Goal: Task Accomplishment & Management: Complete application form

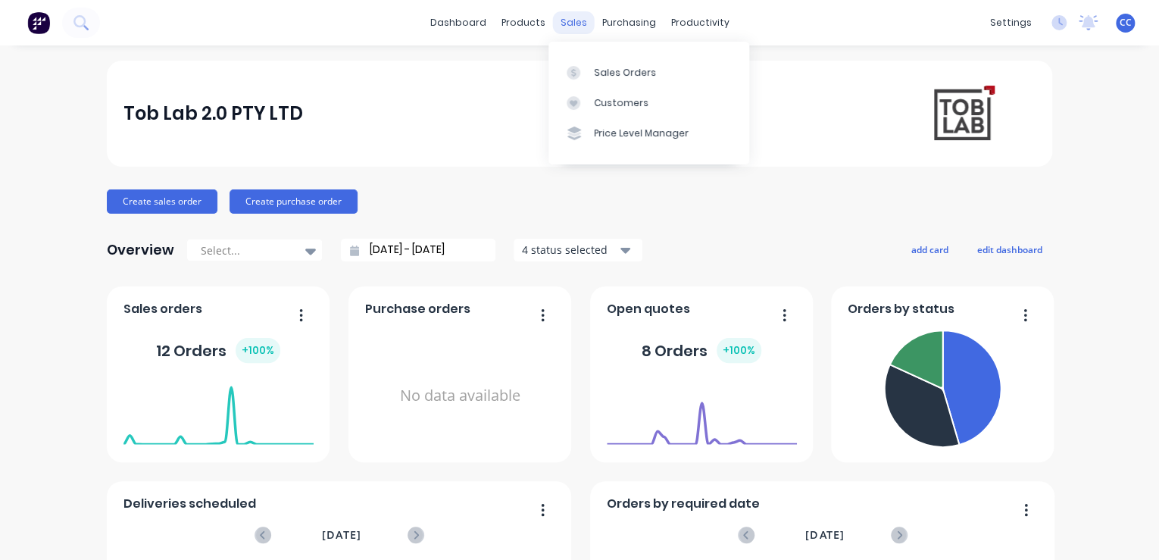
click at [576, 17] on div "sales" at bounding box center [574, 22] width 42 height 23
click at [594, 66] on div "Sales Orders" at bounding box center [625, 73] width 62 height 14
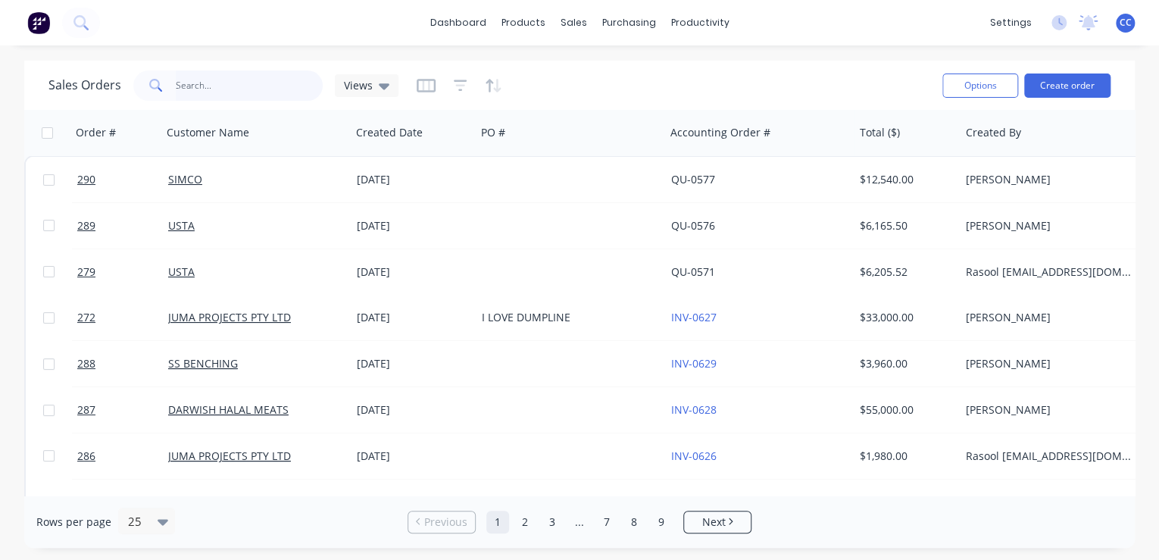
click at [233, 89] on input "text" at bounding box center [250, 85] width 148 height 30
type input "S"
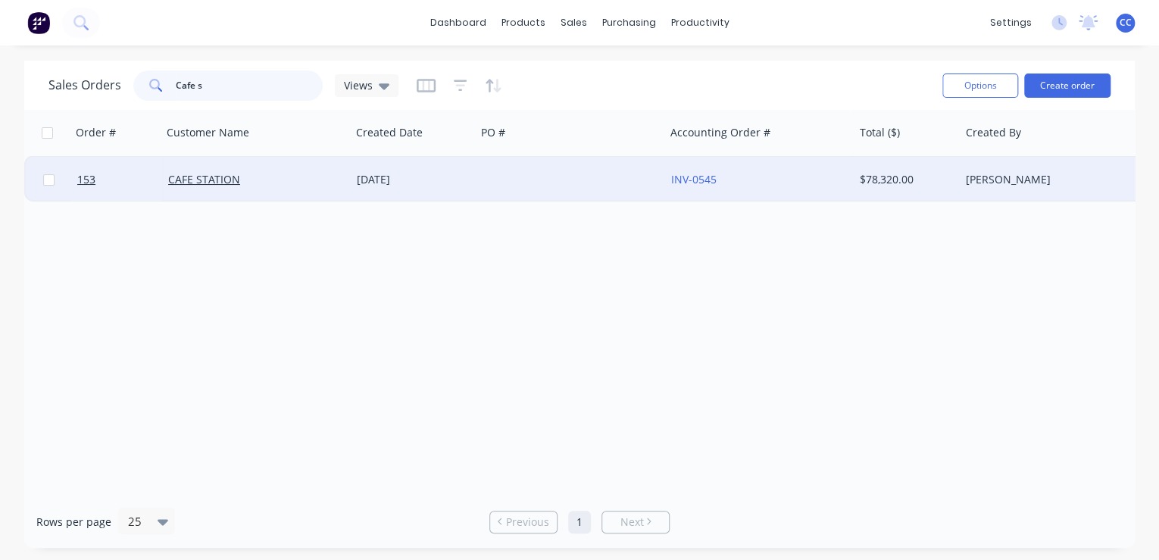
type input "Cafe s"
click at [307, 173] on div "CAFE STATION" at bounding box center [252, 179] width 168 height 15
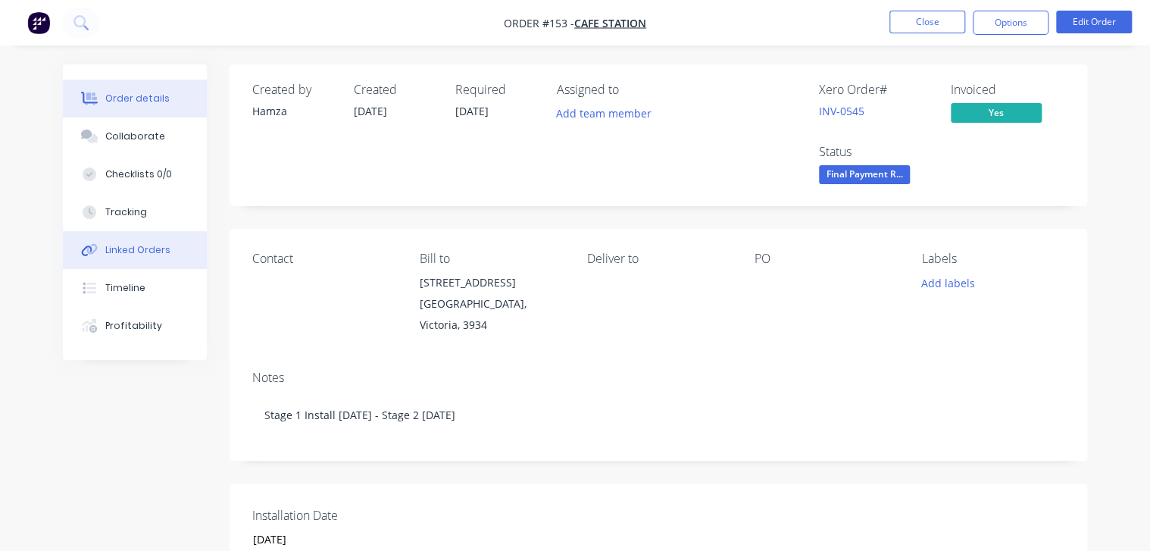
click at [112, 253] on div "Linked Orders" at bounding box center [137, 250] width 65 height 14
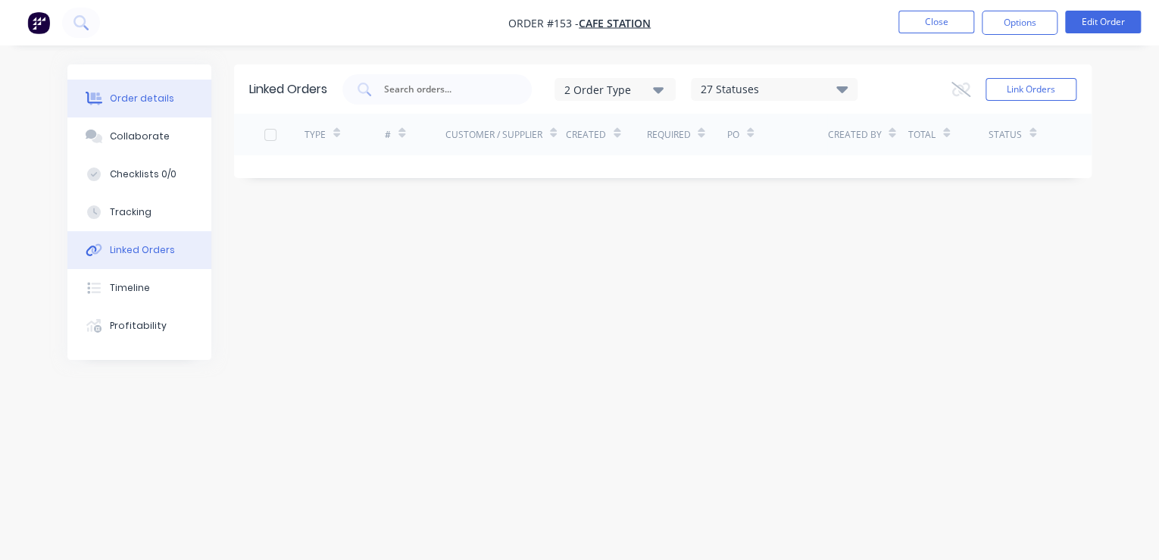
click at [148, 106] on button "Order details" at bounding box center [139, 99] width 144 height 38
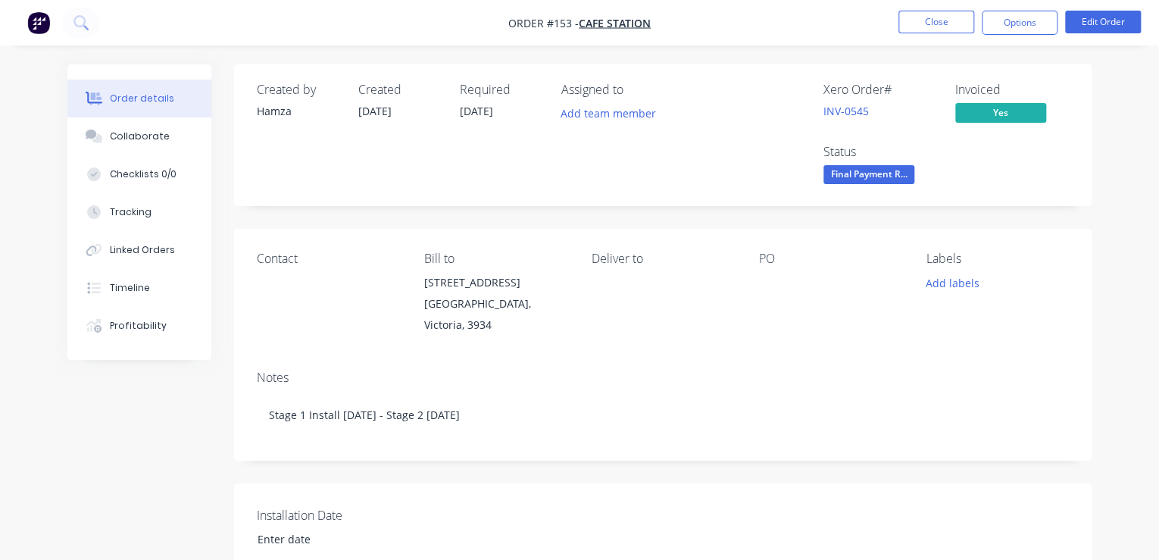
type input "[DATE]"
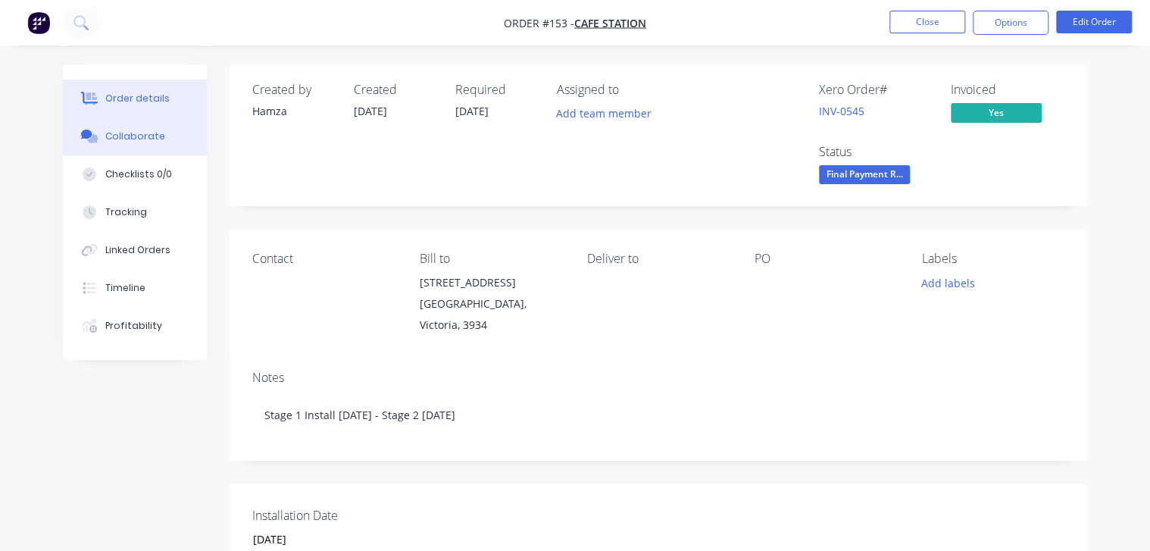
click at [139, 142] on div "Collaborate" at bounding box center [135, 137] width 60 height 14
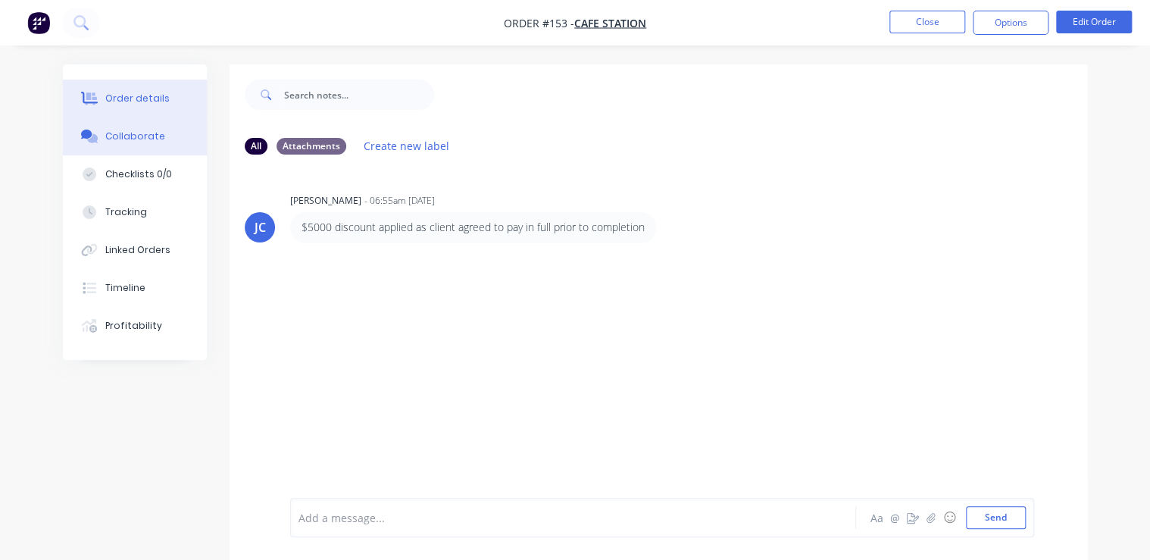
click at [133, 97] on div "Order details" at bounding box center [137, 99] width 64 height 14
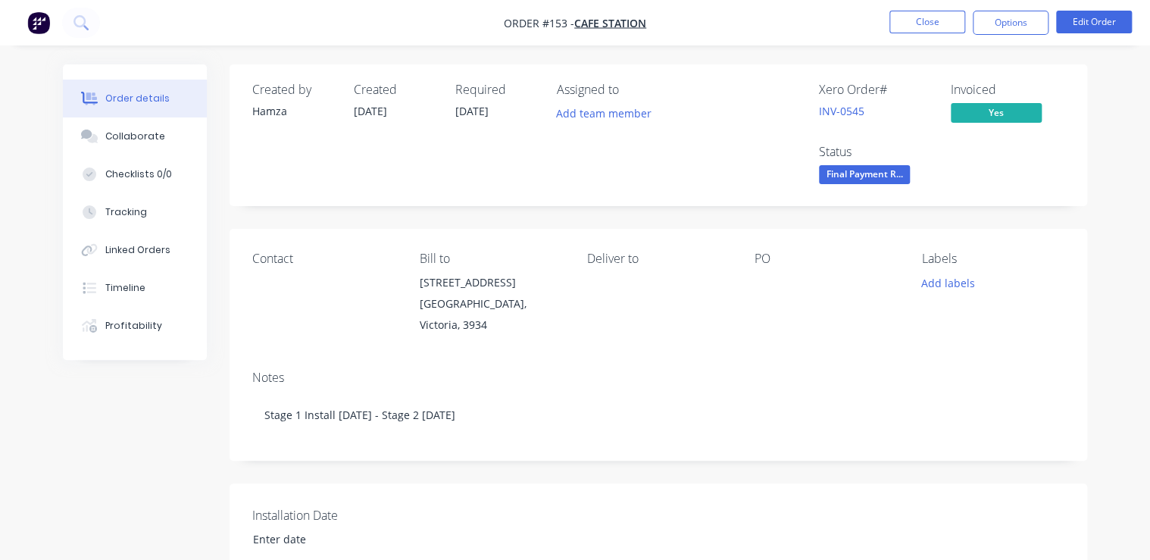
type input "[DATE]"
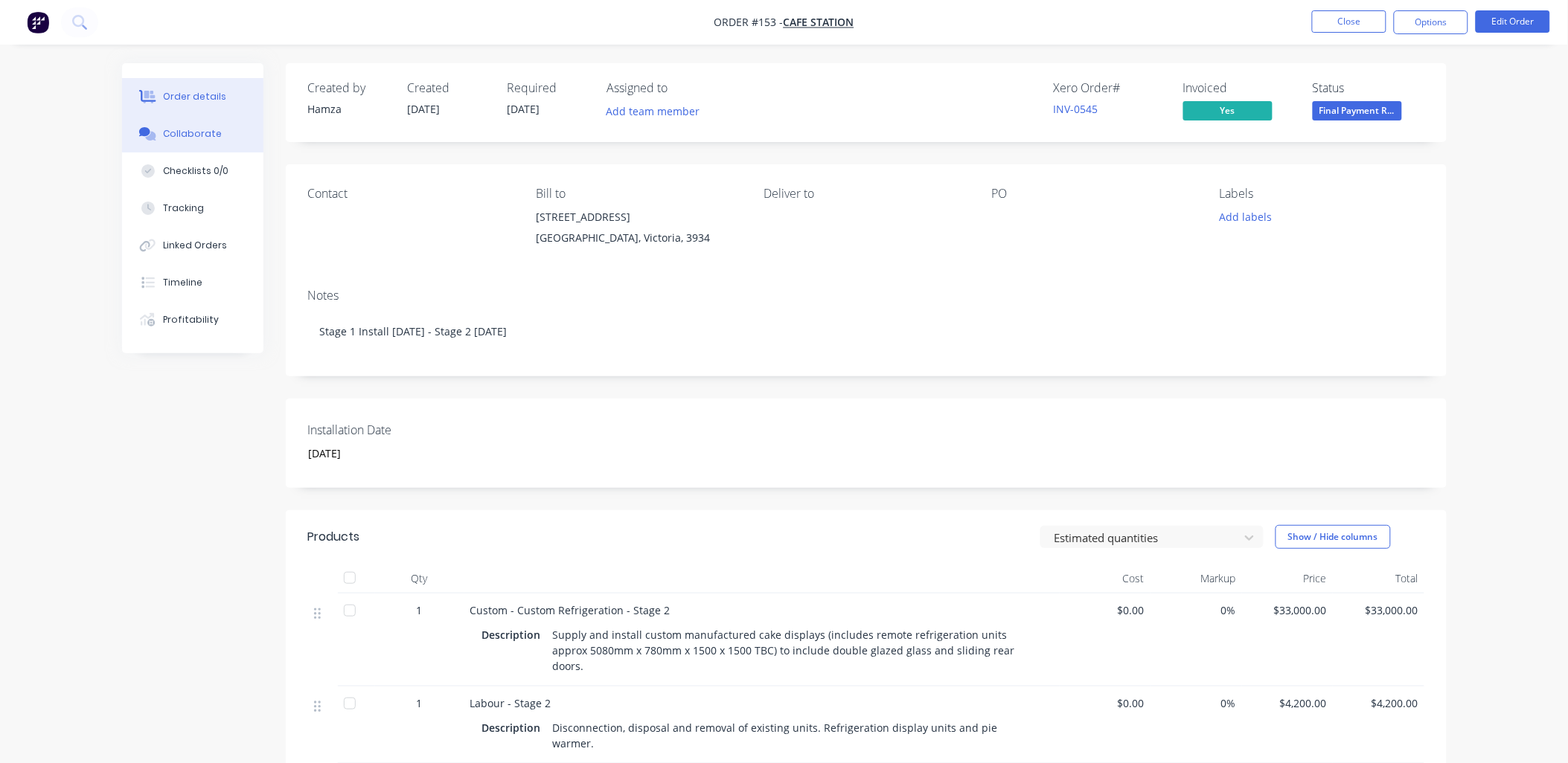
click at [185, 138] on div "Collaborate" at bounding box center [192, 135] width 59 height 14
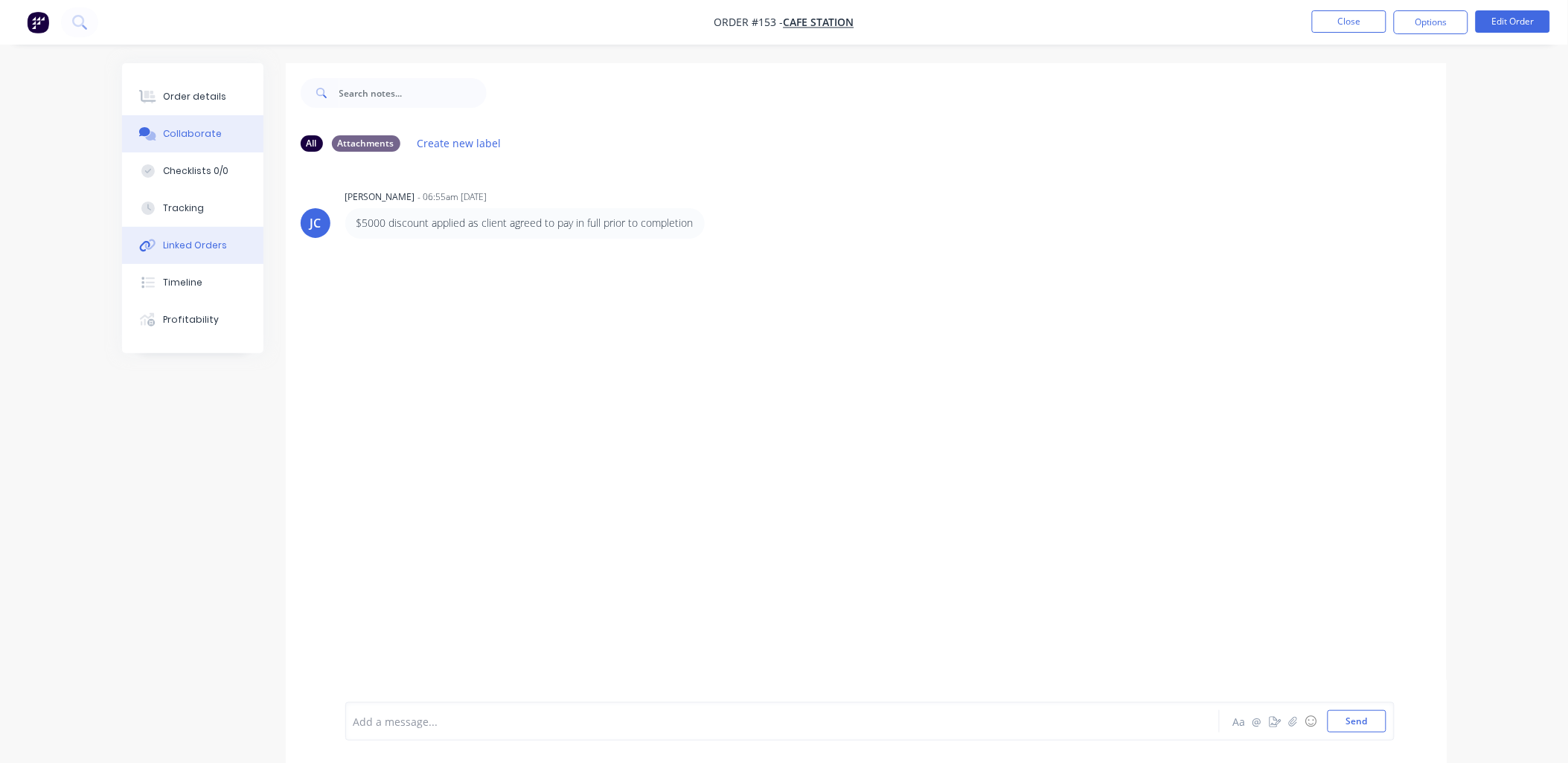
click at [167, 249] on div "Linked Orders" at bounding box center [194, 245] width 64 height 14
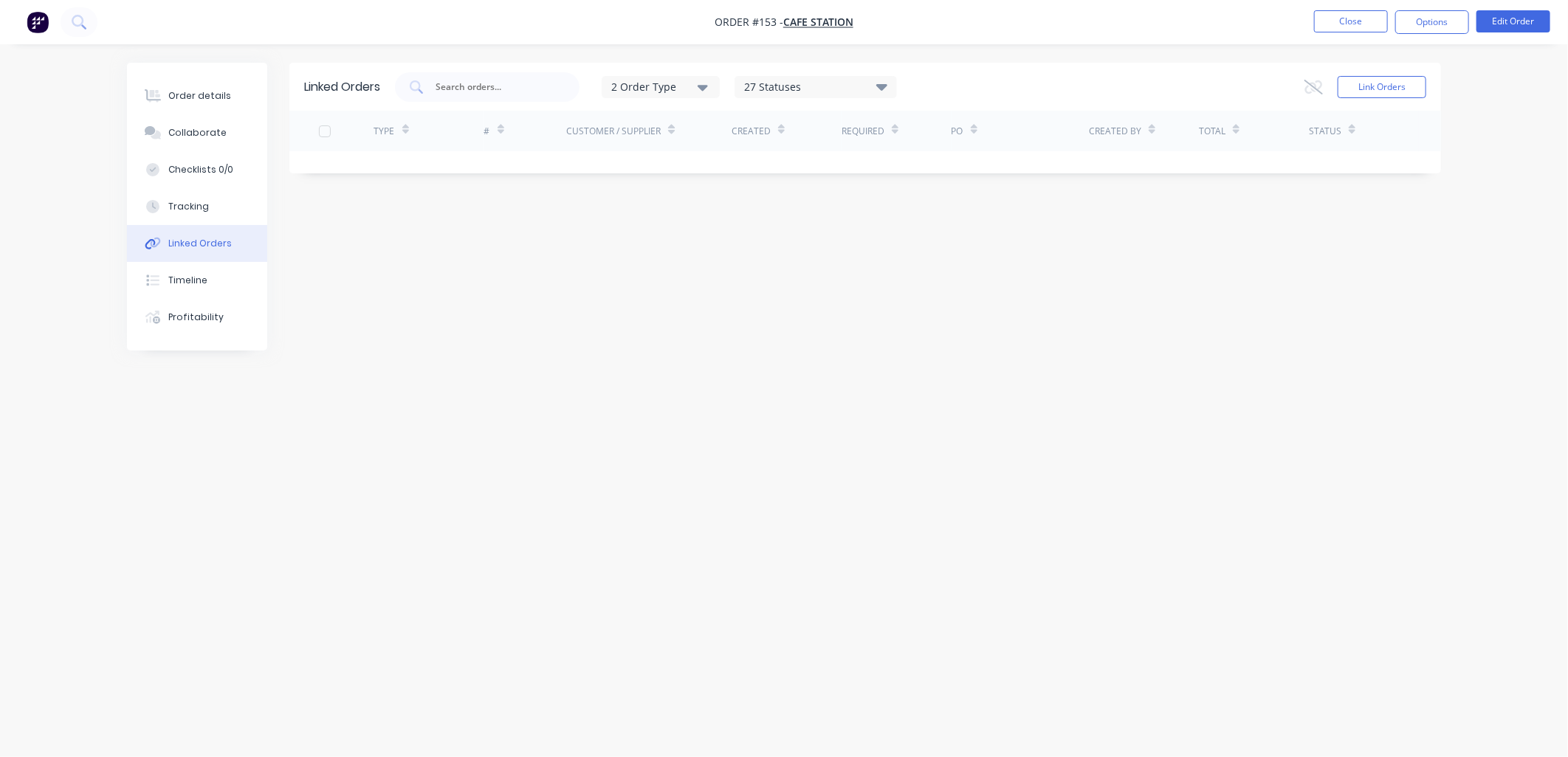
click at [816, 375] on div "Linked Orders 2 Order Type 27 Statuses Sales Order Status All Archived Draft Qu…" at bounding box center [784, 350] width 1315 height 576
click at [1129, 84] on button "Link Orders" at bounding box center [1382, 87] width 89 height 22
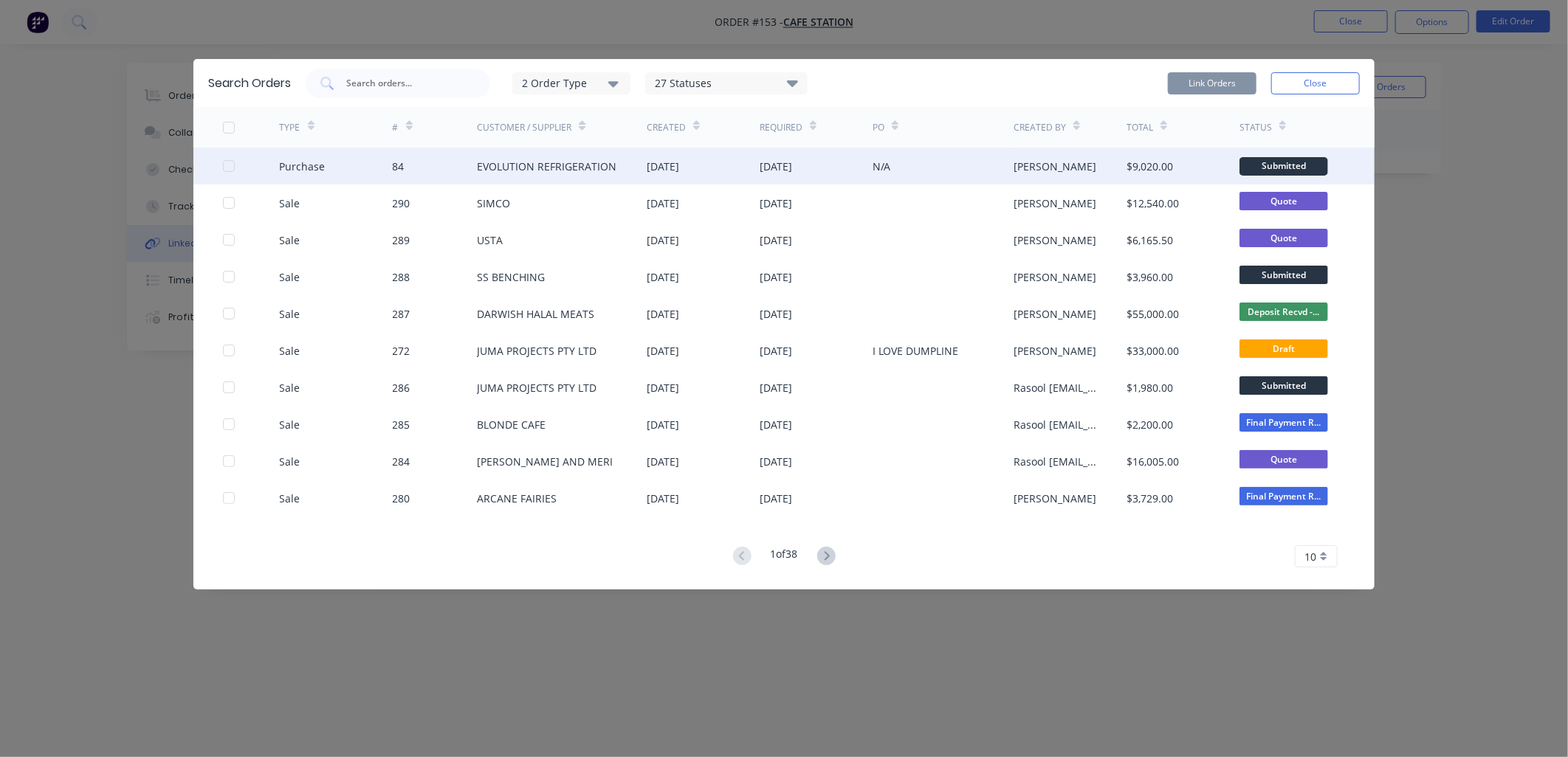
click at [224, 166] on div at bounding box center [229, 166] width 29 height 29
click at [1129, 82] on button "Link Orders" at bounding box center [1212, 83] width 89 height 22
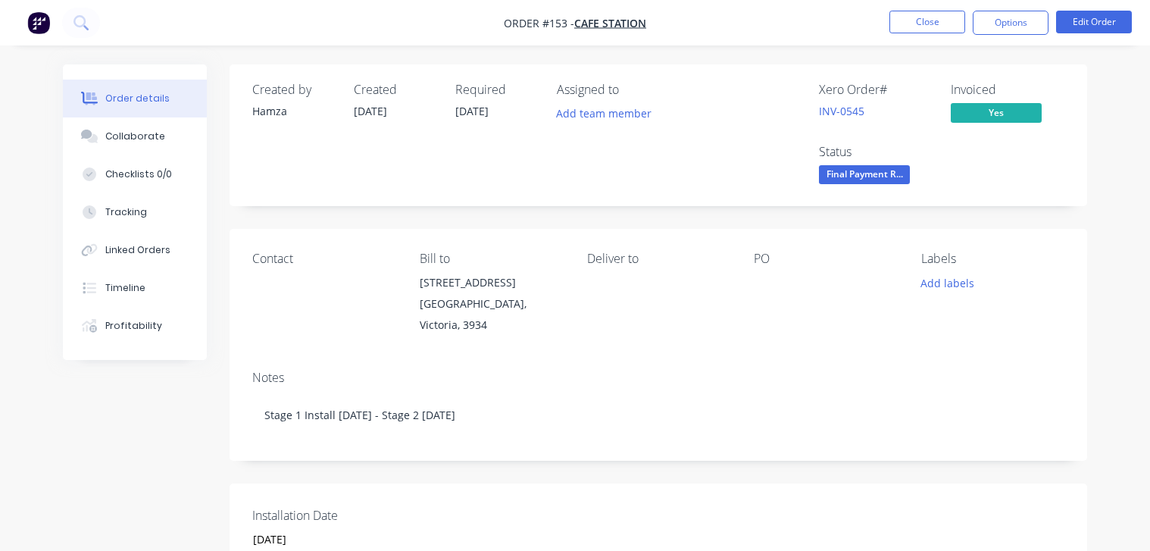
scroll to position [61, 0]
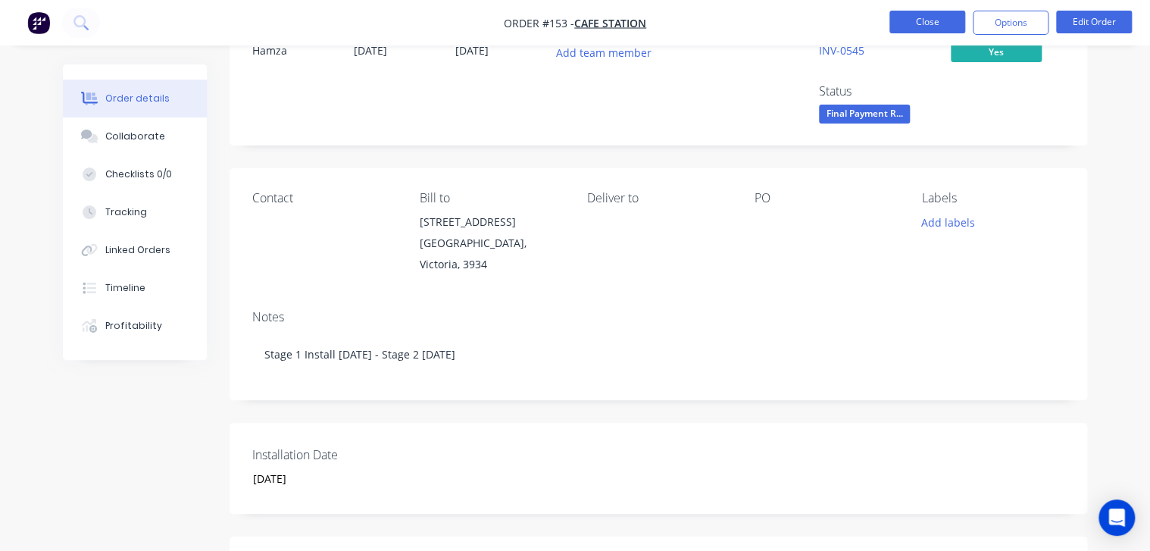
click at [912, 19] on button "Close" at bounding box center [928, 22] width 76 height 23
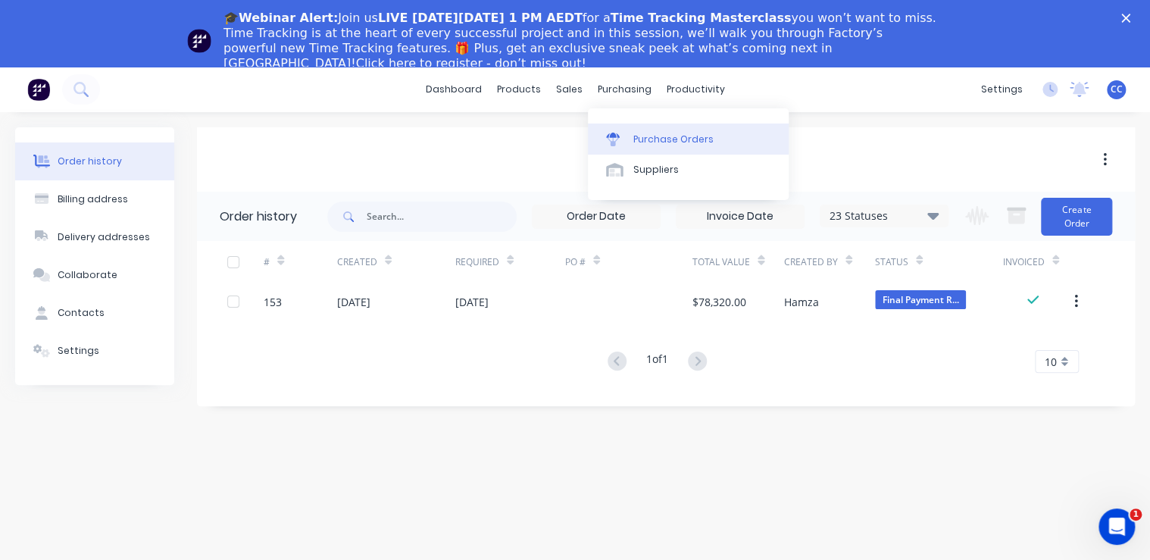
click at [660, 130] on link "Purchase Orders" at bounding box center [688, 139] width 201 height 30
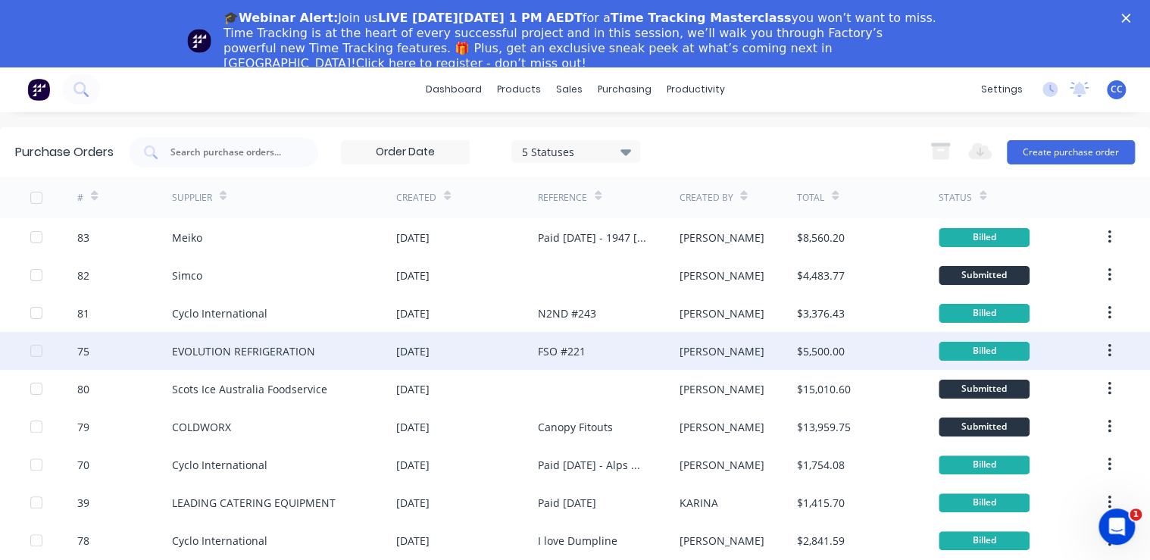
drag, startPoint x: 500, startPoint y: 361, endPoint x: 364, endPoint y: 363, distance: 136.4
click at [364, 363] on div "EVOLUTION REFRIGERATION" at bounding box center [284, 351] width 224 height 38
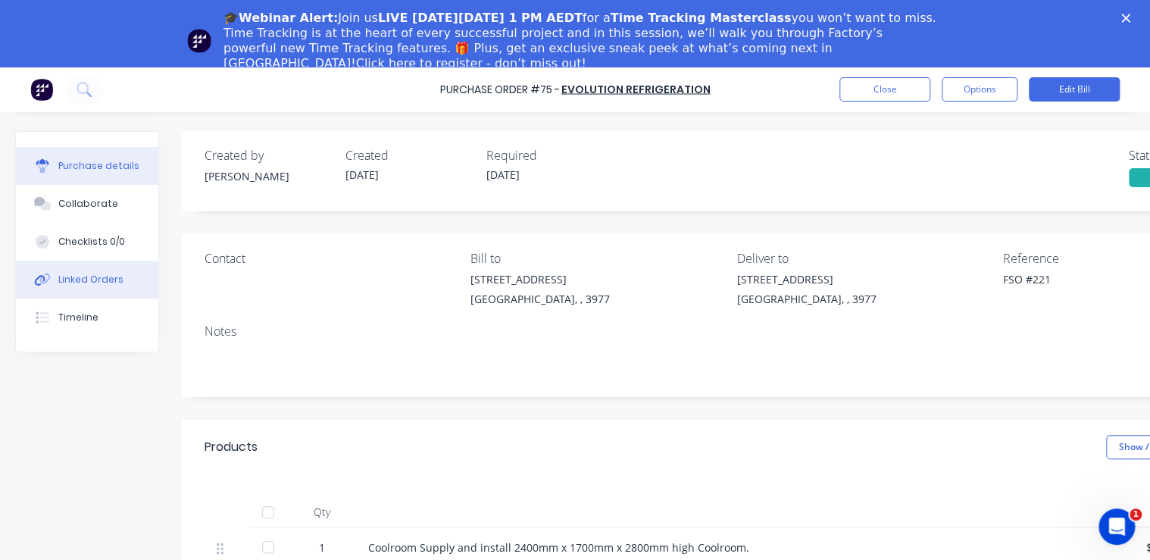
click at [82, 288] on button "Linked Orders" at bounding box center [87, 280] width 142 height 38
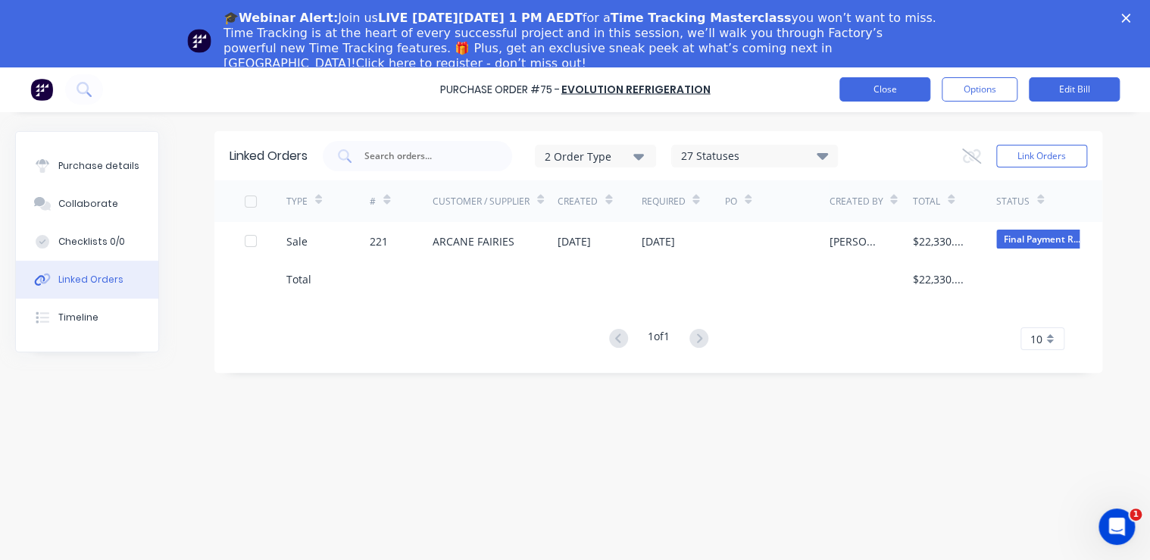
click at [858, 91] on button "Close" at bounding box center [885, 89] width 91 height 24
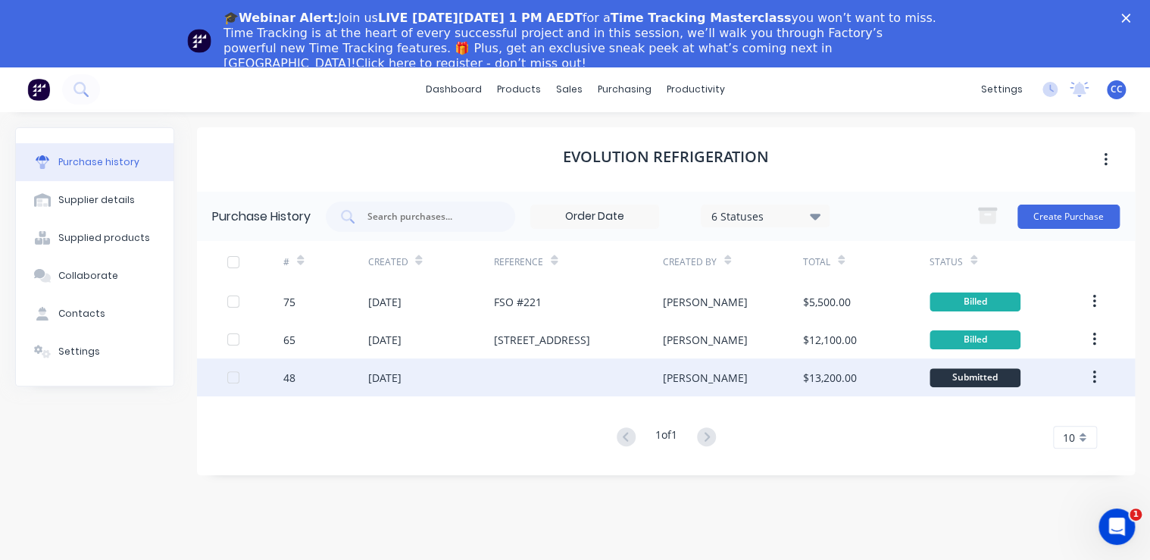
click at [552, 380] on div at bounding box center [578, 377] width 168 height 38
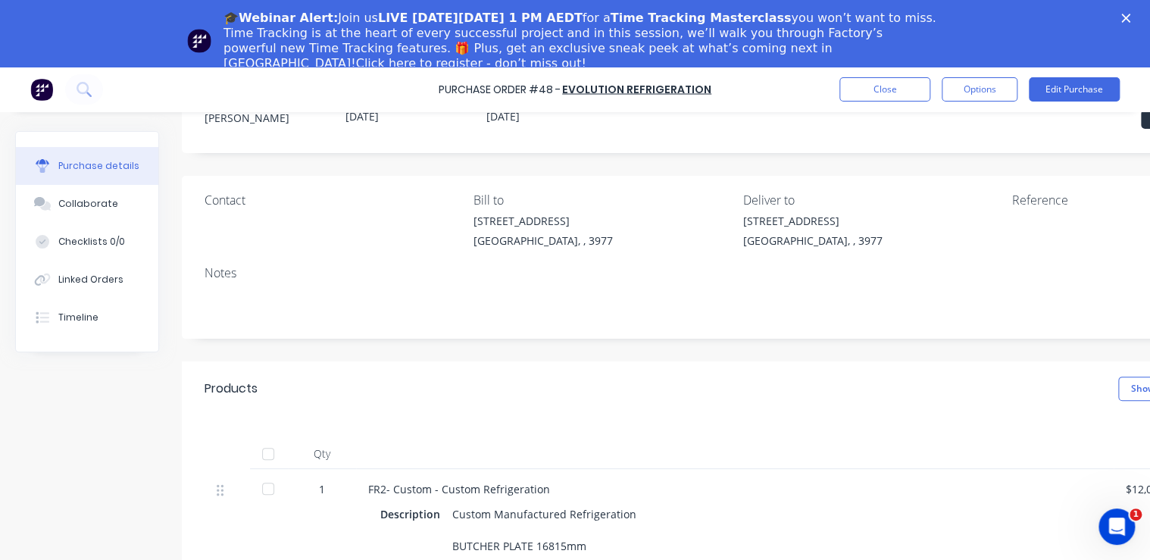
scroll to position [182, 0]
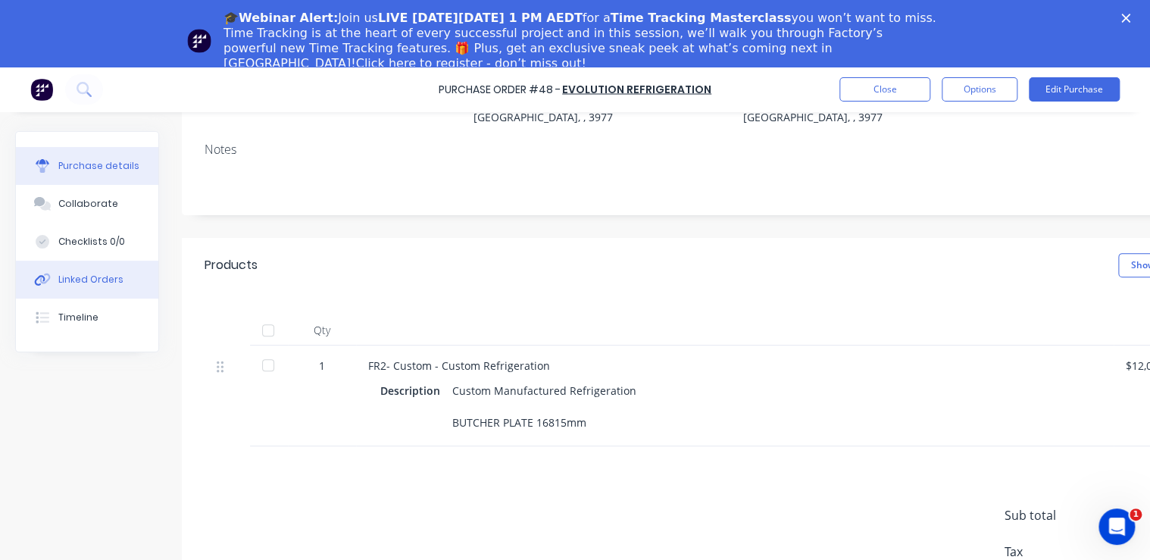
click at [79, 280] on div "Linked Orders" at bounding box center [90, 280] width 65 height 14
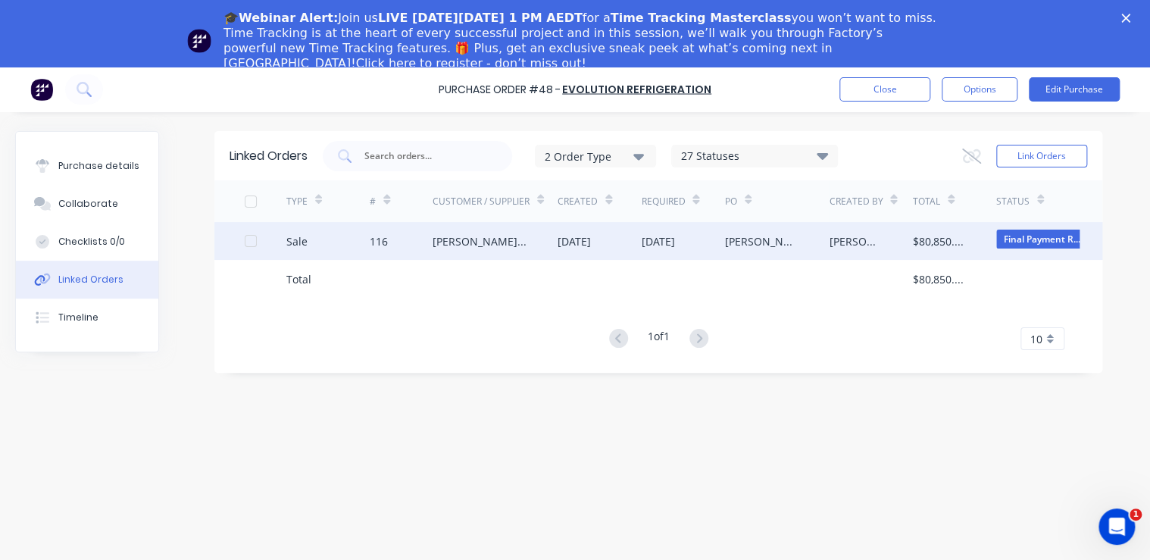
click at [487, 239] on div "[PERSON_NAME] HALAL MEAT SUNSHINE" at bounding box center [480, 241] width 95 height 16
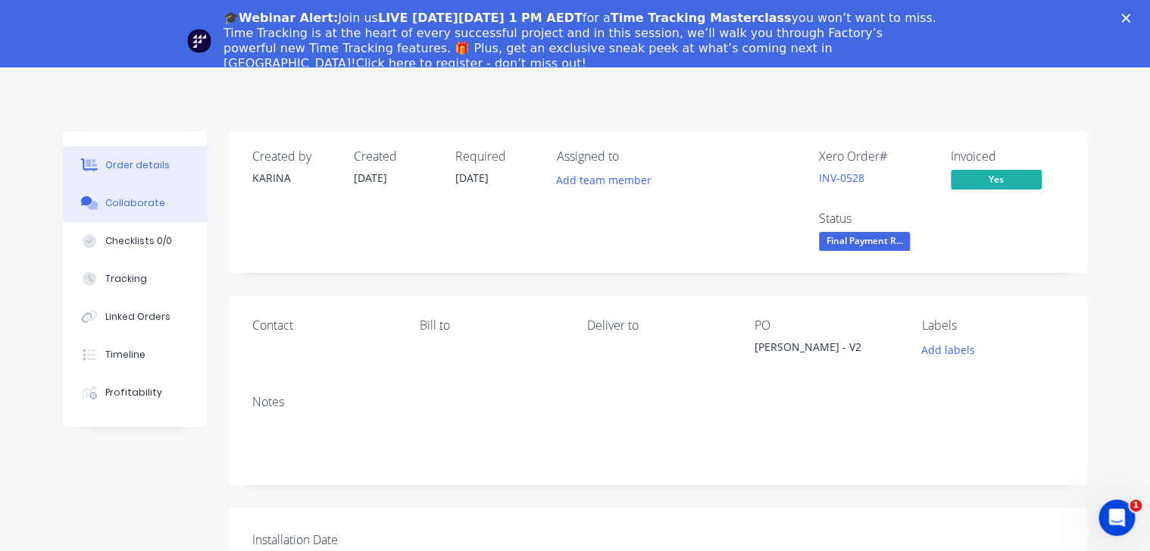
click at [139, 211] on button "Collaborate" at bounding box center [135, 203] width 144 height 38
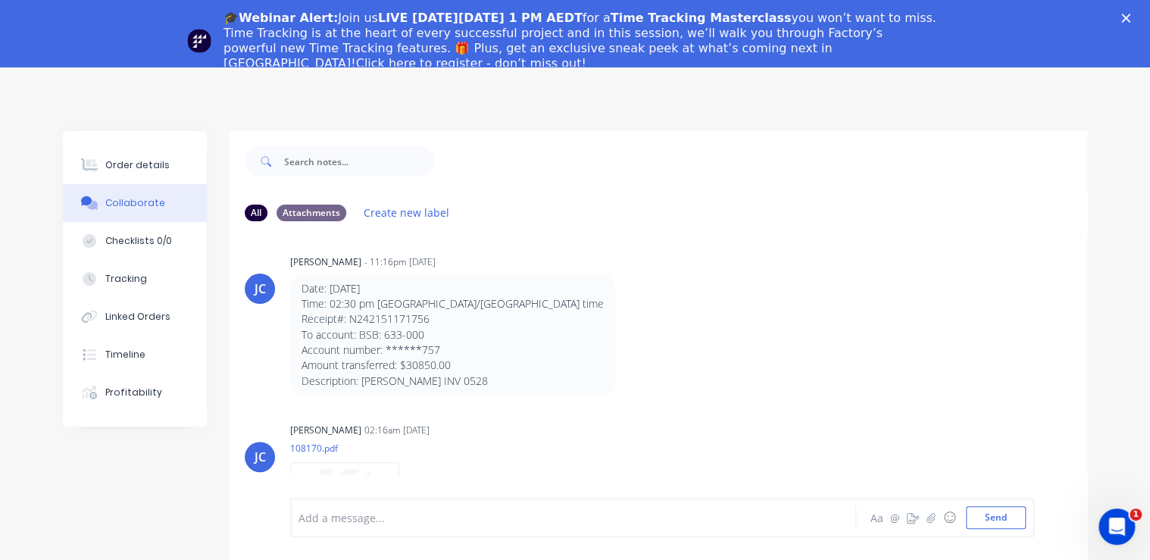
scroll to position [852, 0]
click at [136, 329] on button "Linked Orders" at bounding box center [135, 317] width 144 height 38
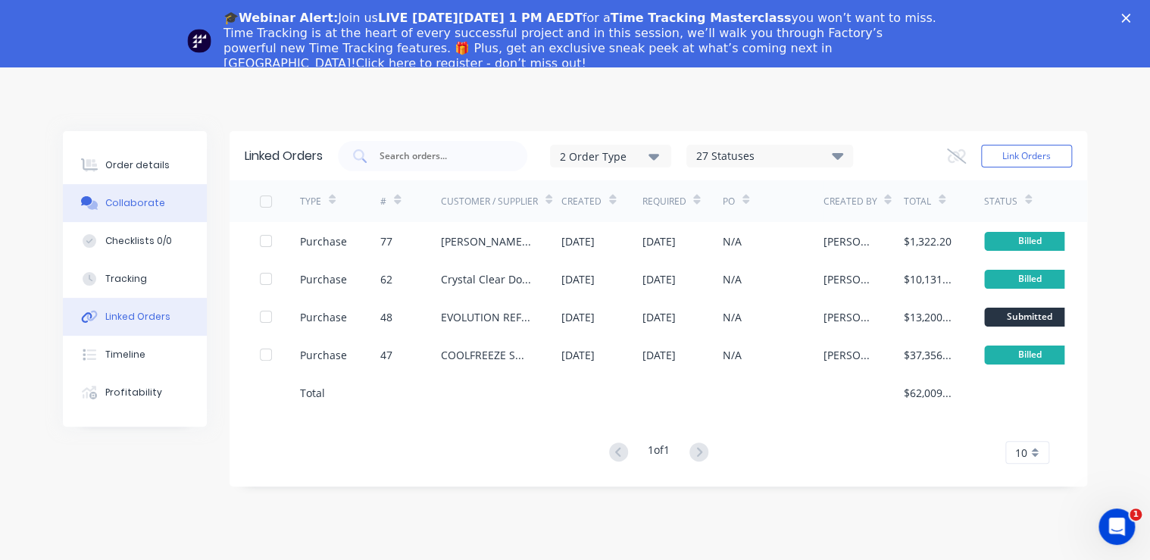
click at [149, 210] on button "Collaborate" at bounding box center [135, 203] width 144 height 38
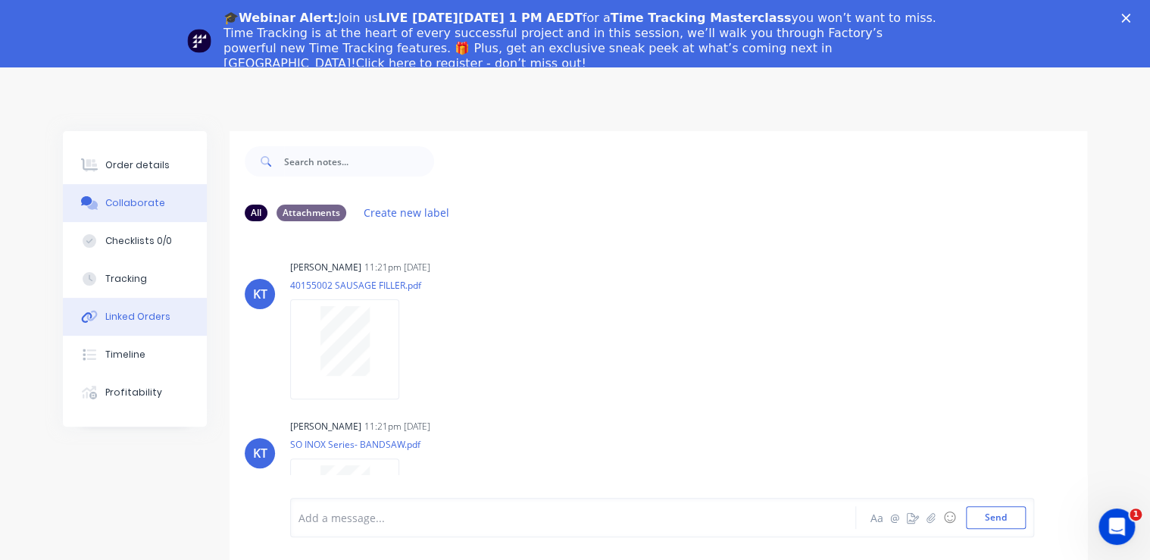
click at [138, 321] on div "Linked Orders" at bounding box center [137, 317] width 65 height 14
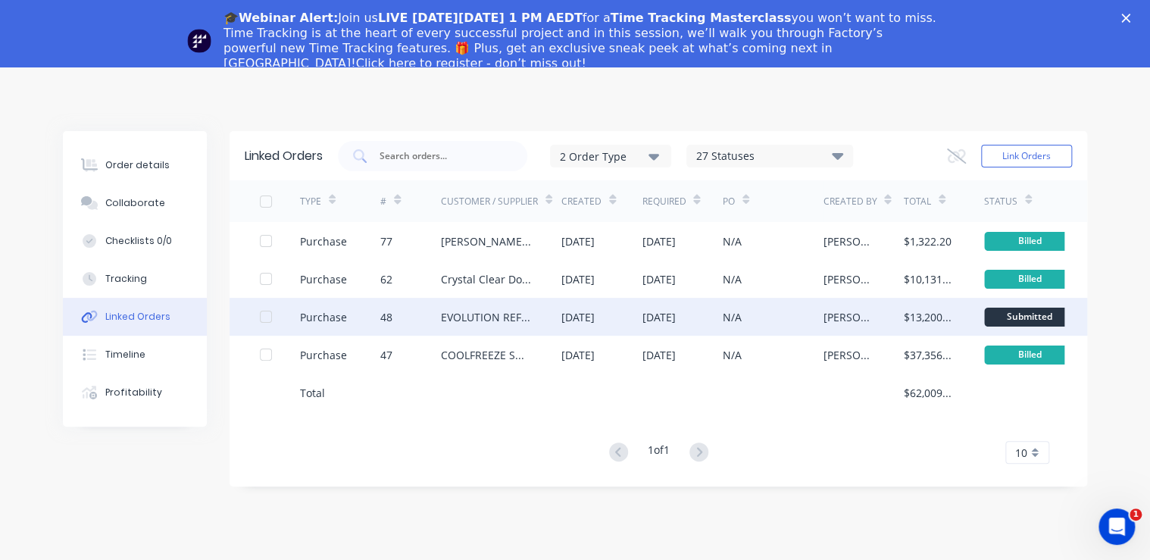
click at [482, 324] on div "EVOLUTION REFRIGERATION" at bounding box center [486, 317] width 90 height 16
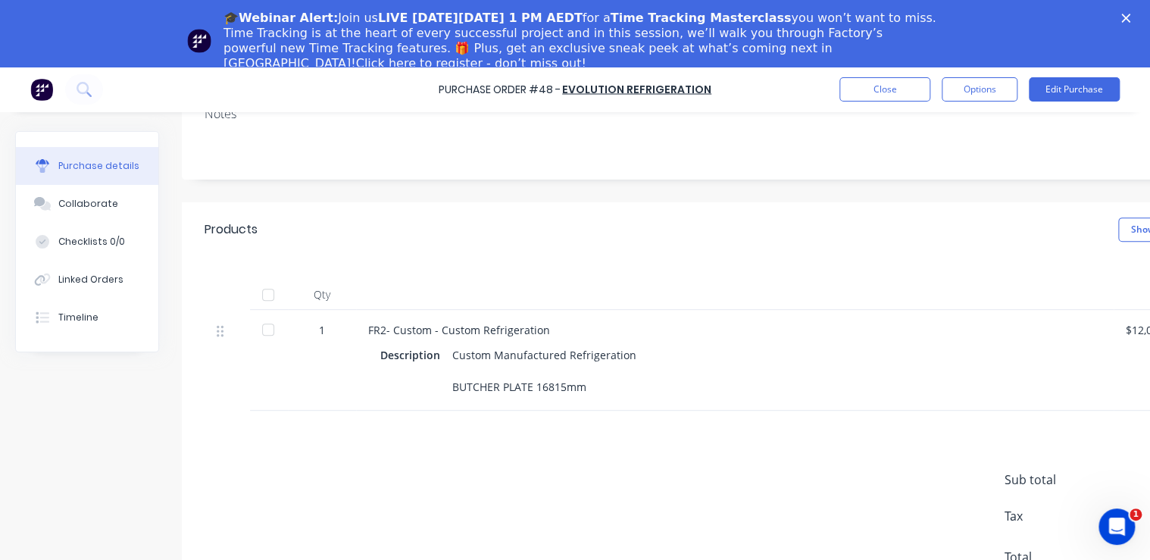
scroll to position [61, 0]
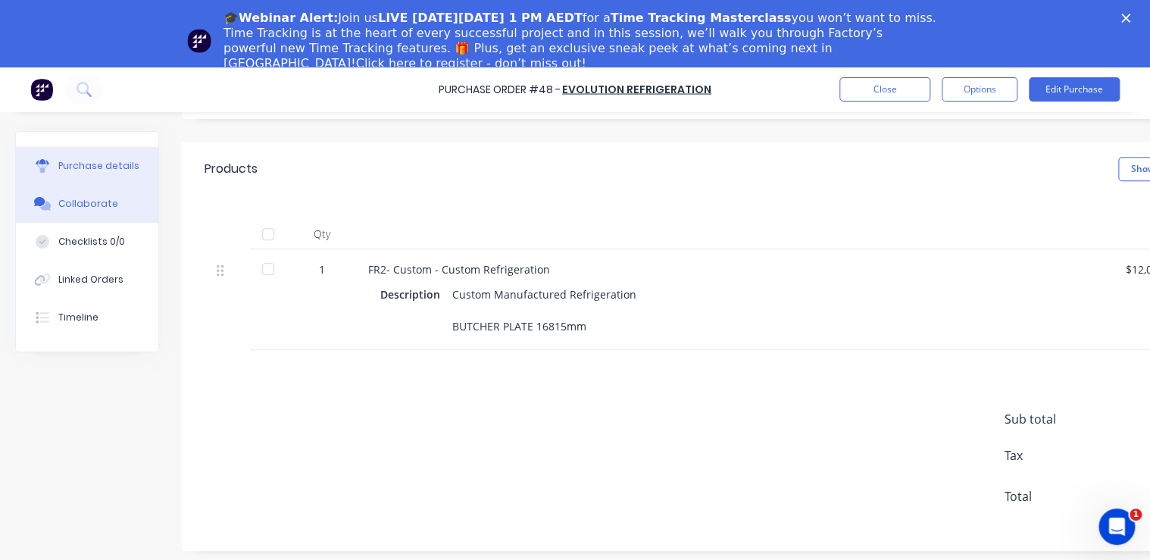
click at [92, 211] on button "Collaborate" at bounding box center [87, 204] width 142 height 38
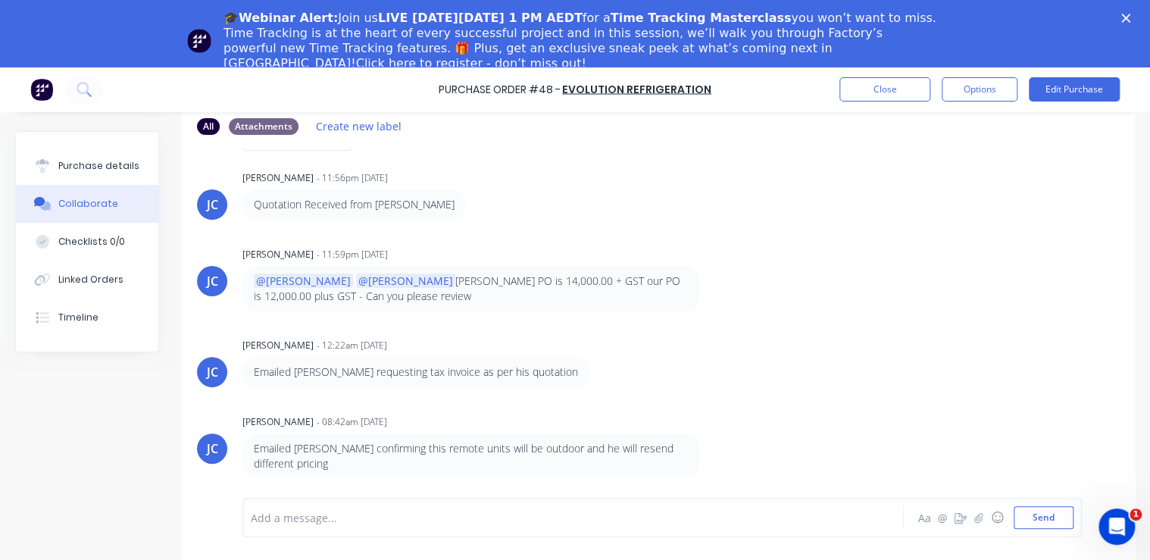
scroll to position [37, 0]
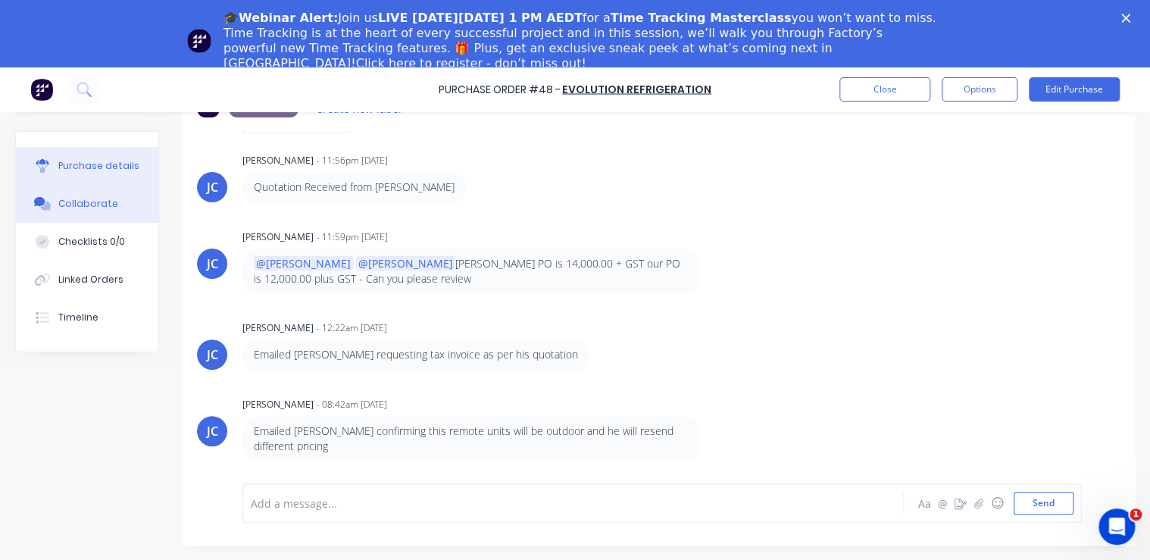
click at [91, 170] on div "Purchase details" at bounding box center [98, 166] width 81 height 14
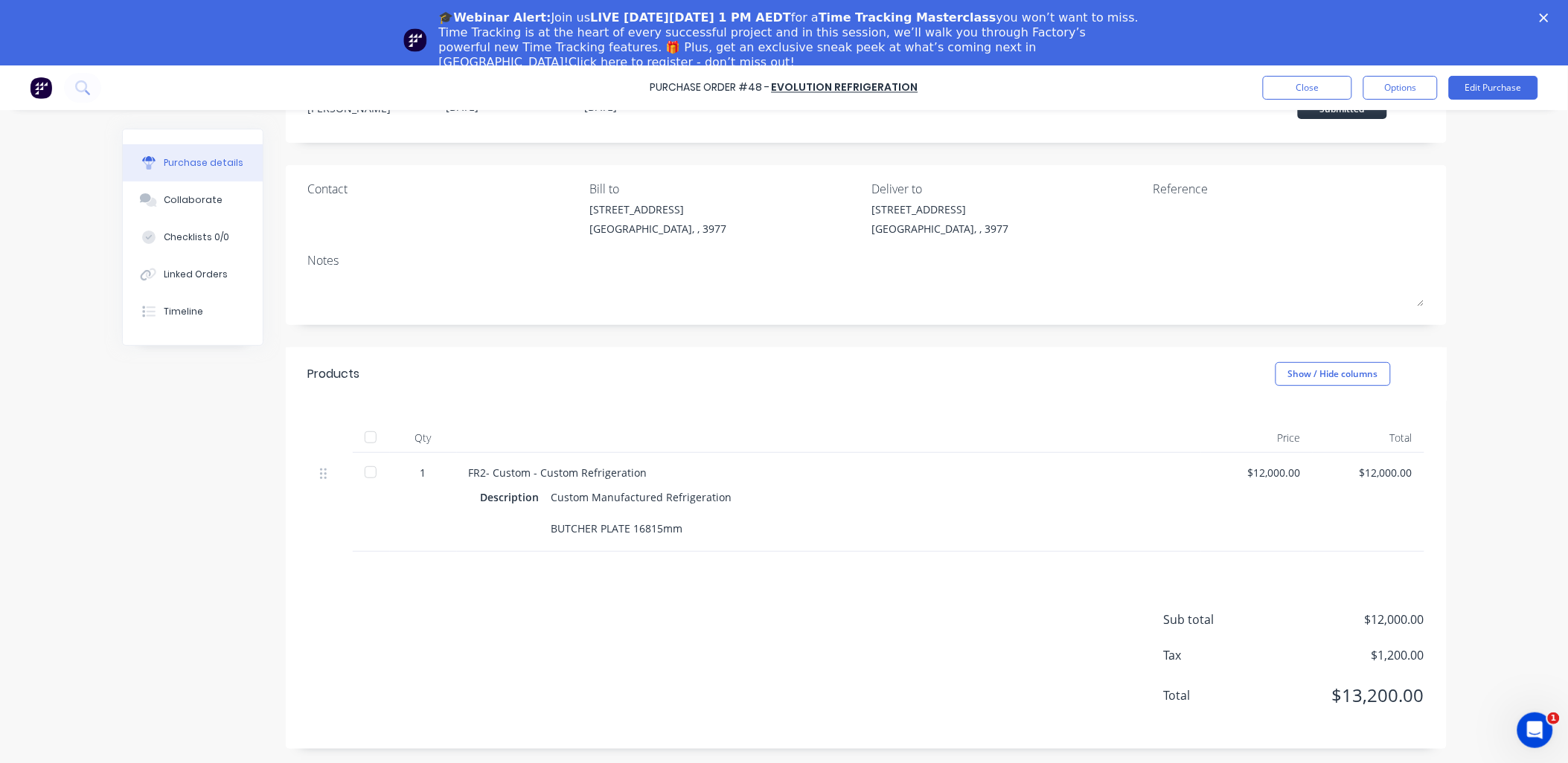
scroll to position [1, 0]
drag, startPoint x: 1067, startPoint y: 0, endPoint x: 886, endPoint y: 589, distance: 616.2
click at [886, 540] on div "Sub total $12,000.00 Tax $1,200.00 Total $13,200.00" at bounding box center [866, 650] width 1161 height 197
click at [1128, 82] on button "Edit Purchase" at bounding box center [1492, 87] width 89 height 24
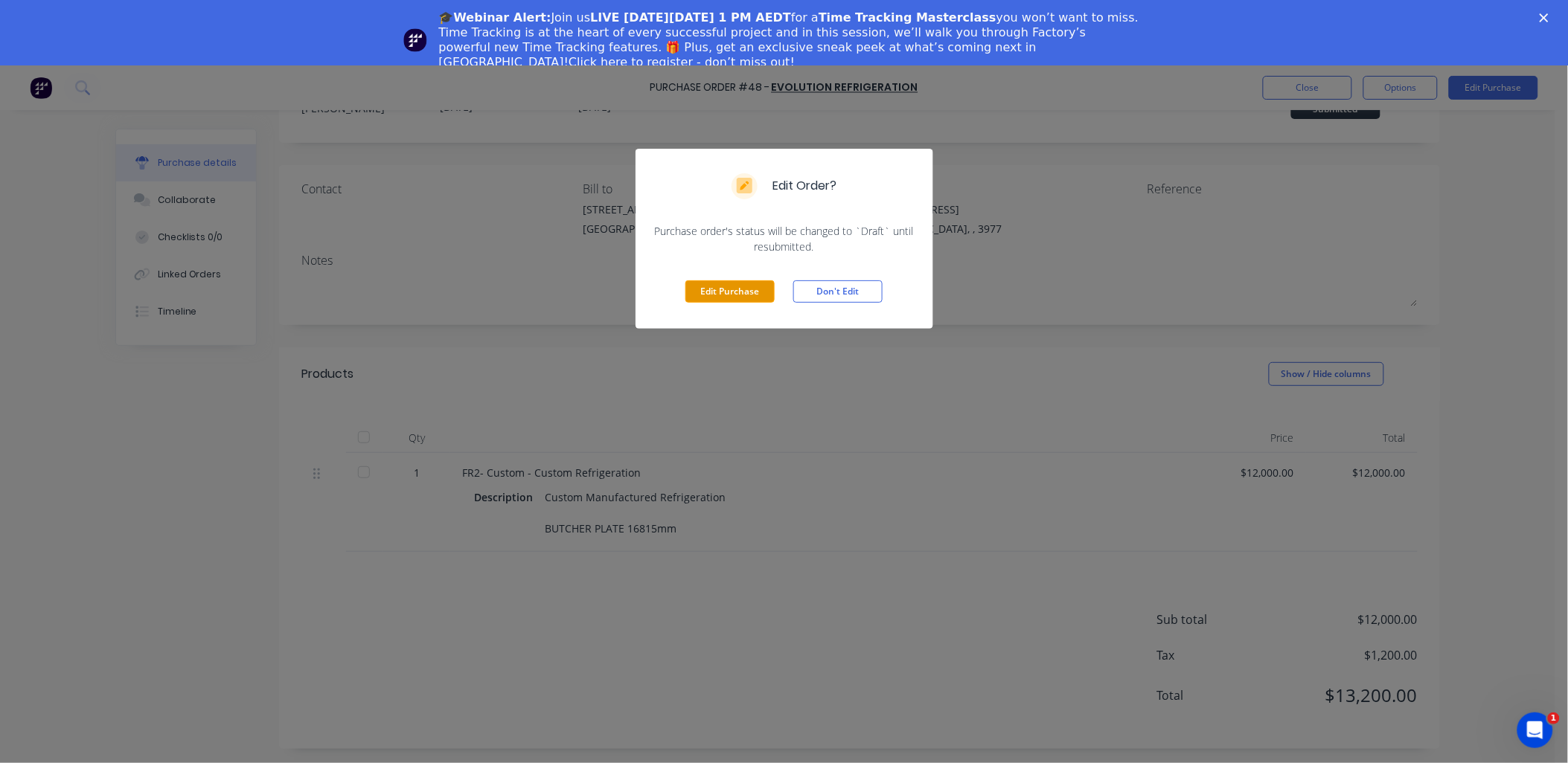
click at [736, 287] on button "Edit Purchase" at bounding box center [730, 292] width 89 height 23
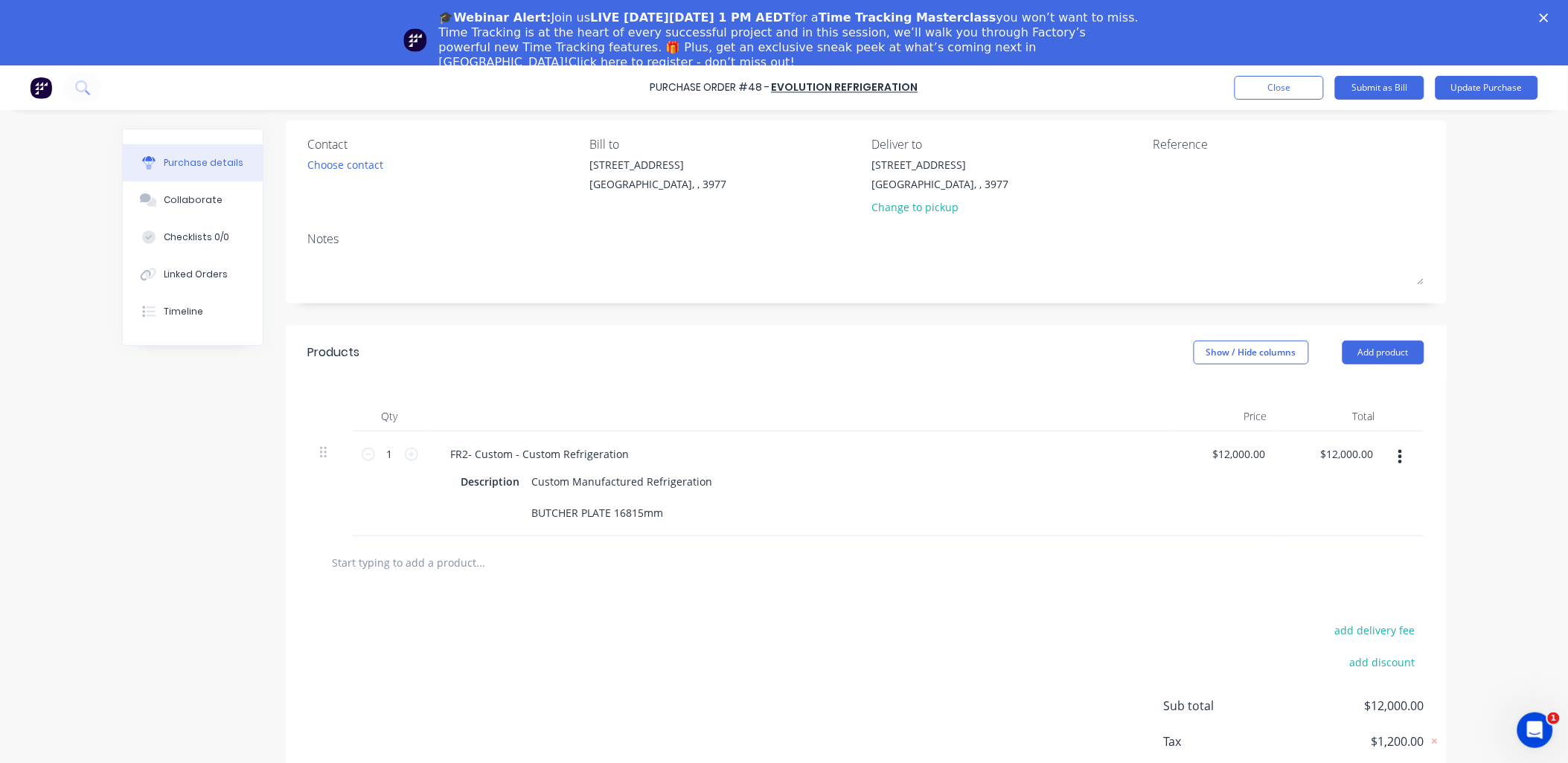
scroll to position [83, 0]
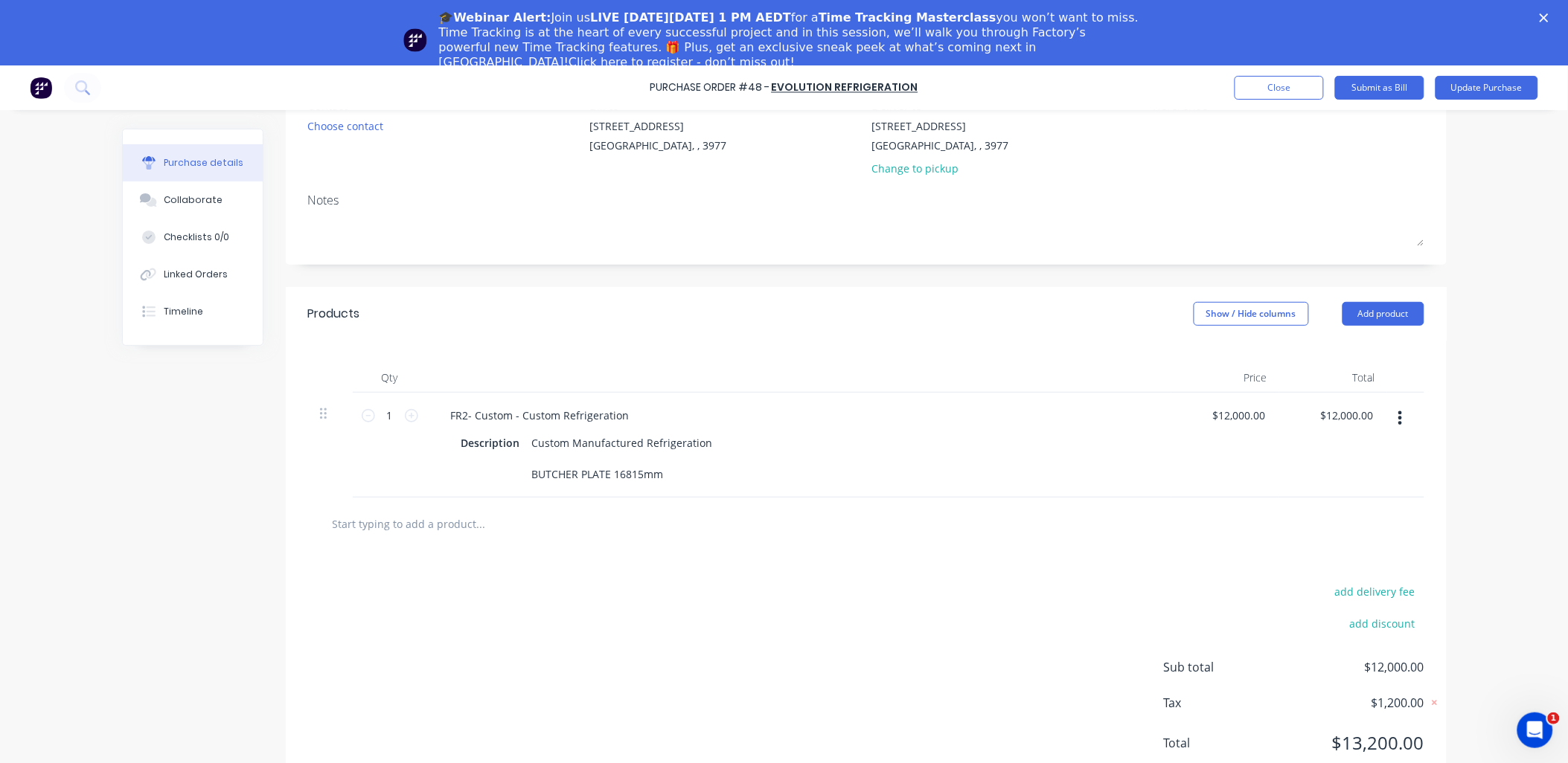
click at [787, 540] on div "add delivery fee add discount Sub total $12,000.00 Tax $1,200.00 Total $13,200.…" at bounding box center [866, 674] width 1161 height 245
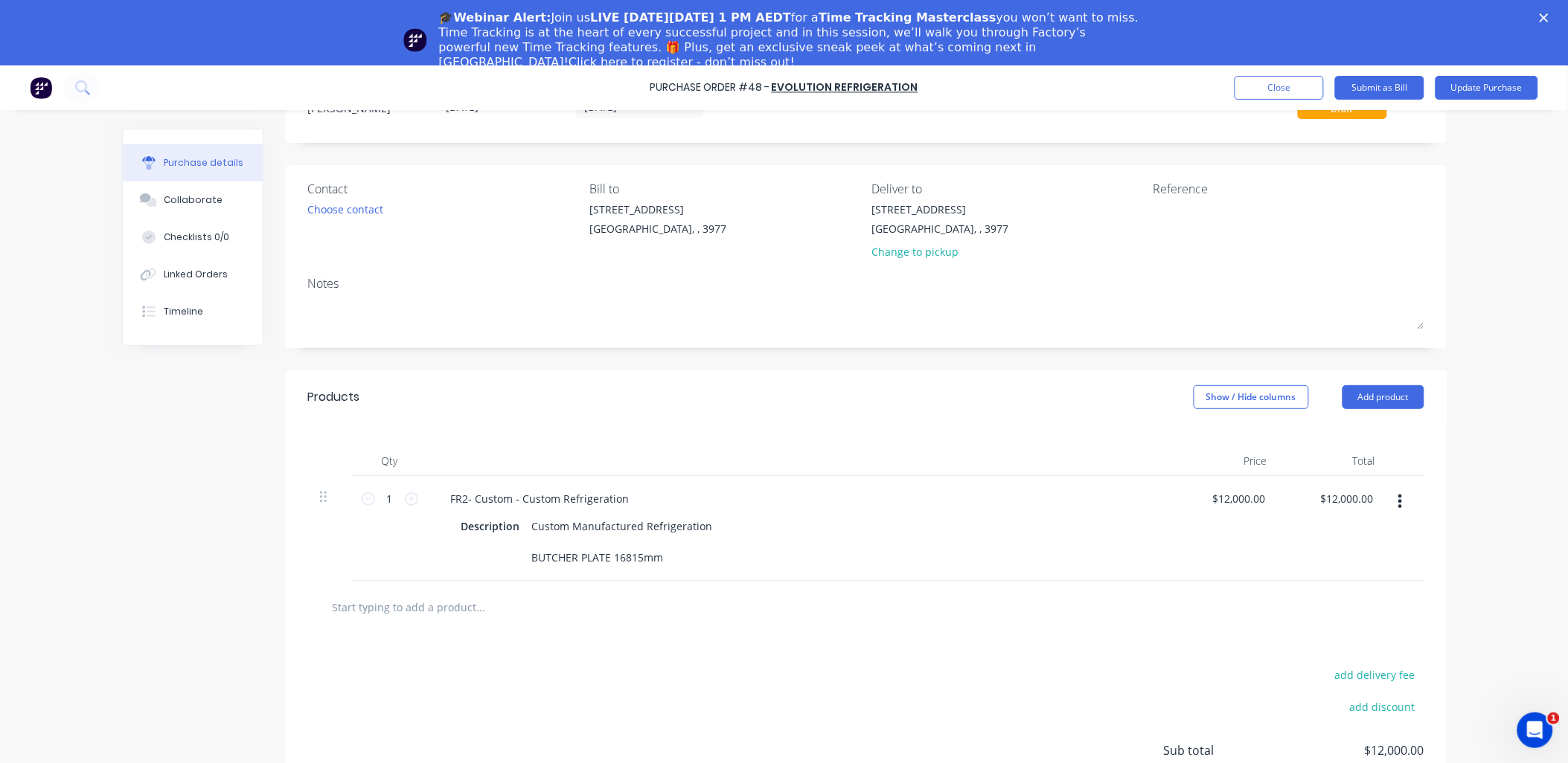
click at [670, 495] on div "FR2- Custom - Custom Refrigeration" at bounding box center [798, 499] width 720 height 22
drag, startPoint x: 442, startPoint y: 499, endPoint x: 644, endPoint y: 556, distance: 209.9
click at [644, 540] on div "FR2- Custom - Custom Refrigeration Description Custom Manufactured Refrigeratio…" at bounding box center [799, 528] width 744 height 105
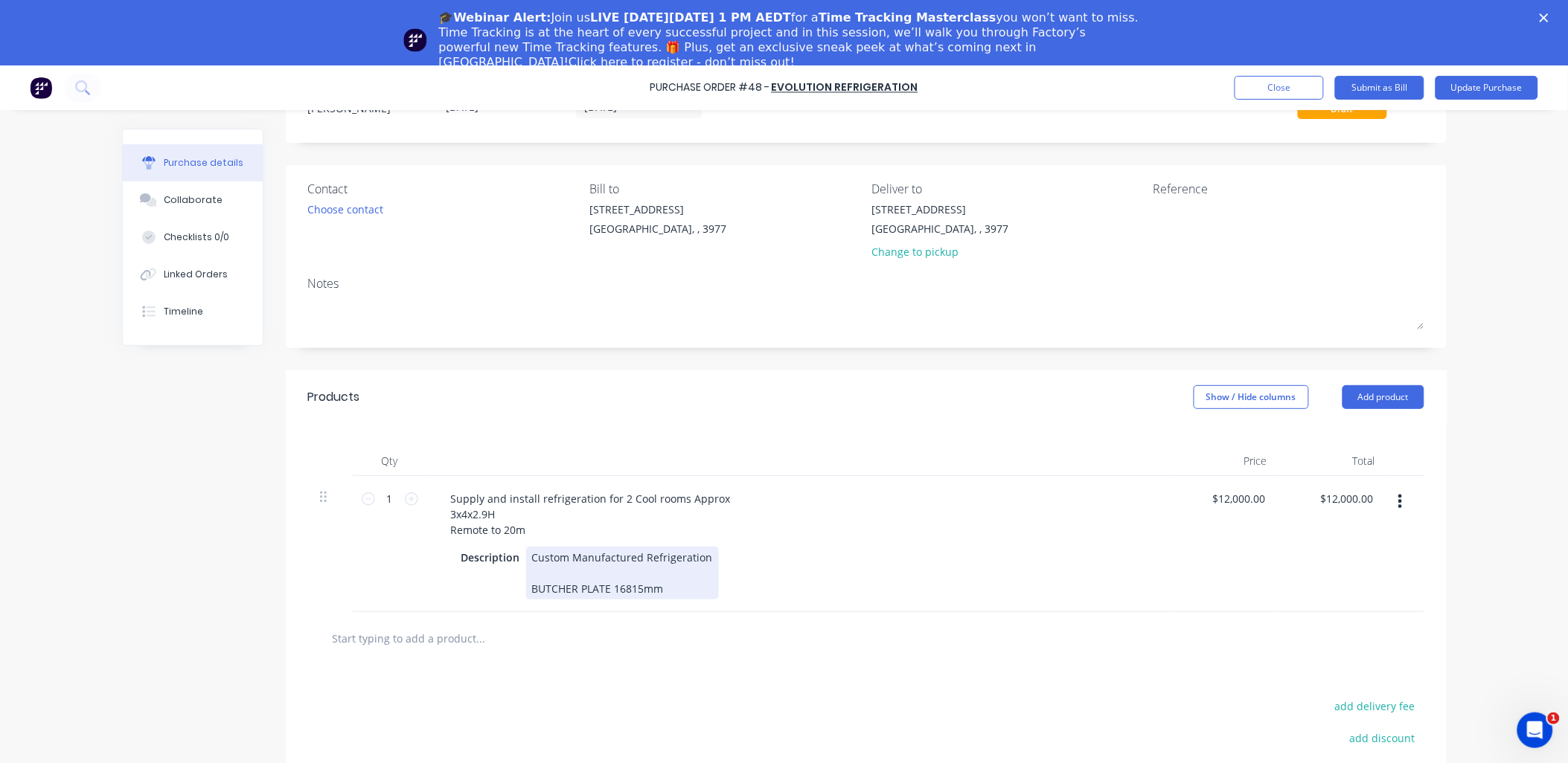
click at [622, 540] on div "Custom Manufactured Refrigeration BUTCHER PLATE 16815mm" at bounding box center [622, 573] width 192 height 53
drag, startPoint x: 522, startPoint y: 561, endPoint x: 666, endPoint y: 592, distance: 147.3
click at [666, 540] on div "Custom Manufactured Refrigeration BUTCHER PLATE 16815mm" at bounding box center [622, 573] width 192 height 53
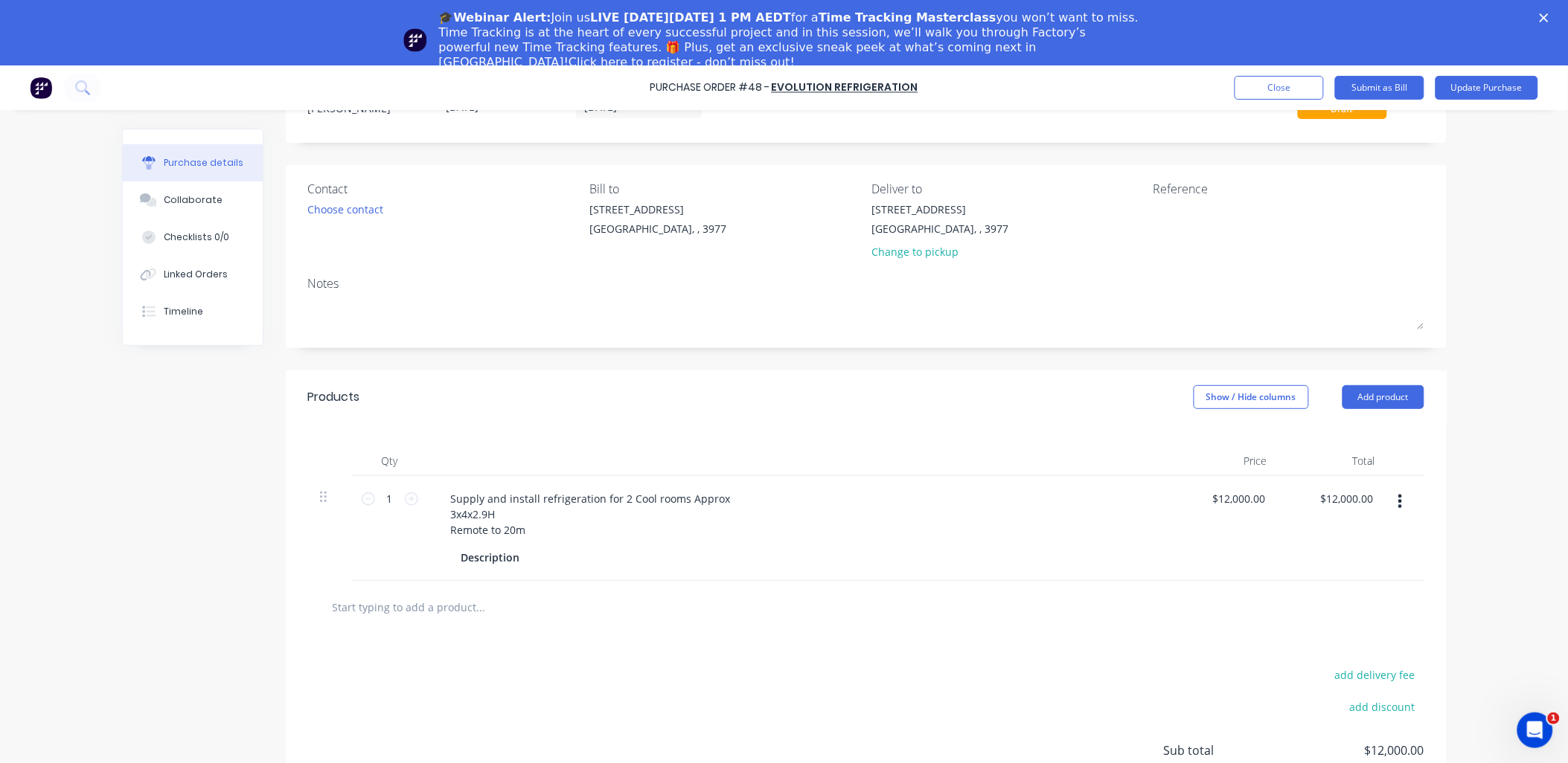
click at [705, 540] on div "add delivery fee add discount Sub total $12,000.00 Tax $1,200.00 Total $13,200.…" at bounding box center [866, 757] width 1161 height 245
click at [698, 540] on div "add delivery fee add discount Sub total $12,000.00 Tax $1,200.00 Total $13,200.…" at bounding box center [866, 757] width 1161 height 245
click at [405, 499] on icon at bounding box center [411, 500] width 14 height 14
type input "2"
type input "$24,000.00"
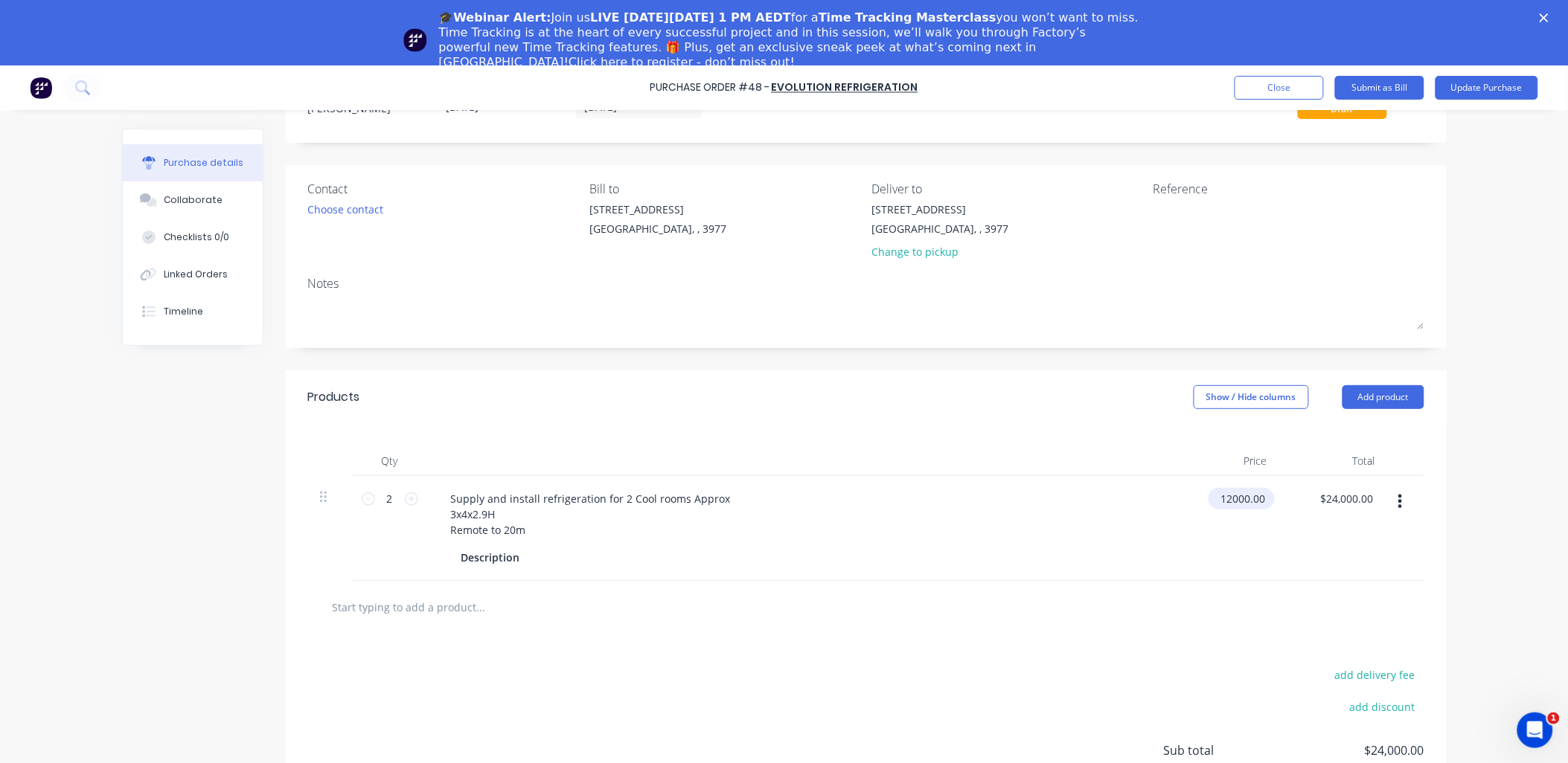
click at [1128, 503] on input "12000.00" at bounding box center [1238, 499] width 60 height 22
drag, startPoint x: 1215, startPoint y: 500, endPoint x: 1274, endPoint y: 500, distance: 59.0
click at [1128, 500] on div "2 2 Supply and install refrigeration for 2 Cool rooms Approx 3x4x2.9H Remote to…" at bounding box center [866, 528] width 1116 height 105
type input "$7,500.00"
type input "$15,000.00"
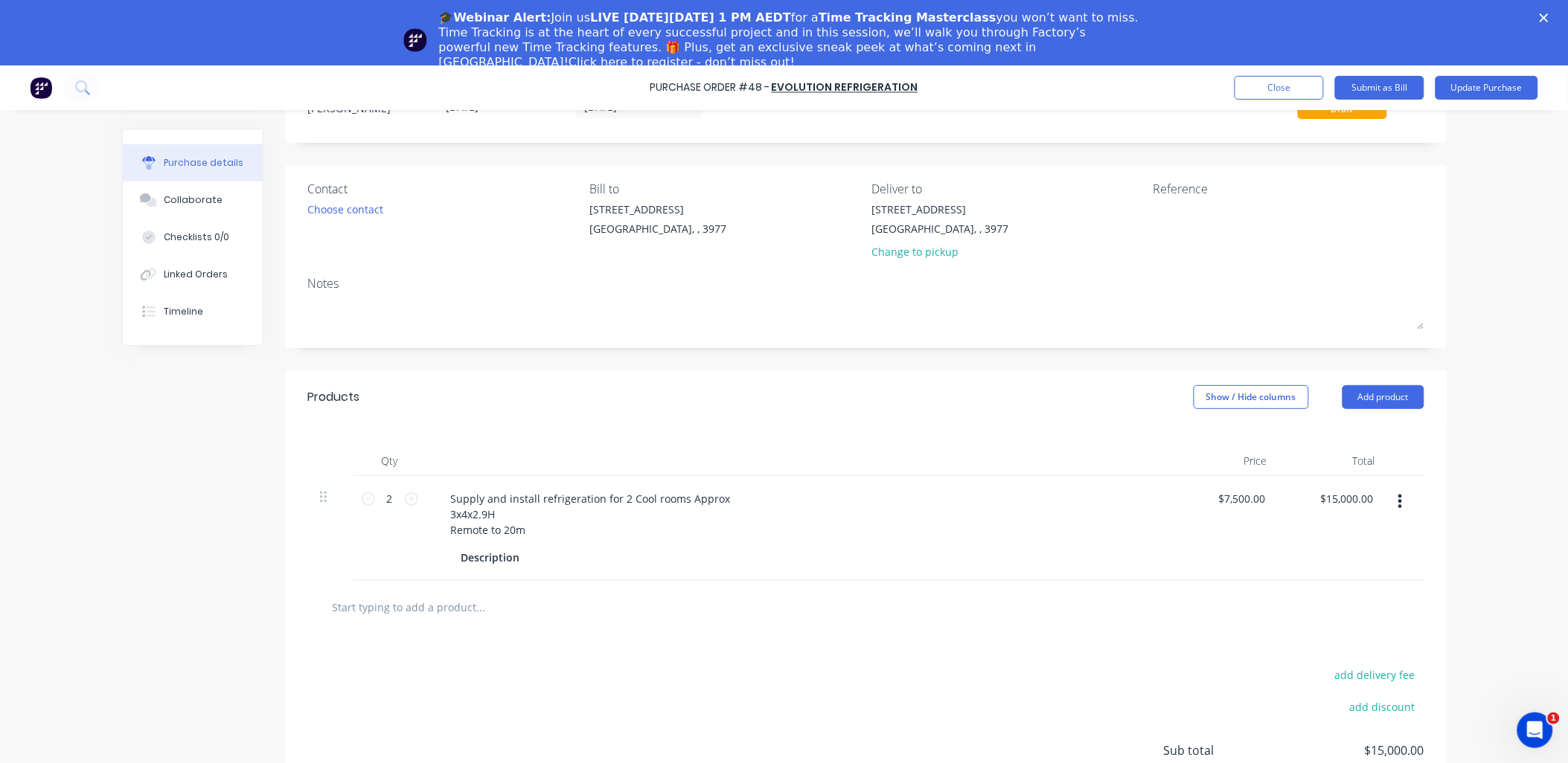
drag, startPoint x: 1090, startPoint y: 643, endPoint x: 1016, endPoint y: 627, distance: 75.7
click at [1089, 540] on div "add delivery fee add discount Sub total $15,000.00 Tax $1,500.00 Total $16,500.…" at bounding box center [866, 757] width 1161 height 245
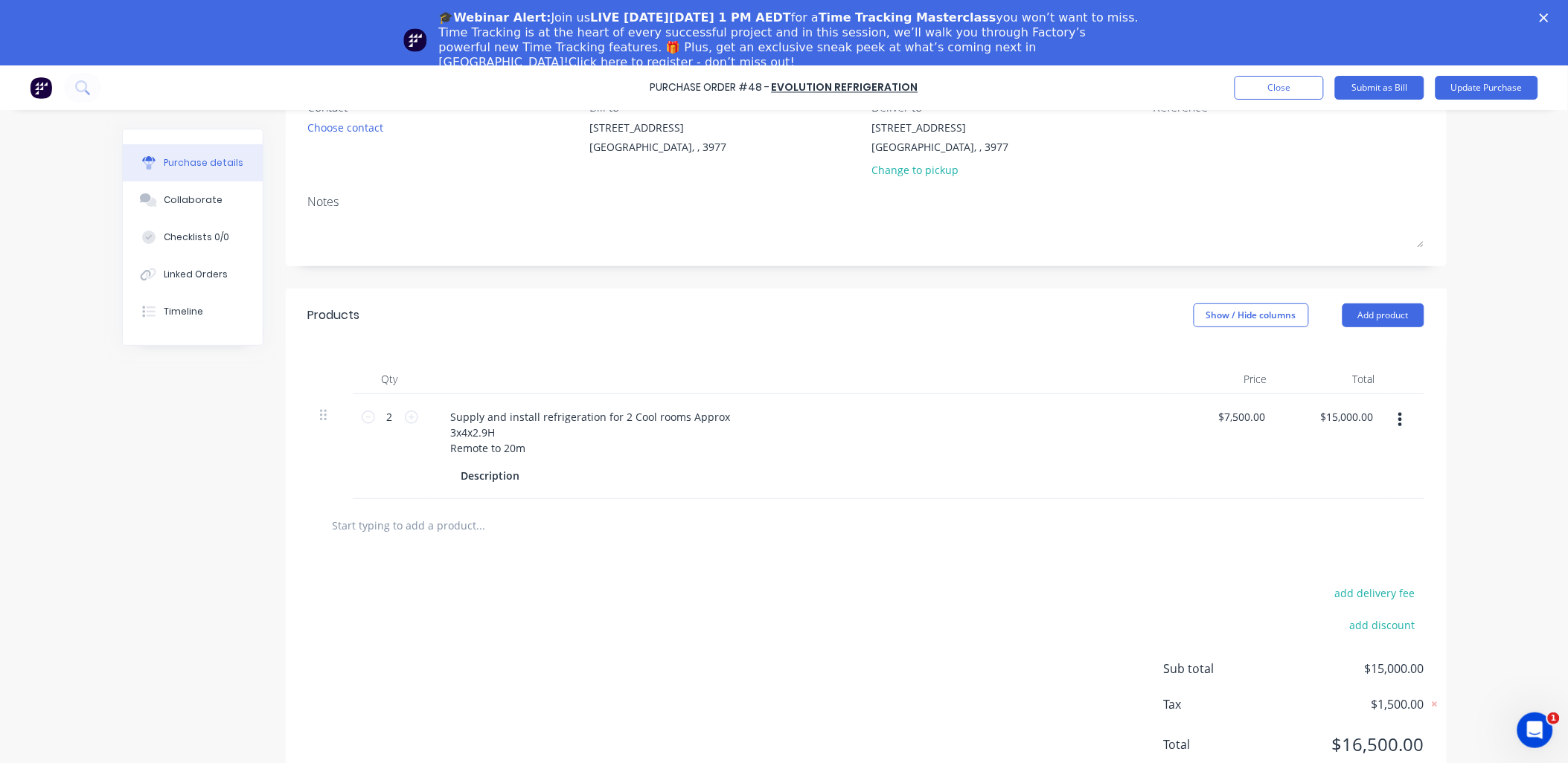
scroll to position [82, 0]
click at [436, 520] on input "text" at bounding box center [480, 525] width 297 height 29
paste input "Onsite: Supply and install 2 remote units for cold plate. Supply 2 top cross fi…"
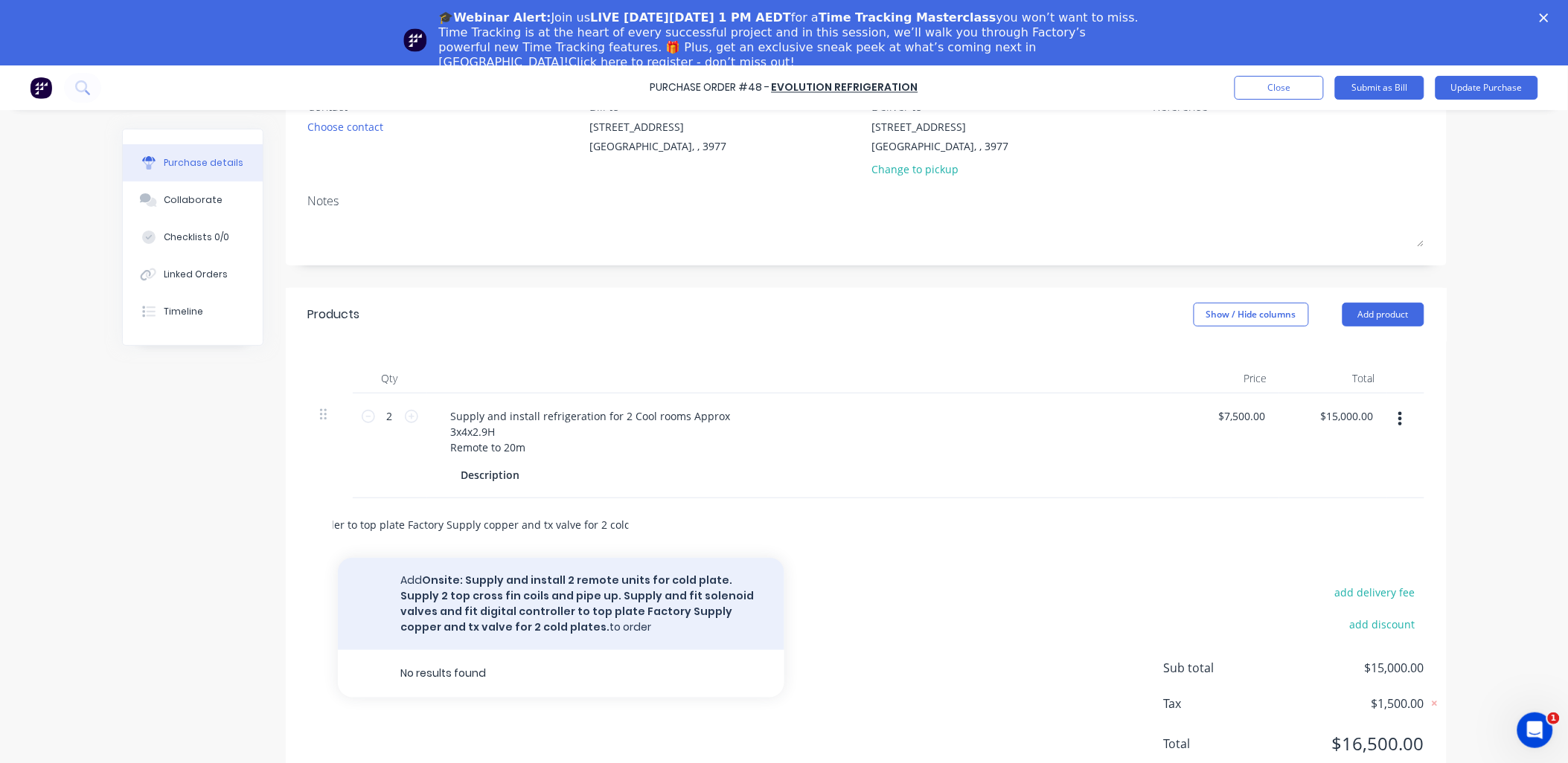
type input "Onsite: Supply and install 2 remote units for cold plate. Supply 2 top cross fi…"
click at [503, 540] on button "Add Onsite: Supply and install 2 remote units for cold plate. Supply 2 top cros…" at bounding box center [561, 604] width 447 height 92
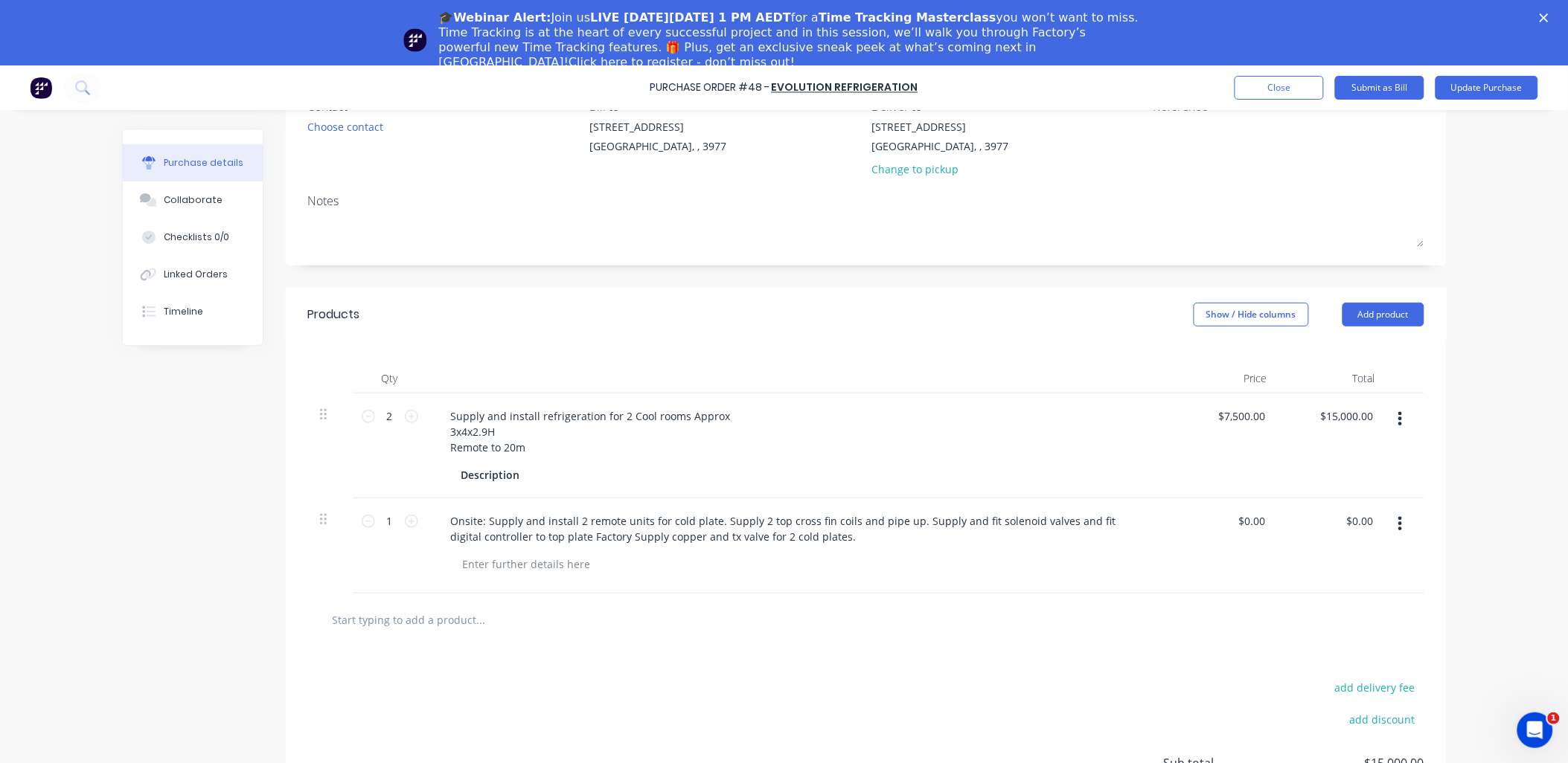
click at [646, 540] on div at bounding box center [866, 621] width 1116 height 54
click at [1128, 518] on div "$0.00 $0.00" at bounding box center [1225, 546] width 108 height 95
click at [1128, 518] on div "0.00 0.00" at bounding box center [1225, 546] width 108 height 95
click at [1128, 518] on input "0.00" at bounding box center [1254, 521] width 28 height 22
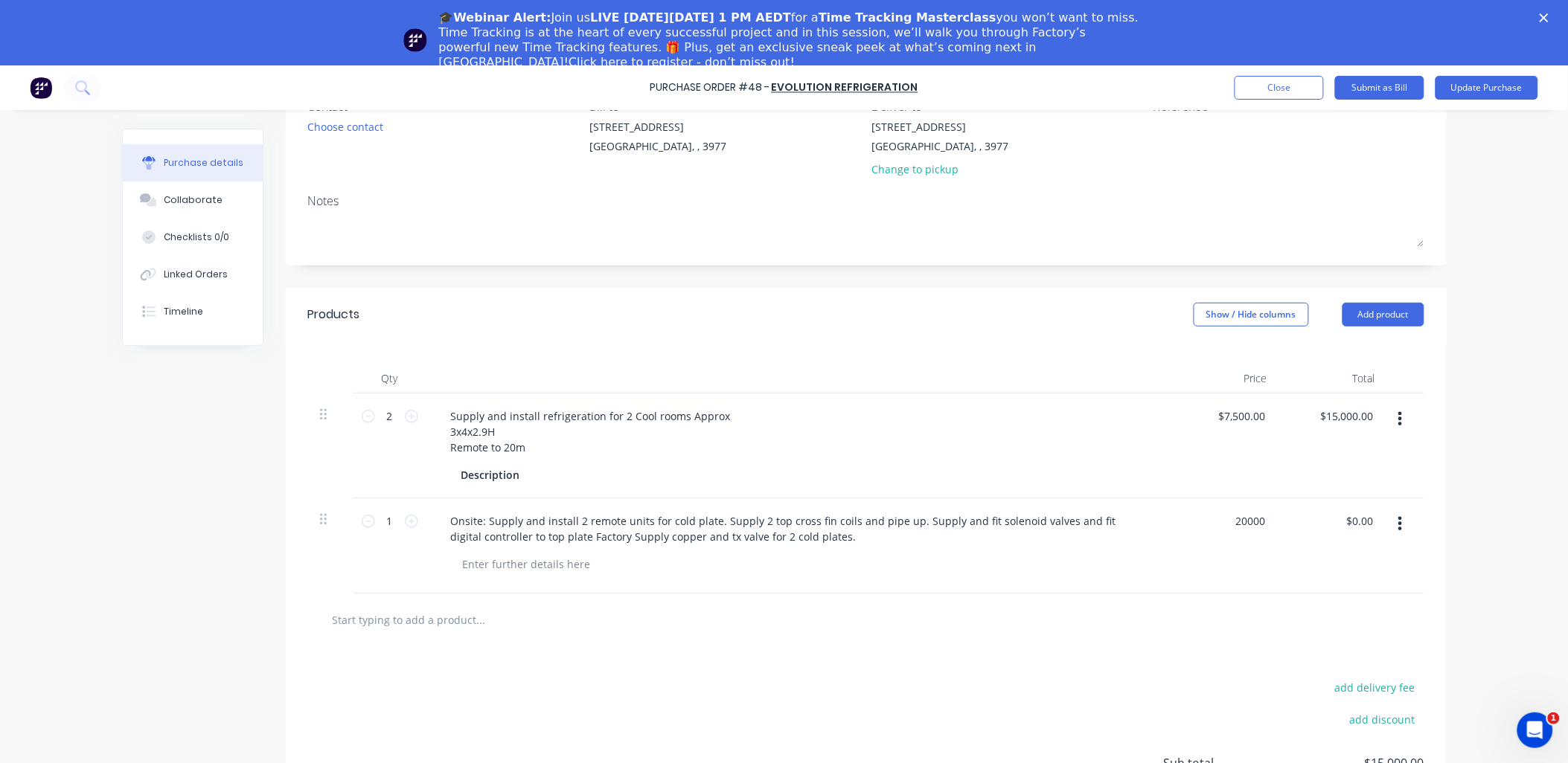
type input "$20,000.00"
click at [1049, 540] on div at bounding box center [866, 621] width 1092 height 29
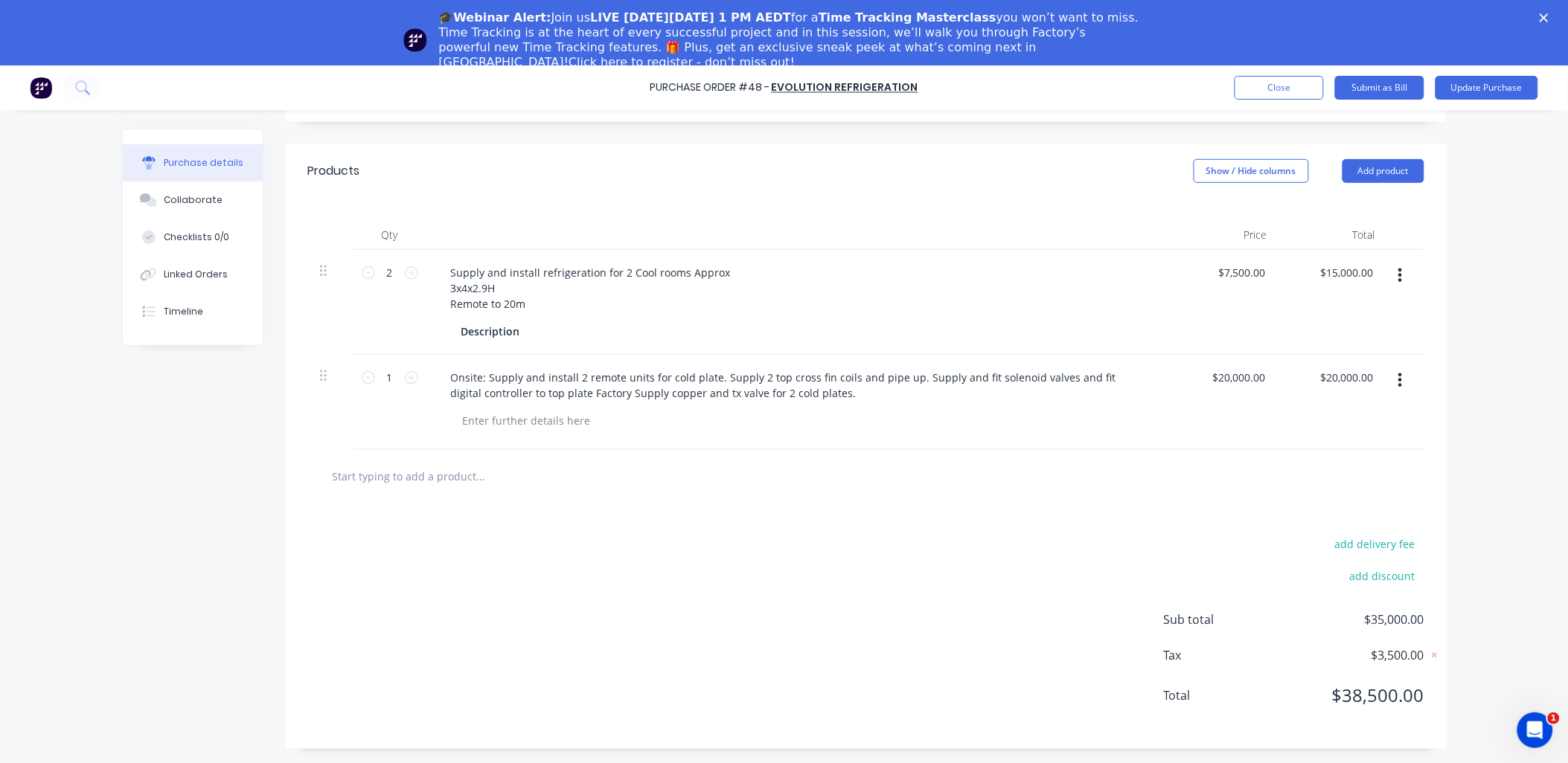
scroll to position [227, 0]
click at [912, 532] on div "add delivery fee add discount Sub total $35,000.00 Tax $3,500.00 Total $38,500.…" at bounding box center [866, 627] width 1161 height 245
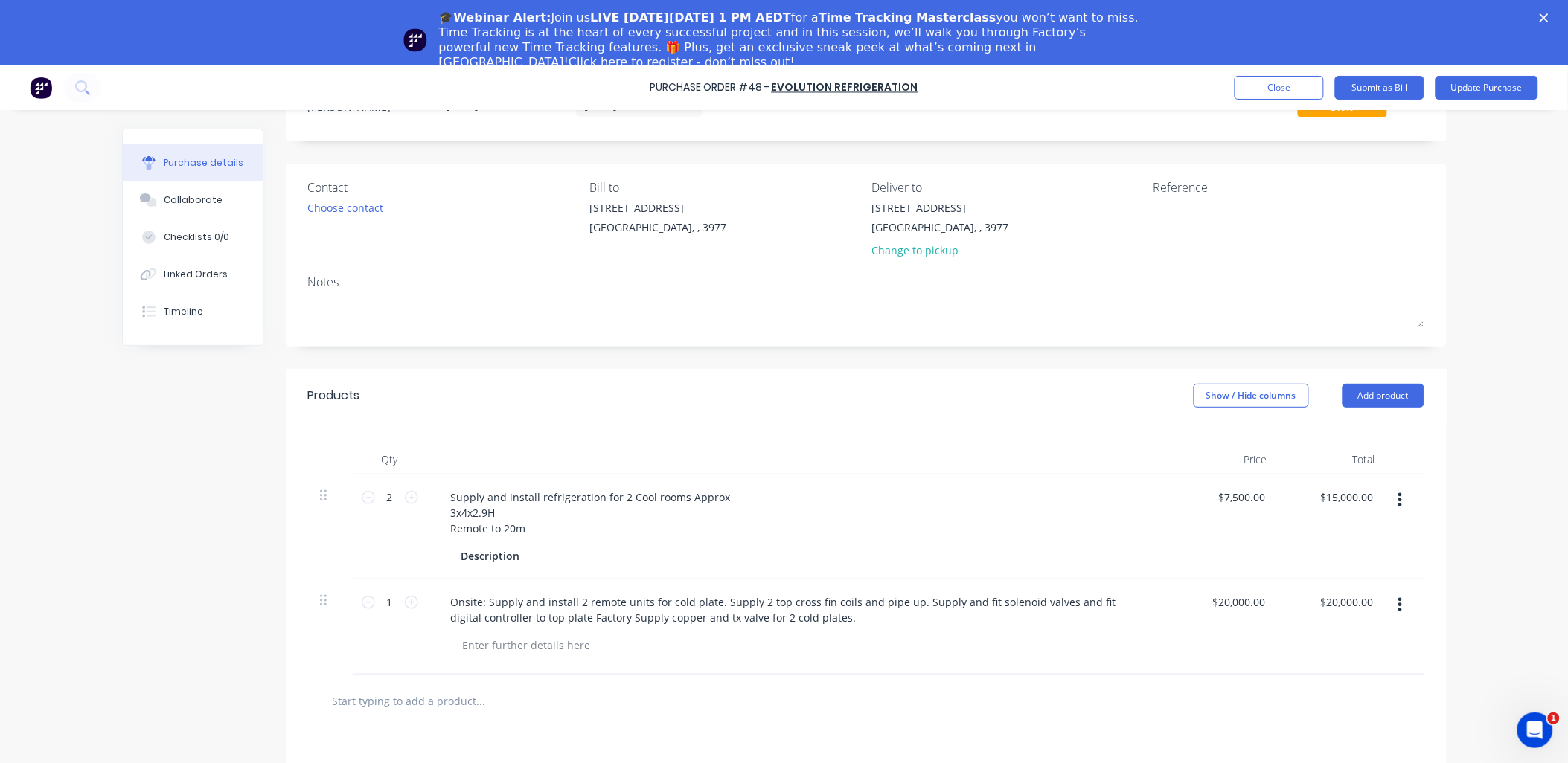
scroll to position [0, 0]
click at [1128, 207] on textarea at bounding box center [1245, 218] width 186 height 33
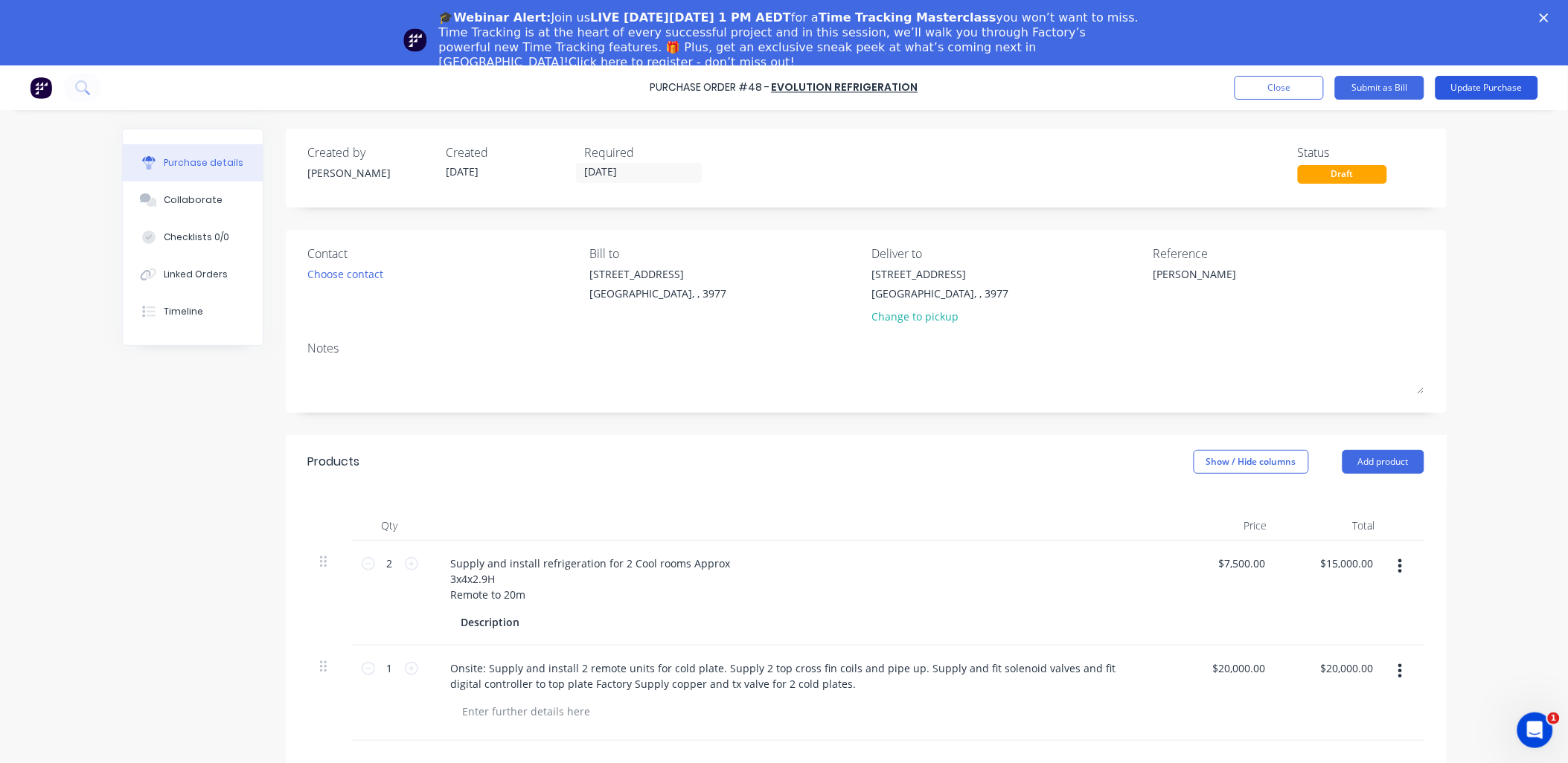
type textarea "[PERSON_NAME]"
type textarea "x"
type textarea "[PERSON_NAME]"
click at [1128, 84] on button "Update Purchase" at bounding box center [1487, 87] width 103 height 24
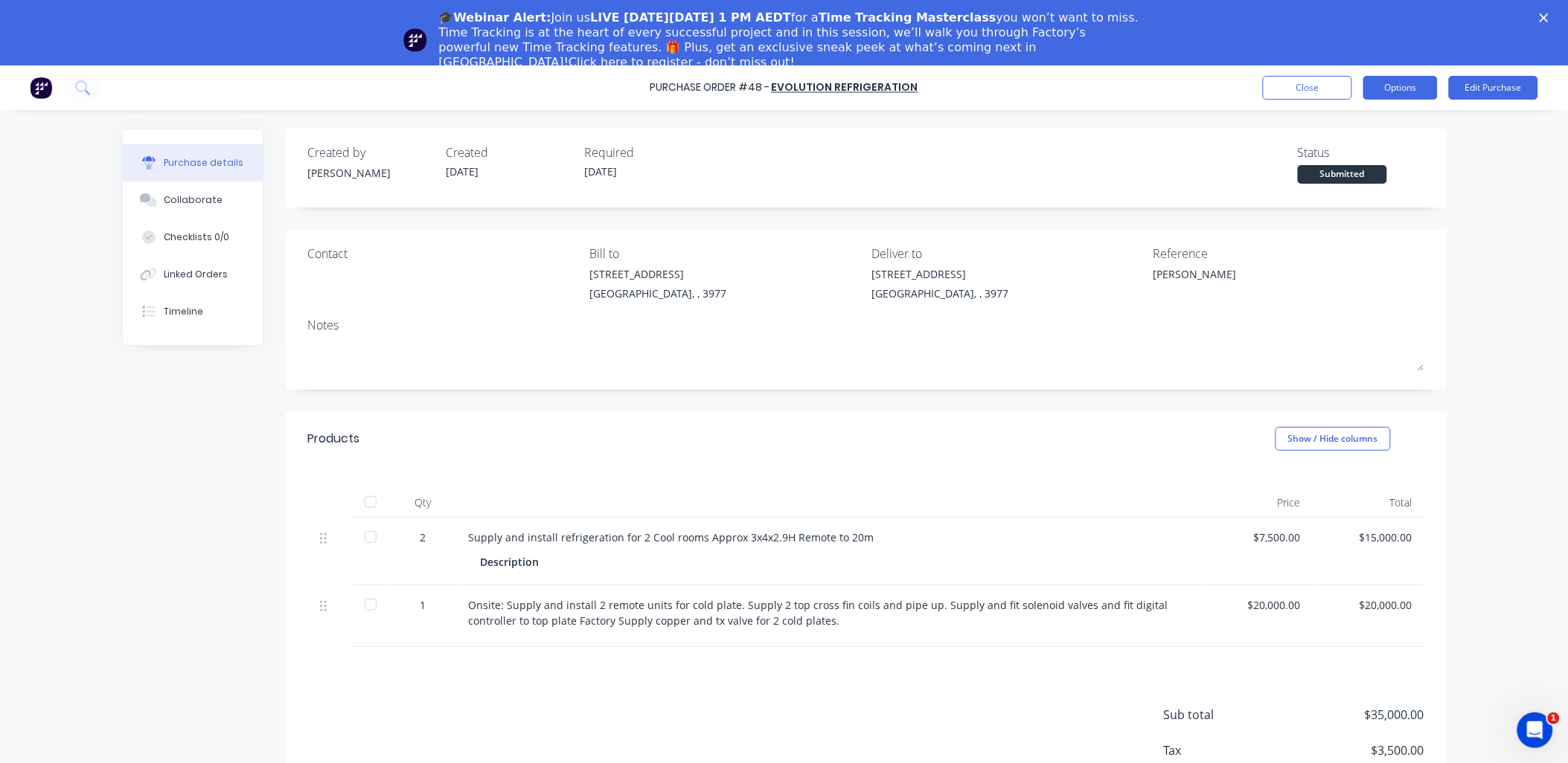
click at [1128, 92] on button "Options" at bounding box center [1400, 87] width 75 height 24
click at [1128, 159] on div "Convert to Bill" at bounding box center [1367, 155] width 115 height 22
type textarea "x"
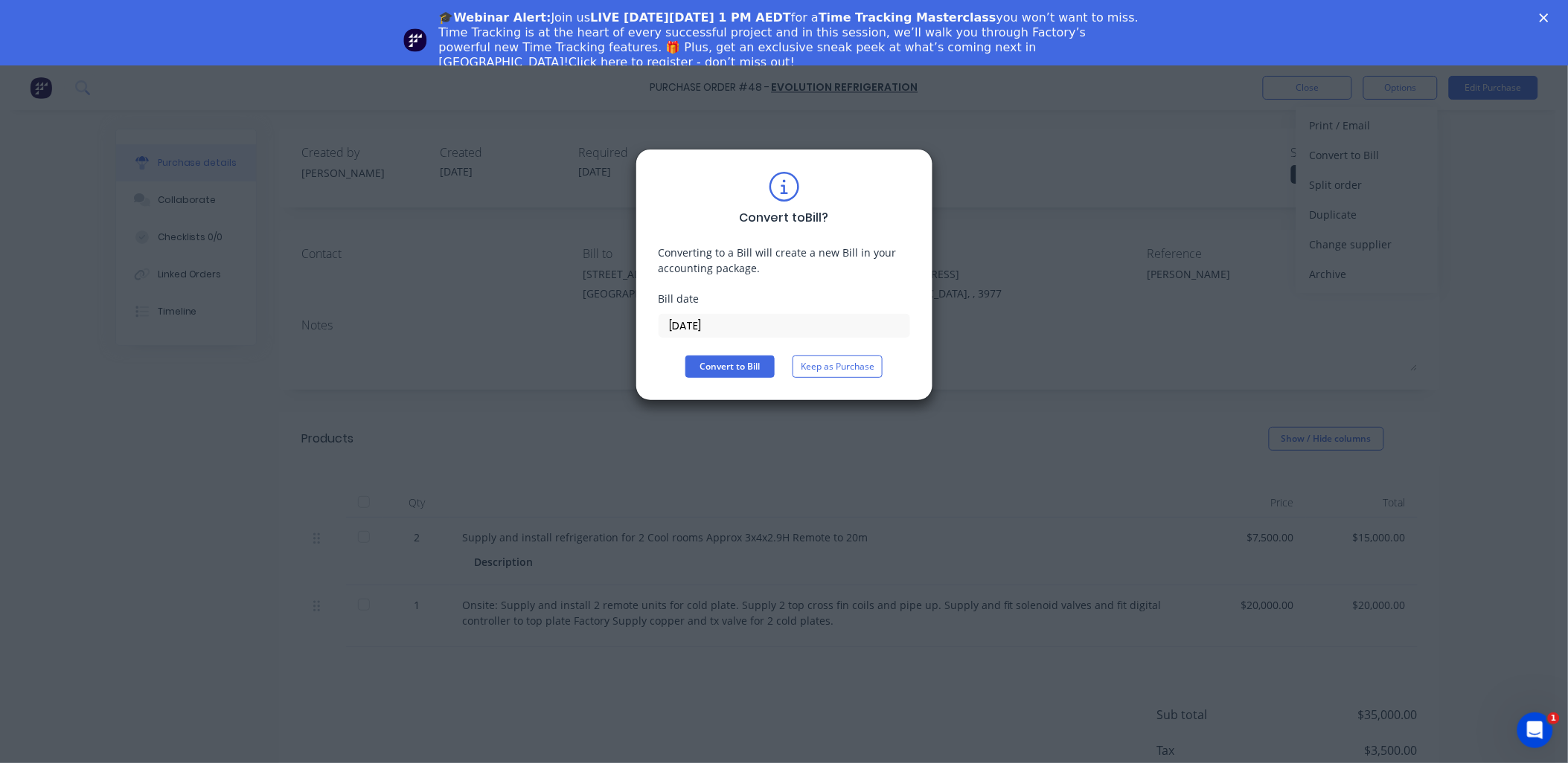
click at [744, 330] on input "[DATE]" at bounding box center [784, 326] width 250 height 23
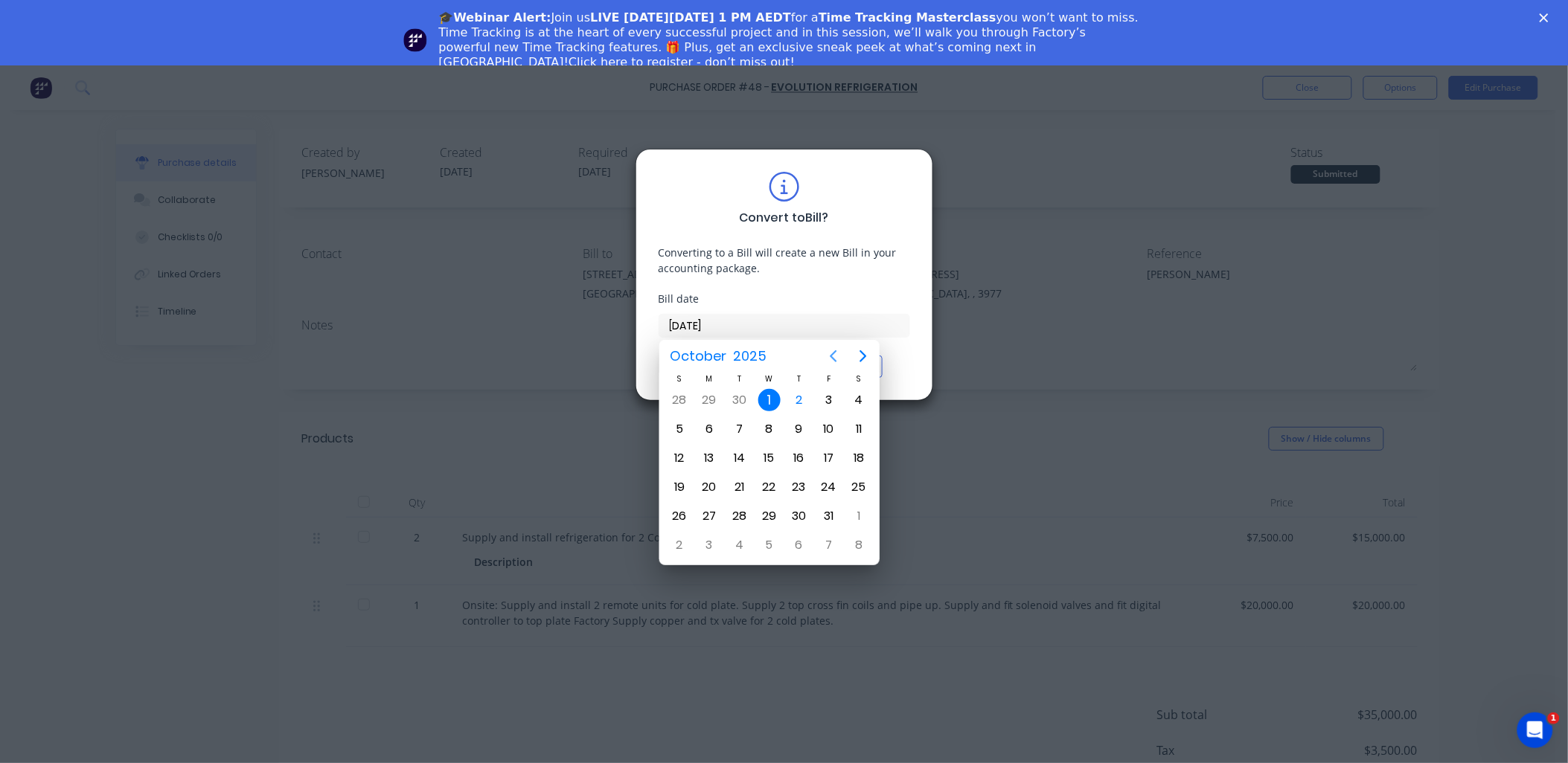
click at [830, 354] on icon "Previous page" at bounding box center [834, 356] width 18 height 18
click at [739, 424] on div "9" at bounding box center [738, 429] width 23 height 23
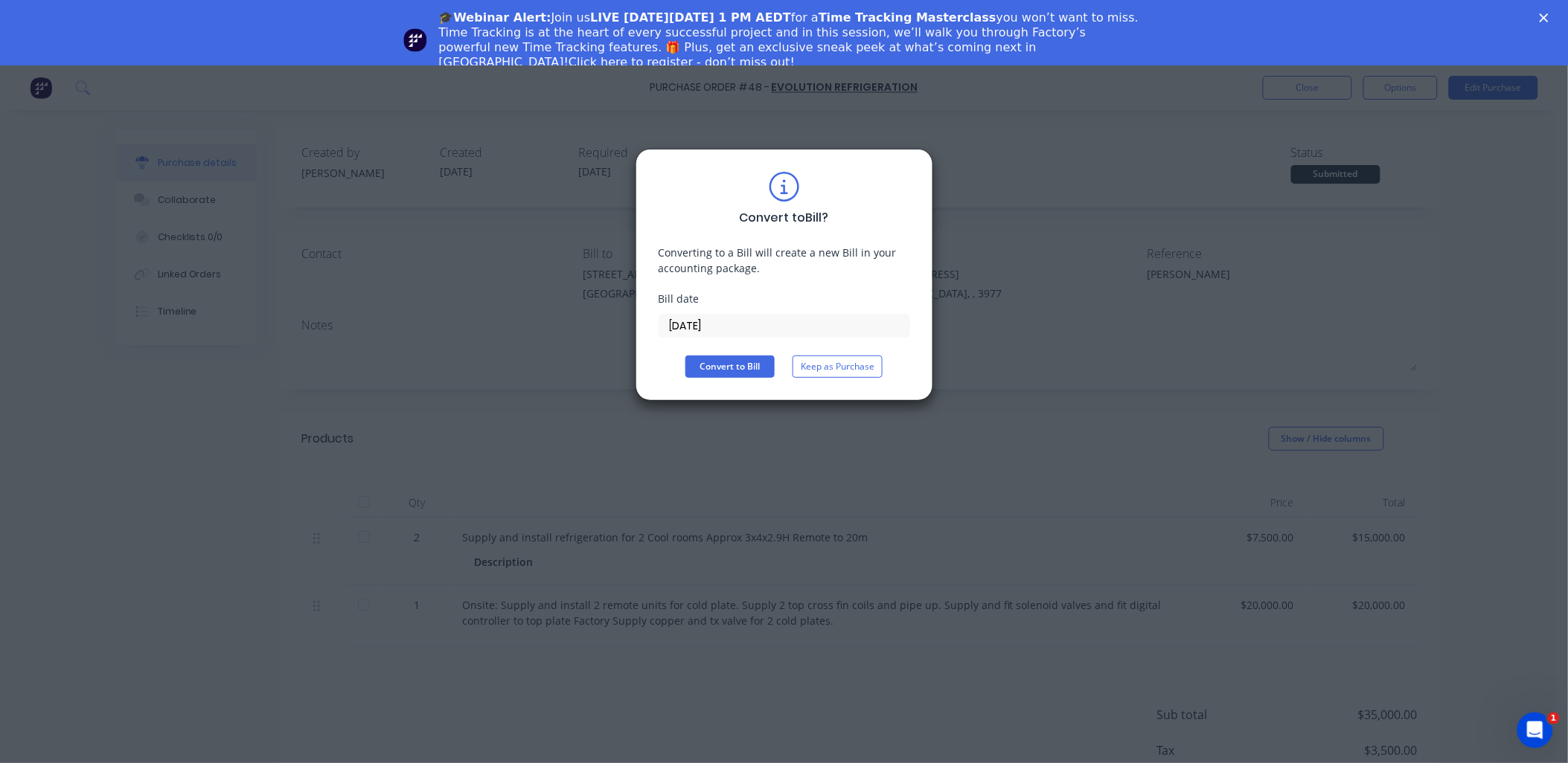
click at [732, 324] on input "[DATE]" at bounding box center [784, 326] width 250 height 23
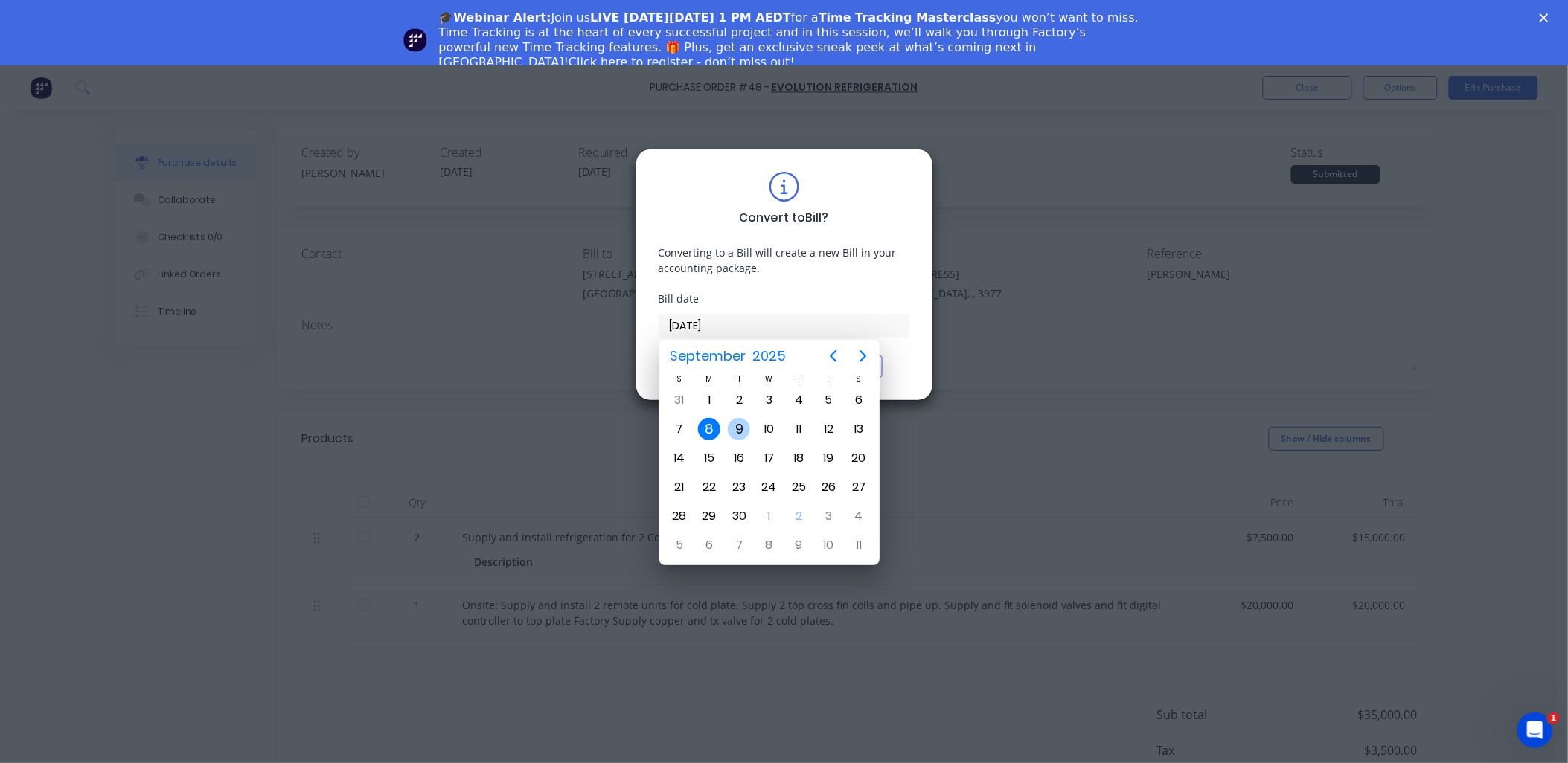
click at [736, 425] on div "9" at bounding box center [738, 429] width 23 height 23
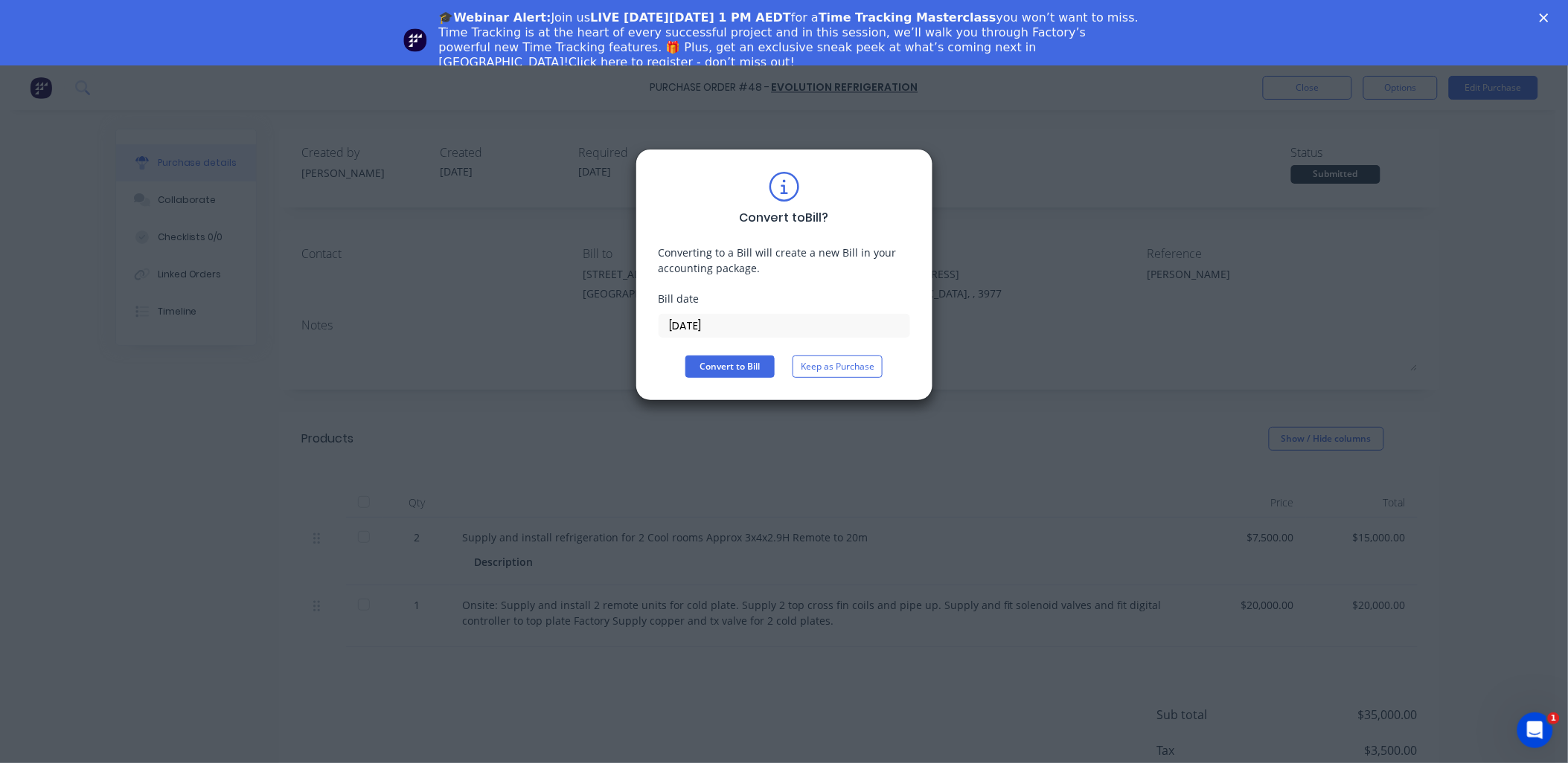
click at [754, 325] on input "[DATE]" at bounding box center [784, 326] width 250 height 23
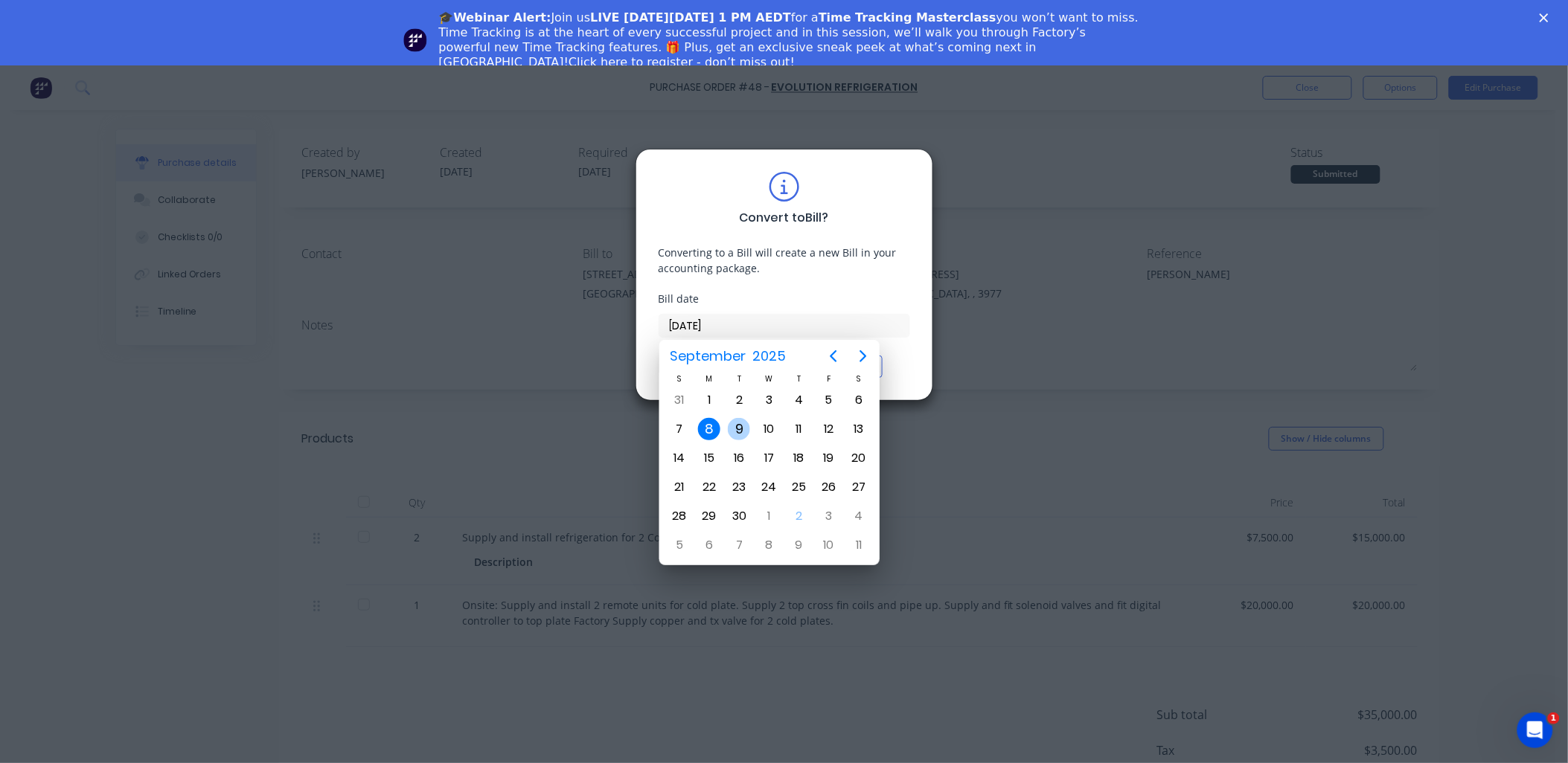
click at [732, 426] on div "9" at bounding box center [738, 429] width 23 height 23
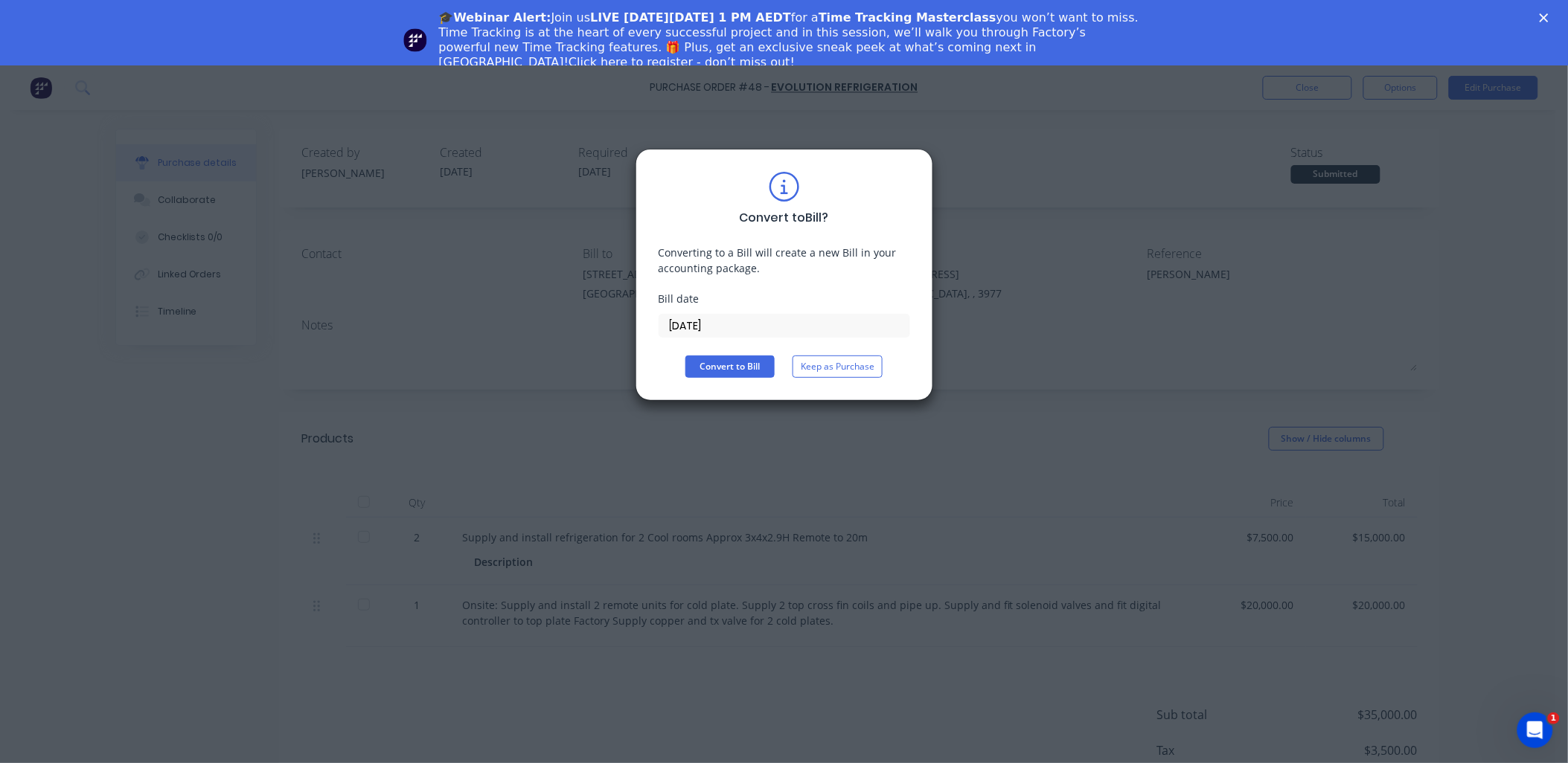
click at [745, 321] on input "[DATE]" at bounding box center [784, 326] width 250 height 23
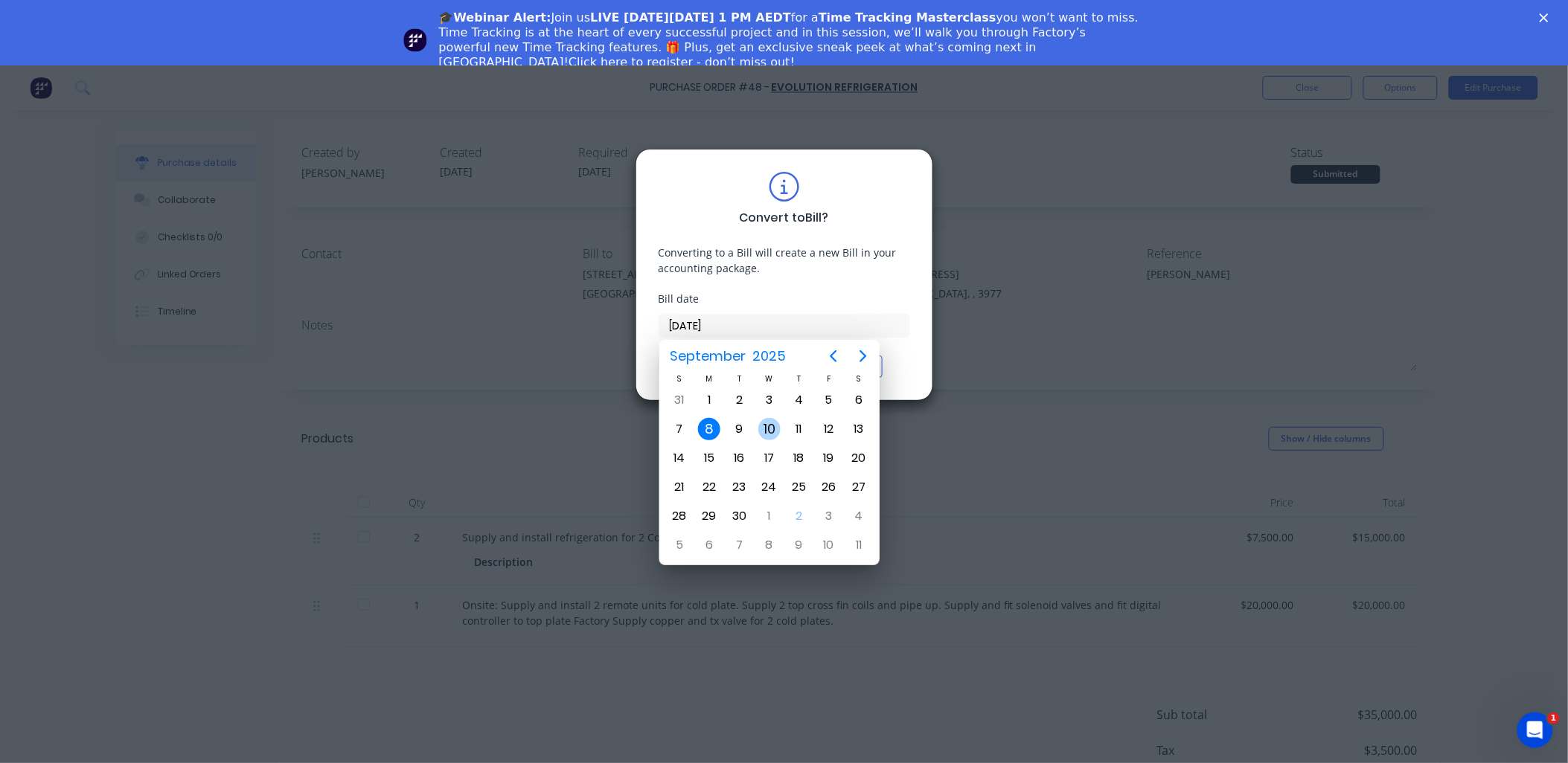
click at [767, 424] on div "10" at bounding box center [769, 429] width 23 height 23
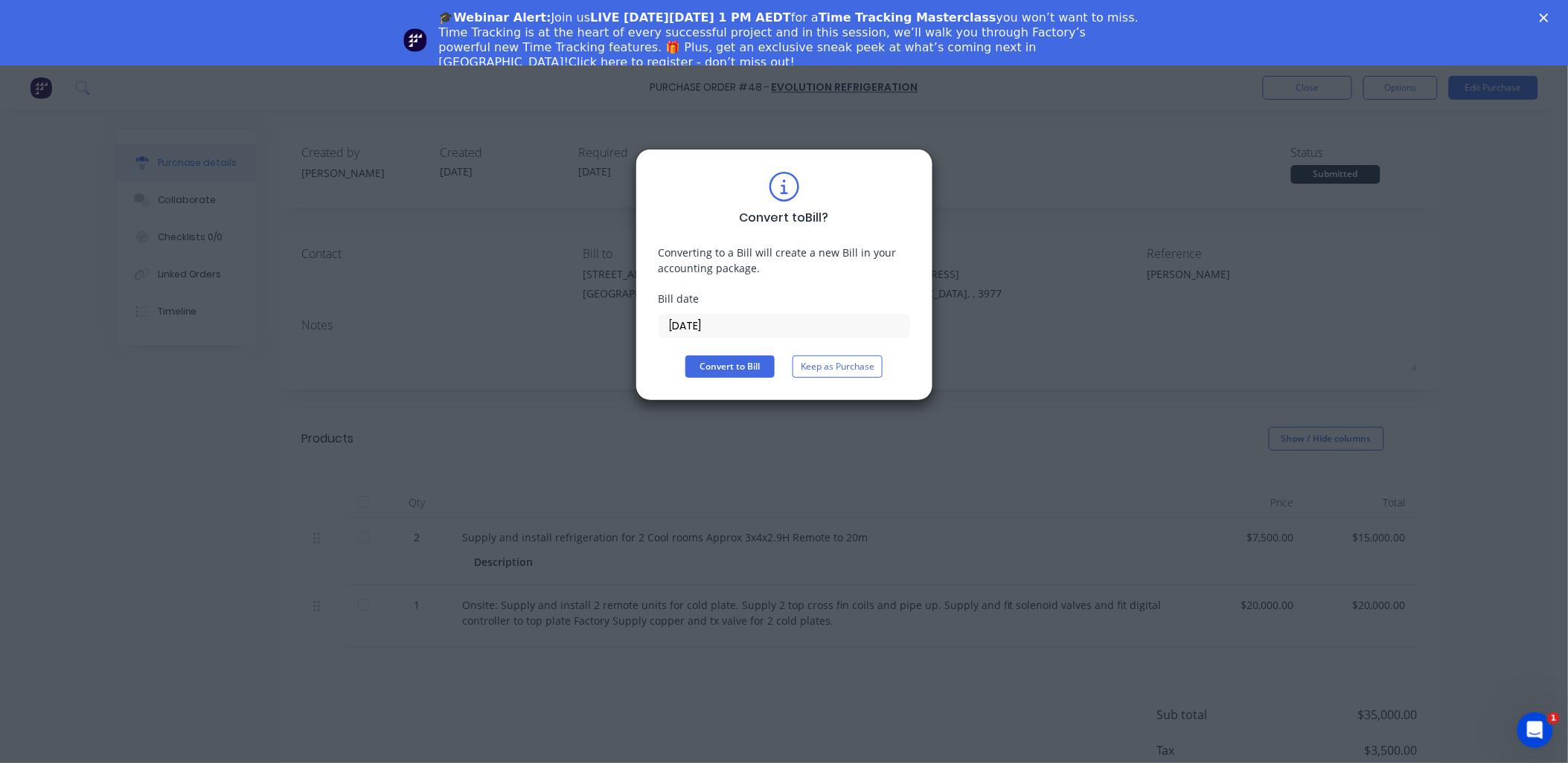
click at [734, 323] on input "[DATE]" at bounding box center [784, 326] width 250 height 23
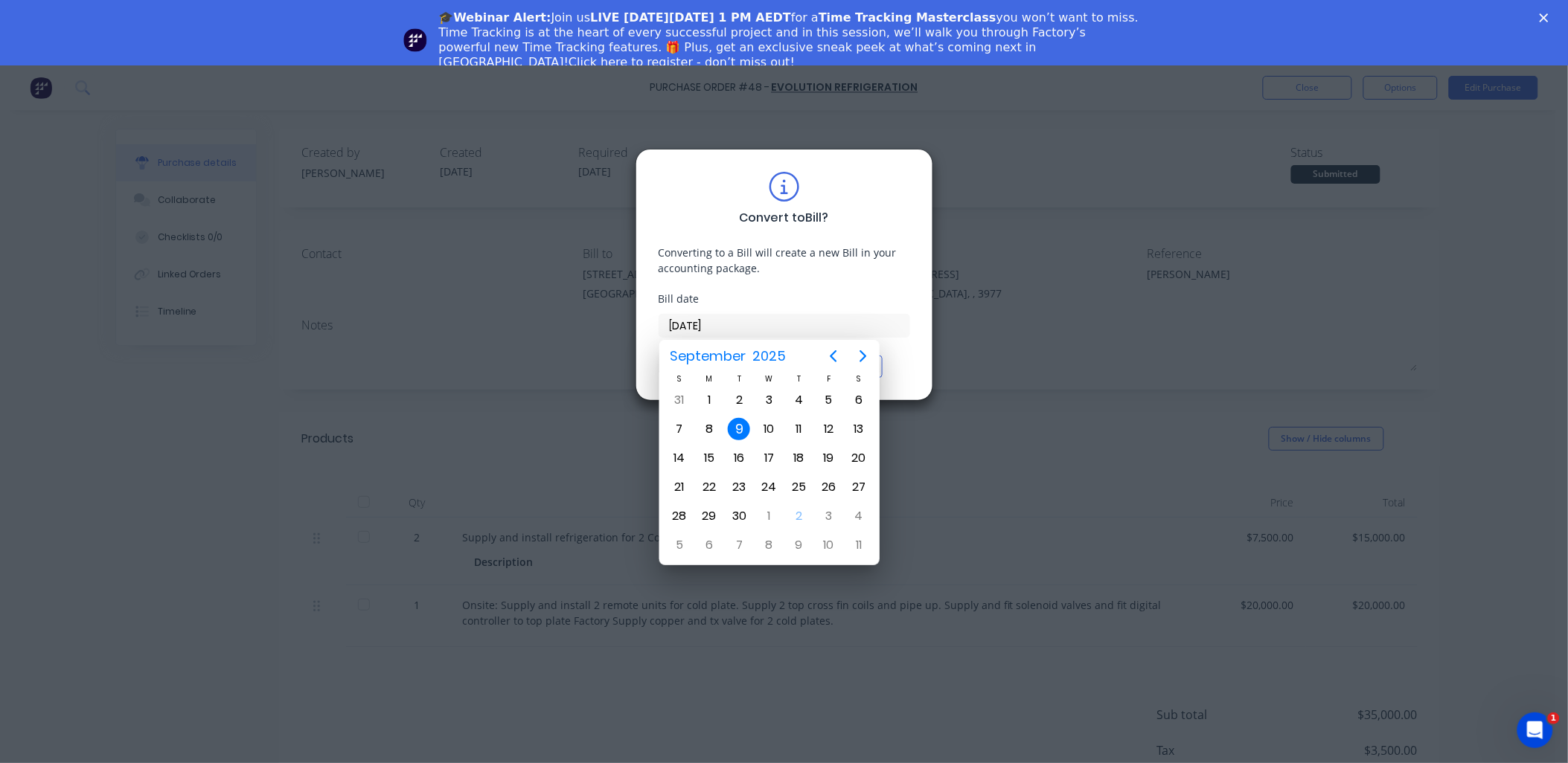
click at [906, 357] on div "Convert to Bill Keep as Purchase" at bounding box center [784, 366] width 251 height 23
click at [1014, 303] on div "Convert to Bill ? Converting to a Bill will create a new Bill in your accountin…" at bounding box center [784, 381] width 1568 height 763
click at [738, 422] on div "9" at bounding box center [738, 429] width 23 height 23
type input "[DATE]"
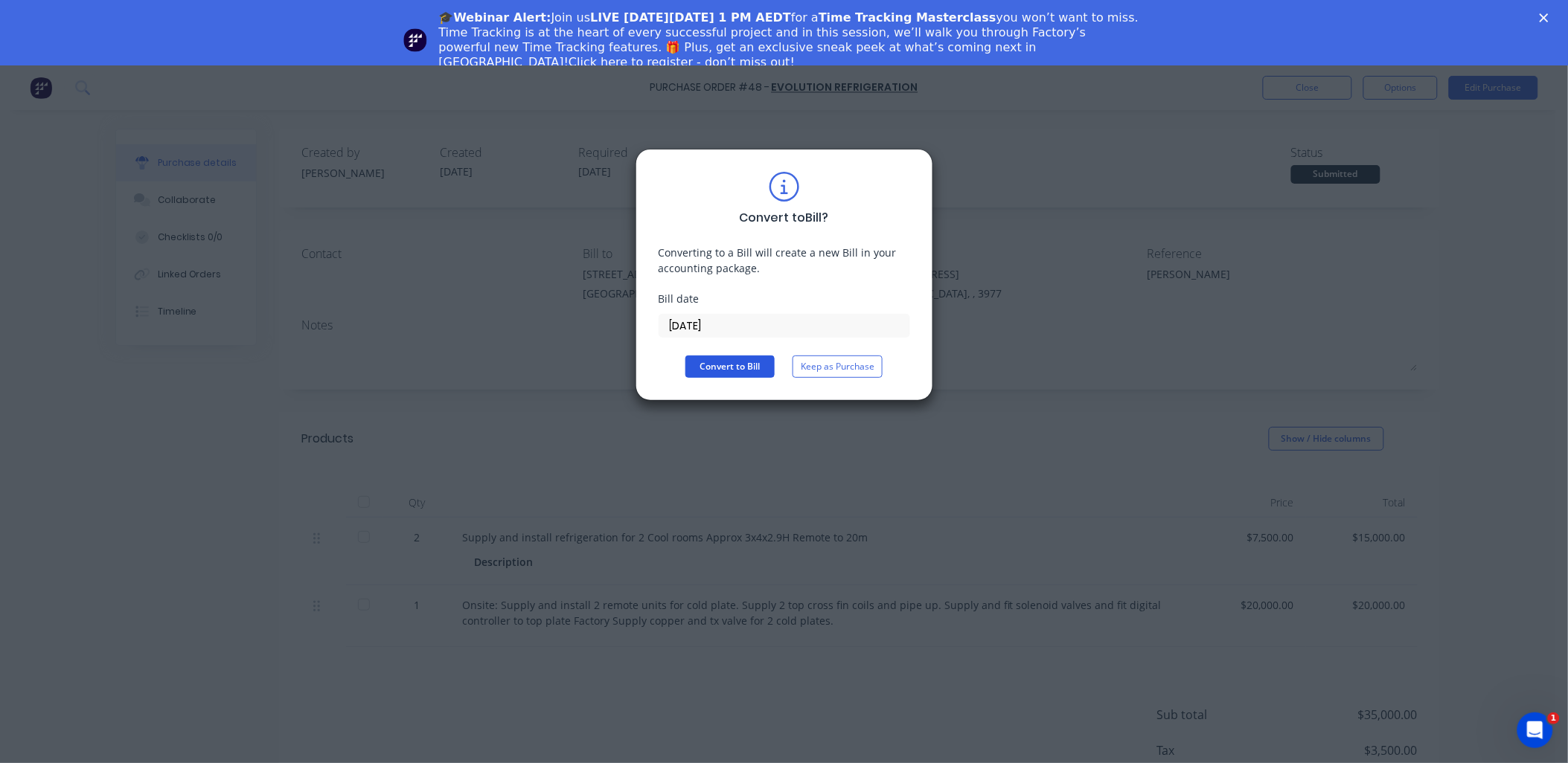
click at [740, 368] on button "Convert to Bill" at bounding box center [730, 366] width 89 height 23
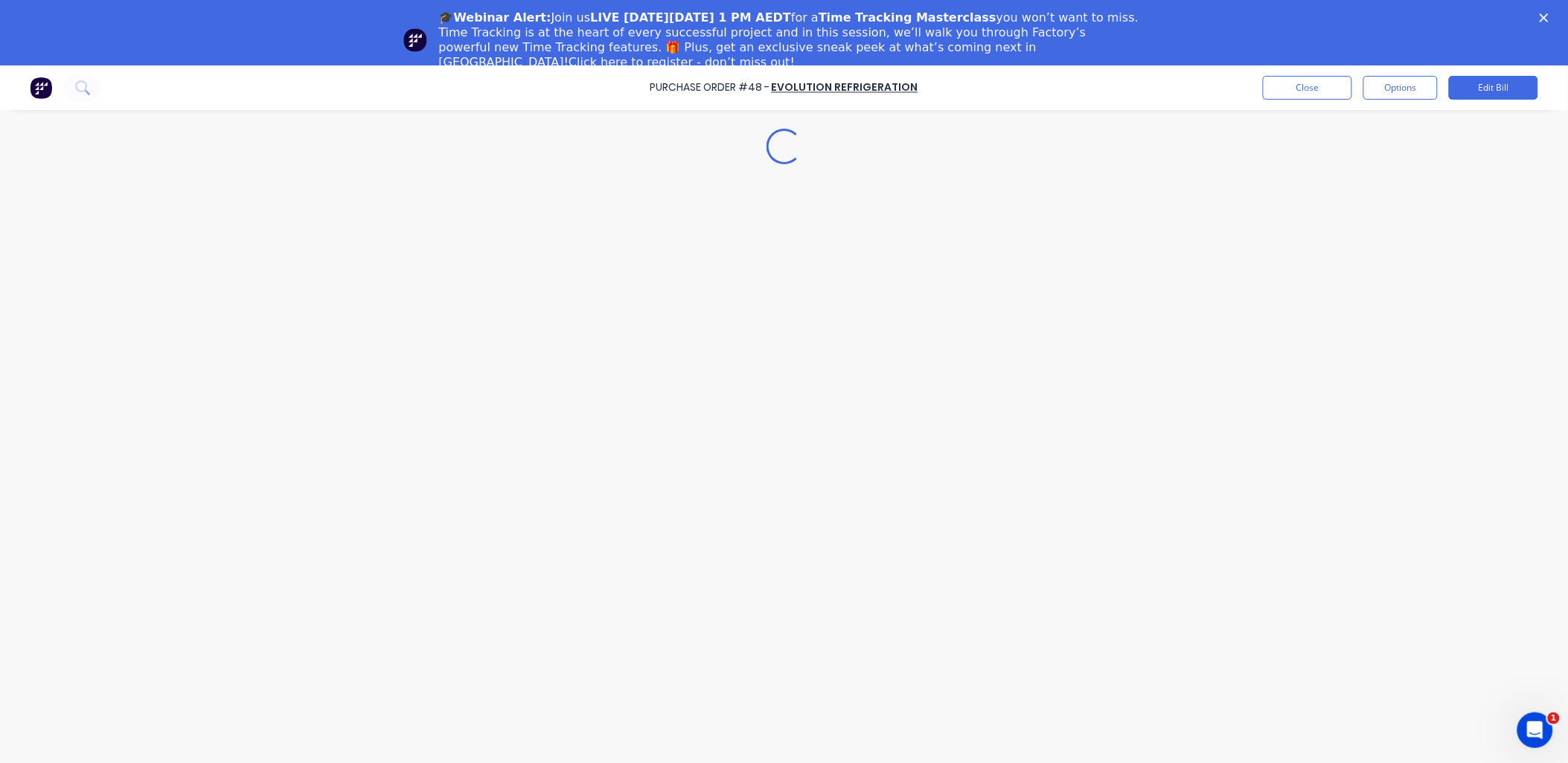
type textarea "x"
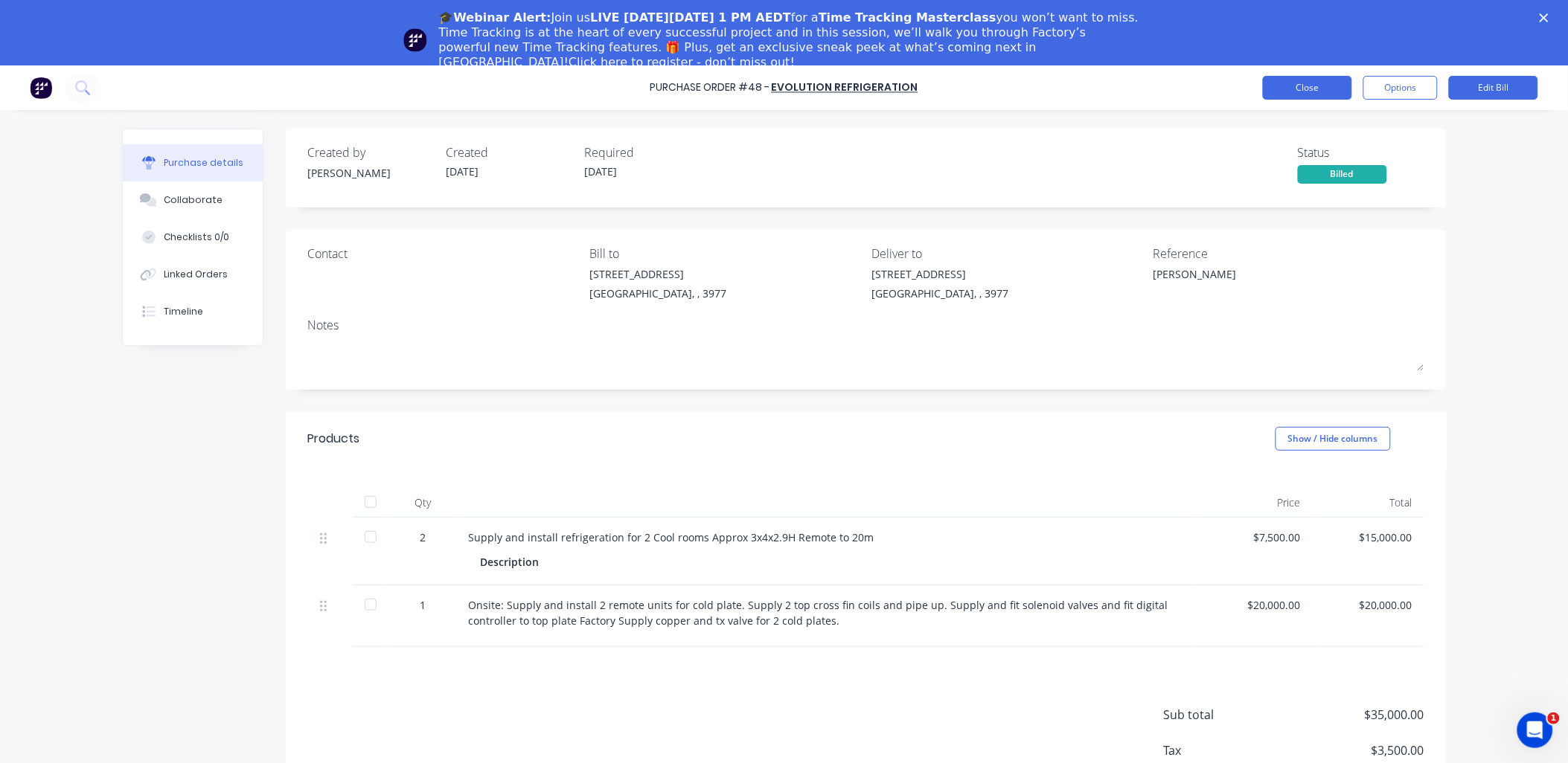
click at [1128, 93] on button "Close" at bounding box center [1307, 87] width 89 height 24
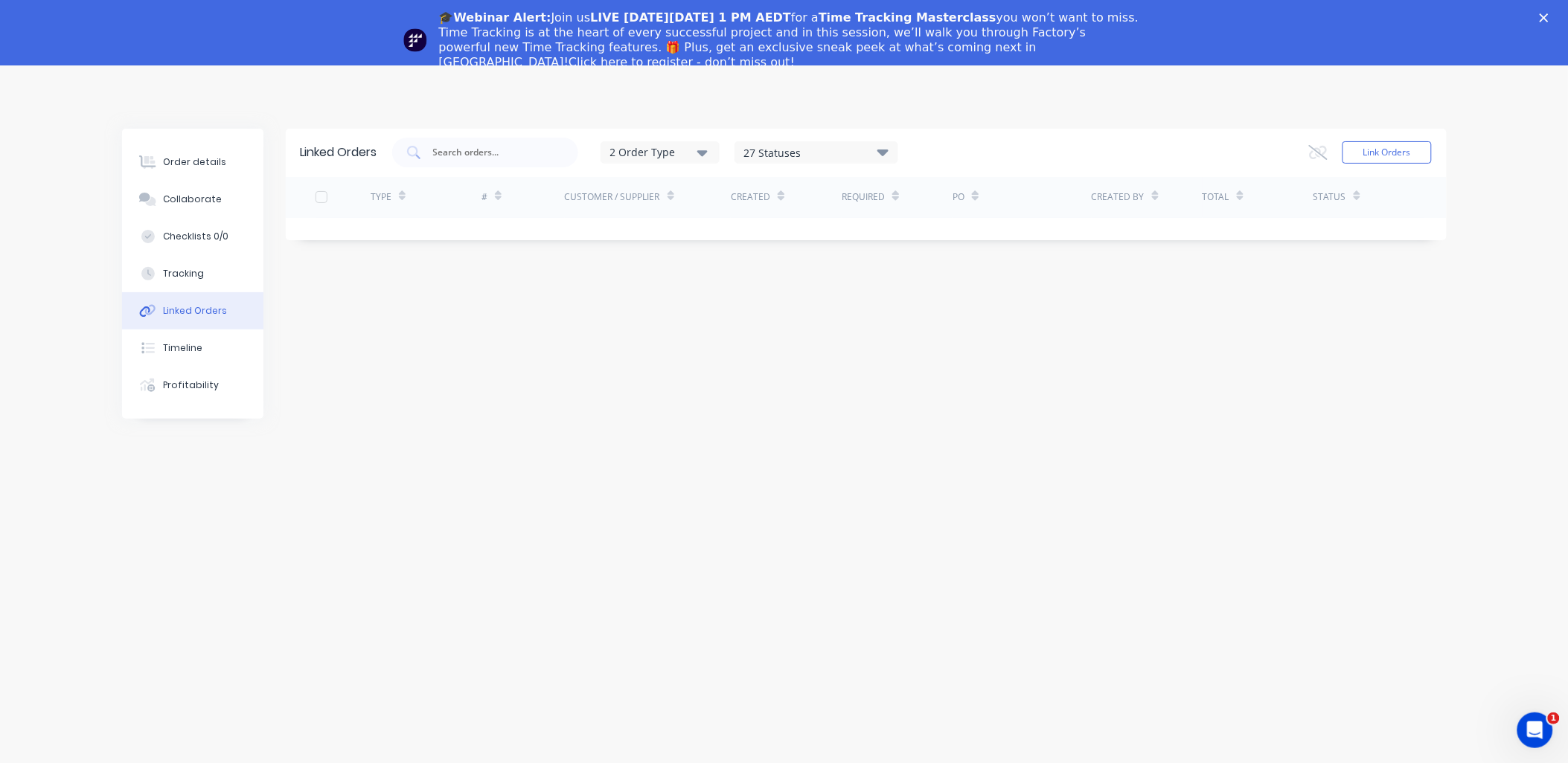
click at [1548, 15] on polygon "Close" at bounding box center [1543, 18] width 9 height 9
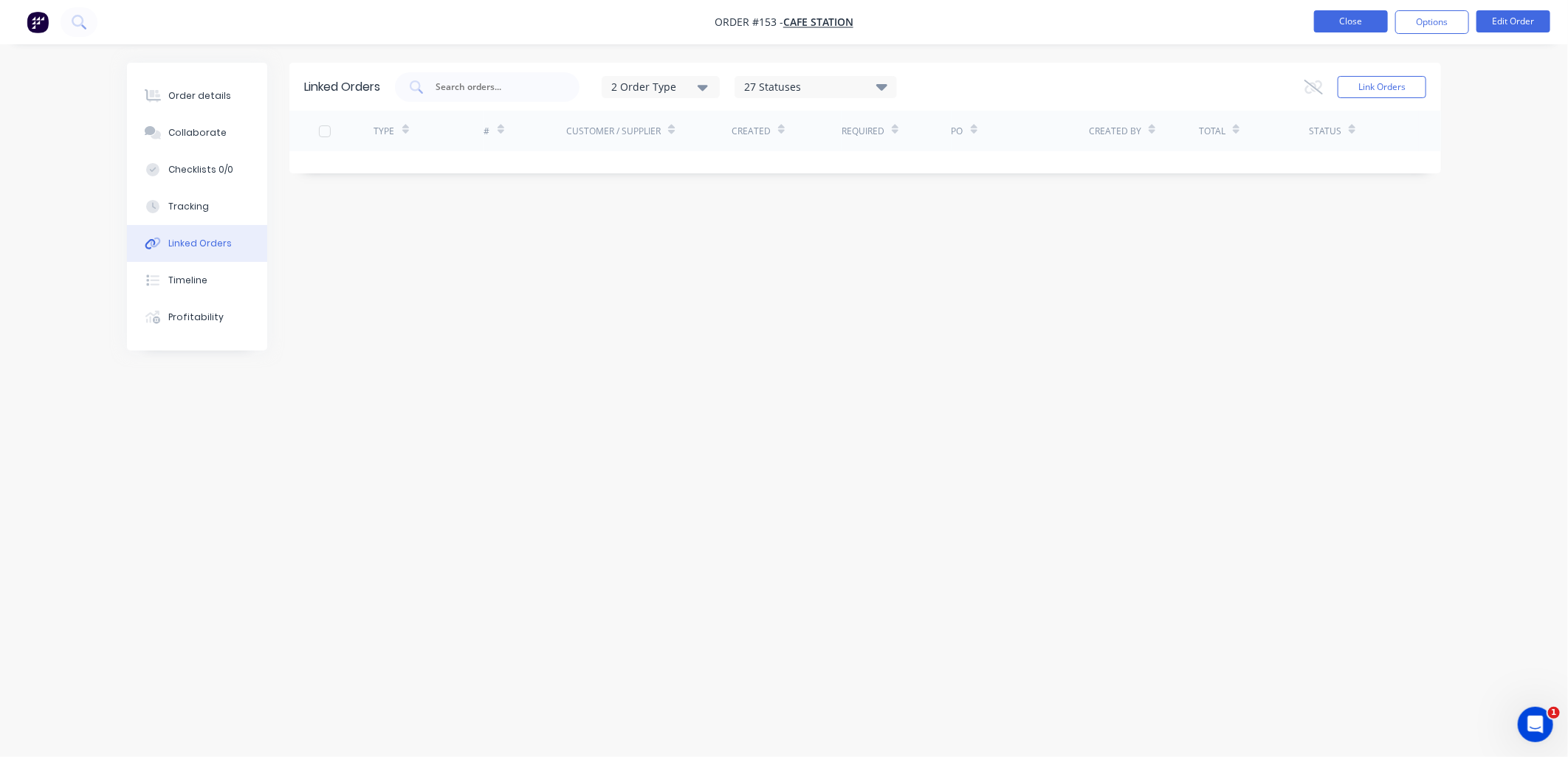
click at [1346, 19] on button "Close" at bounding box center [1352, 21] width 74 height 22
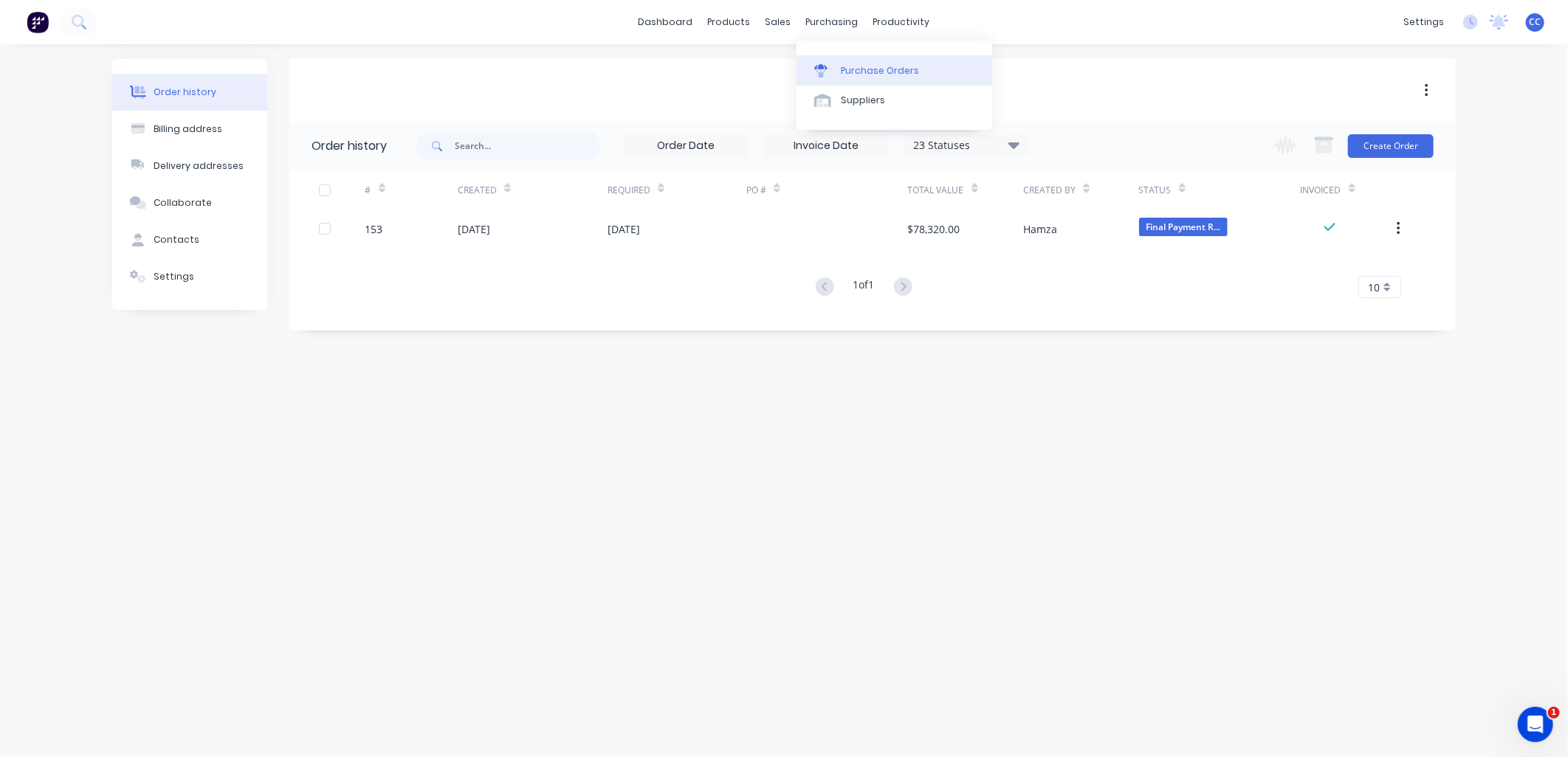
click at [859, 70] on div "Purchase Orders" at bounding box center [880, 71] width 78 height 14
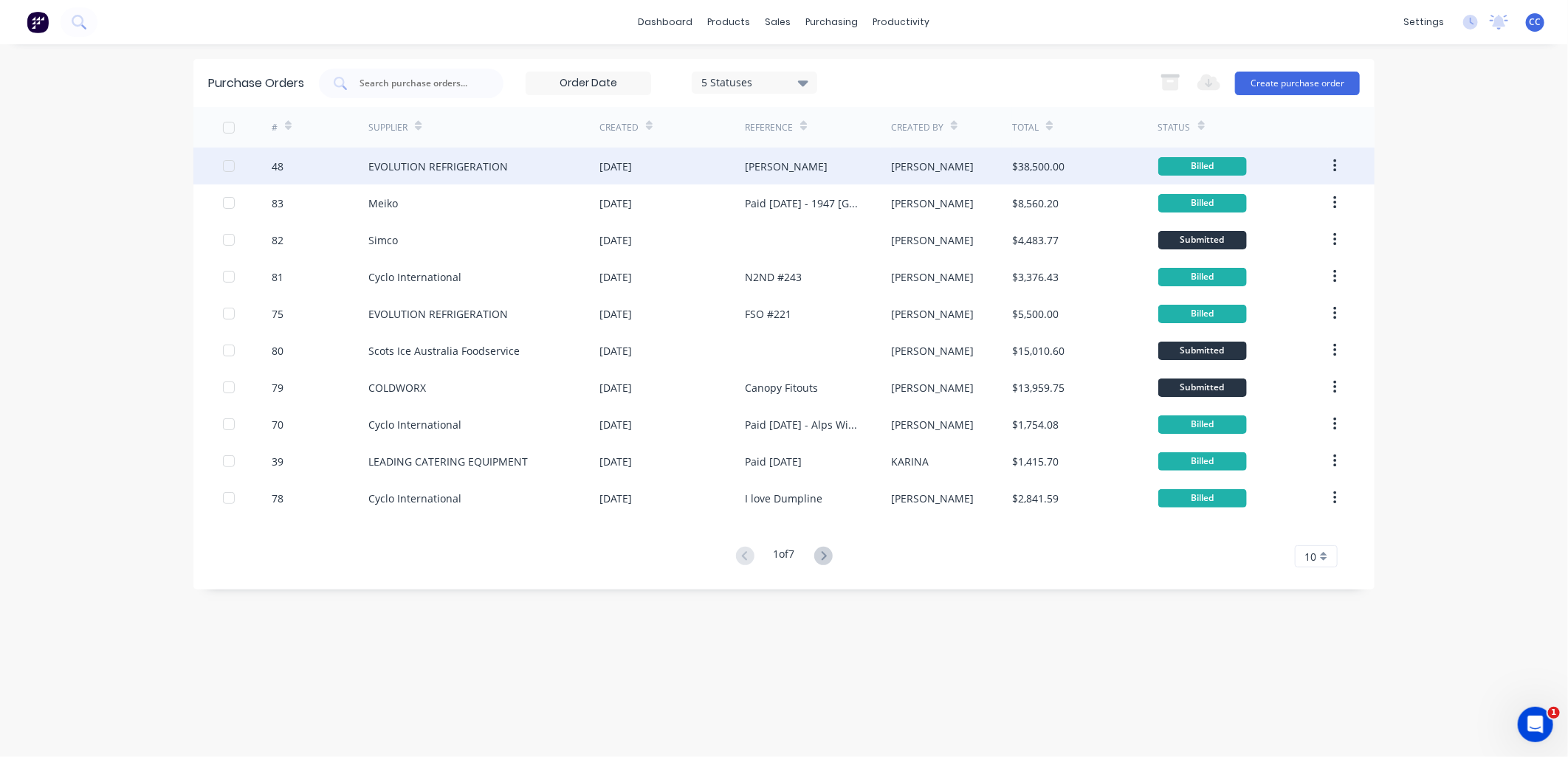
click at [617, 164] on div "[DATE]" at bounding box center [615, 167] width 32 height 16
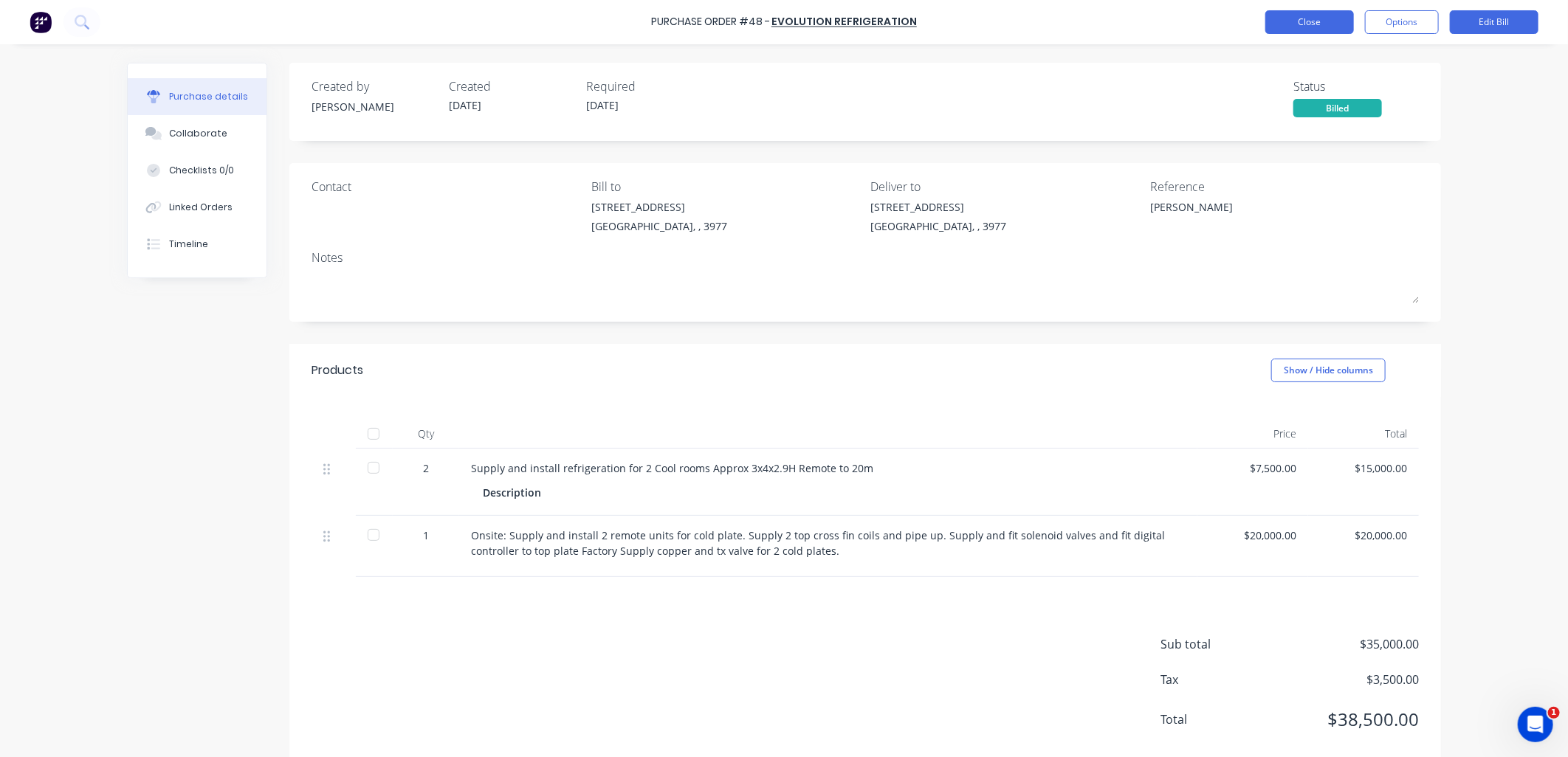
click at [1319, 19] on button "Close" at bounding box center [1310, 22] width 89 height 23
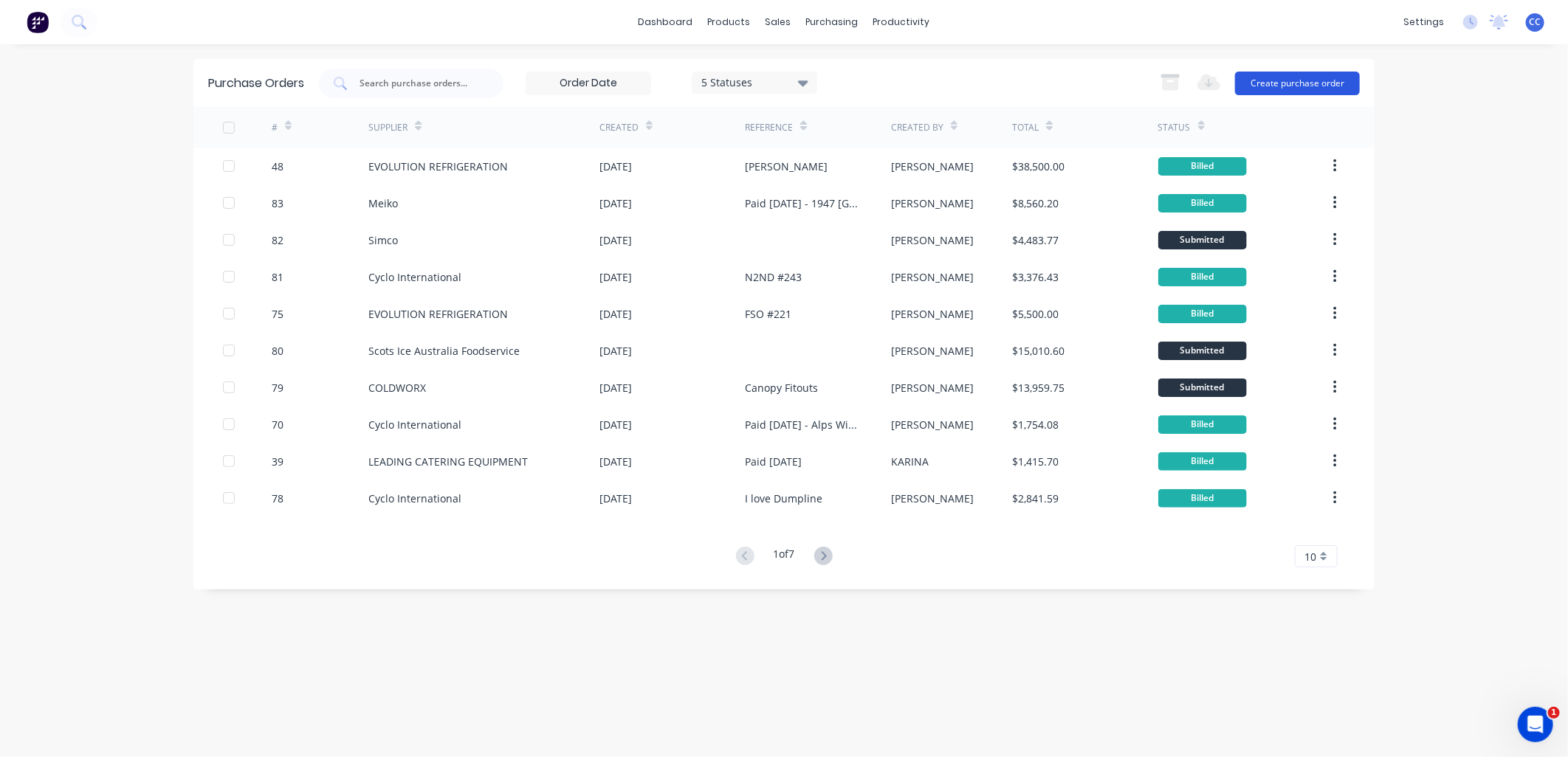
click at [1287, 81] on button "Create purchase order" at bounding box center [1298, 83] width 125 height 23
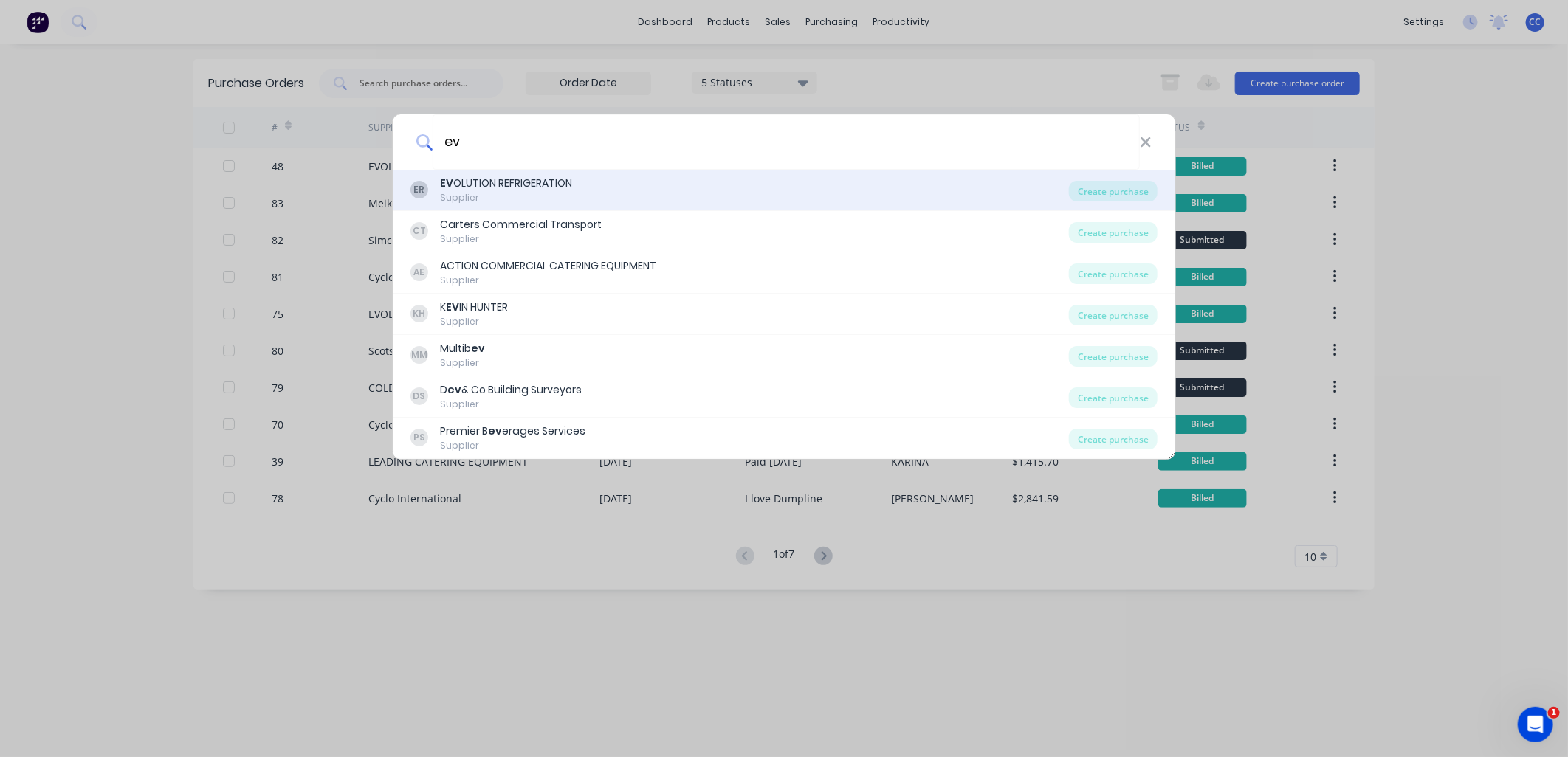
type input "ev"
click at [654, 197] on div "ER EV OLUTION REFRIGERATION Supplier" at bounding box center [740, 190] width 659 height 29
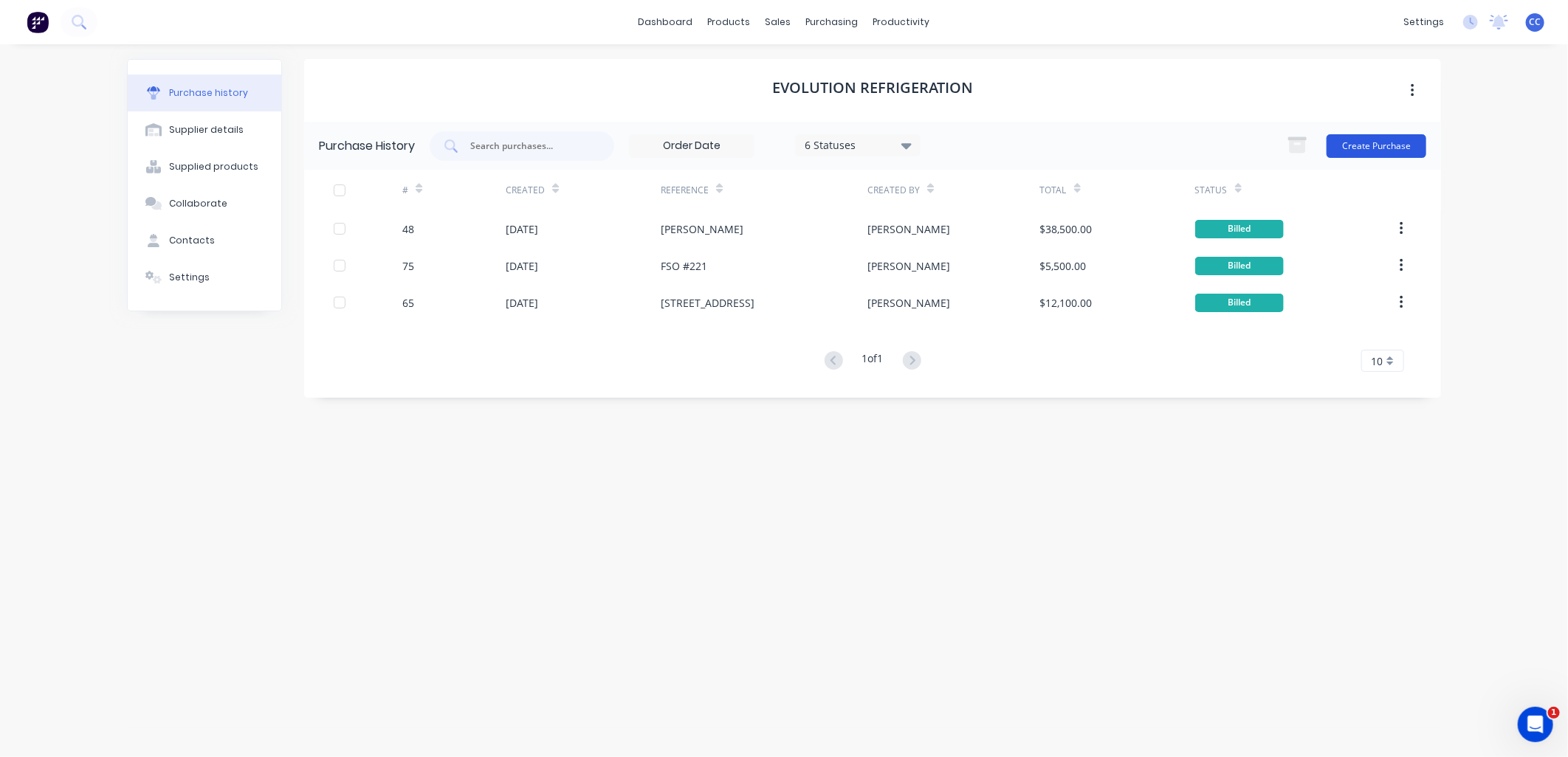
click at [1364, 142] on button "Create Purchase" at bounding box center [1377, 146] width 99 height 23
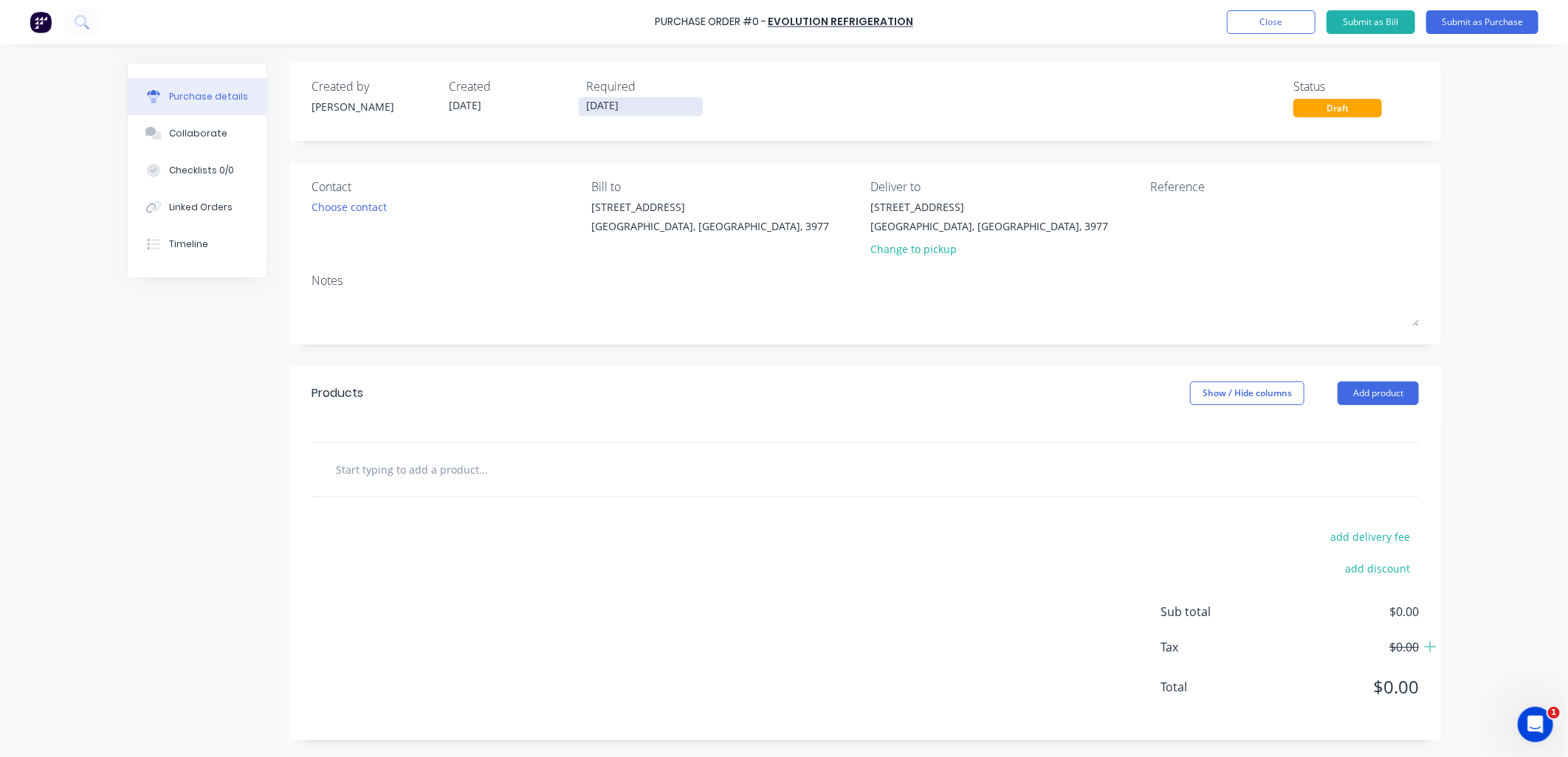
click at [643, 105] on input "[DATE]" at bounding box center [640, 106] width 124 height 19
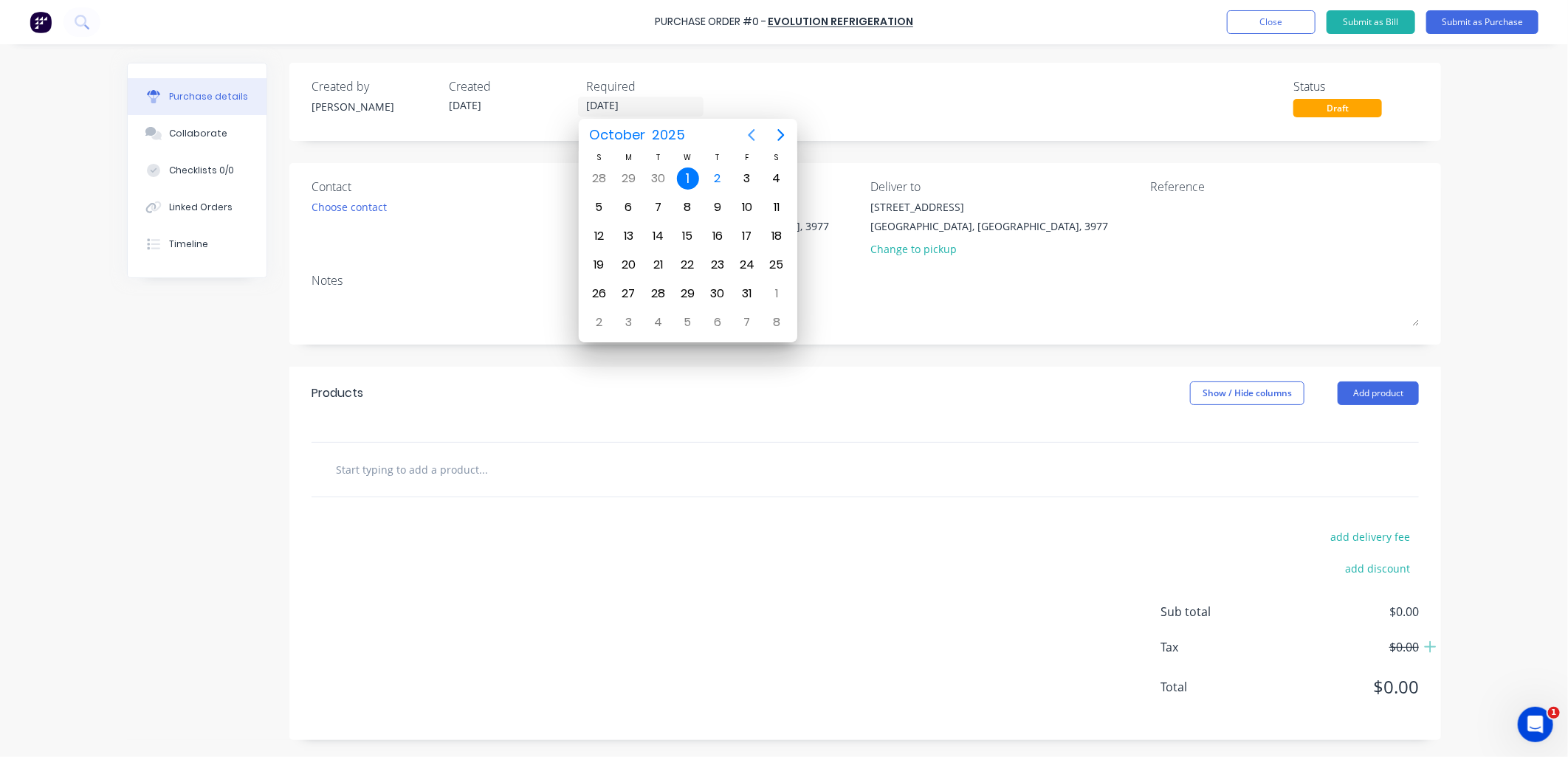
click at [747, 131] on icon "Previous page" at bounding box center [751, 135] width 18 height 18
click at [654, 210] on div "9" at bounding box center [658, 208] width 22 height 22
type input "[DATE]"
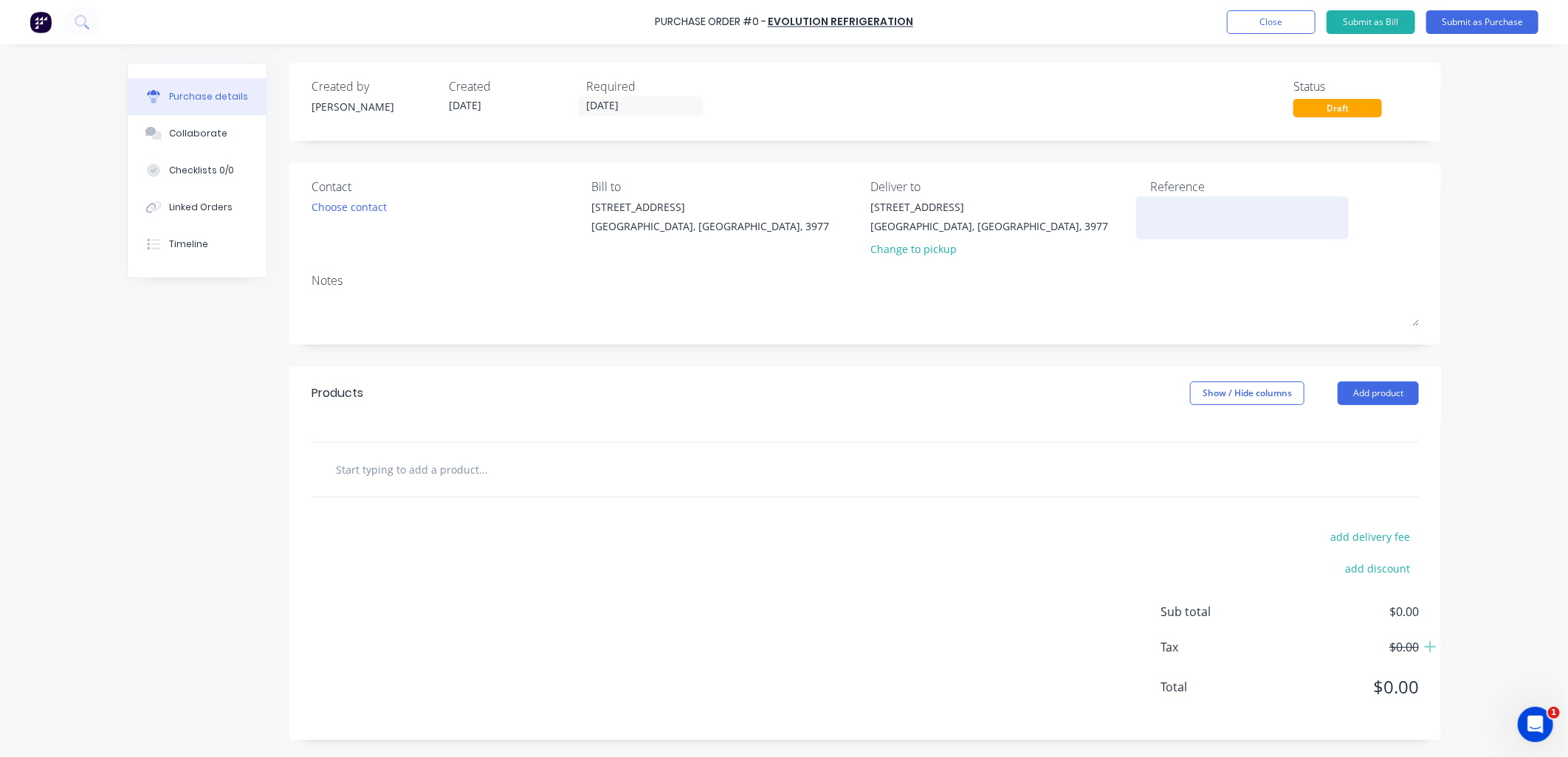
click at [1228, 218] on textarea at bounding box center [1243, 216] width 184 height 33
type textarea "C"
type textarea "x"
type textarea "Ca"
type textarea "x"
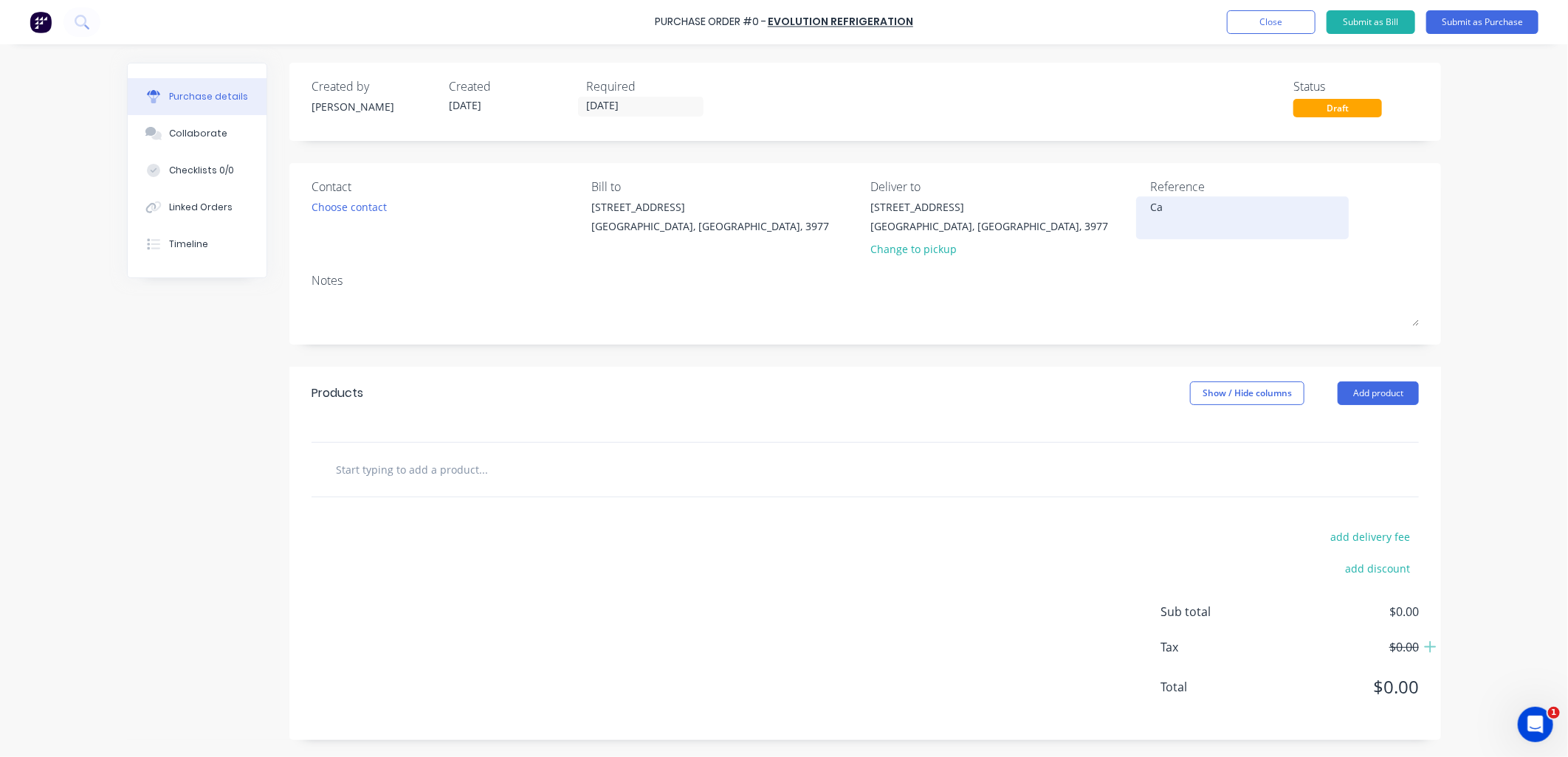
type textarea "Caf"
type textarea "x"
type textarea "Cafe"
type textarea "x"
type textarea "Cafe"
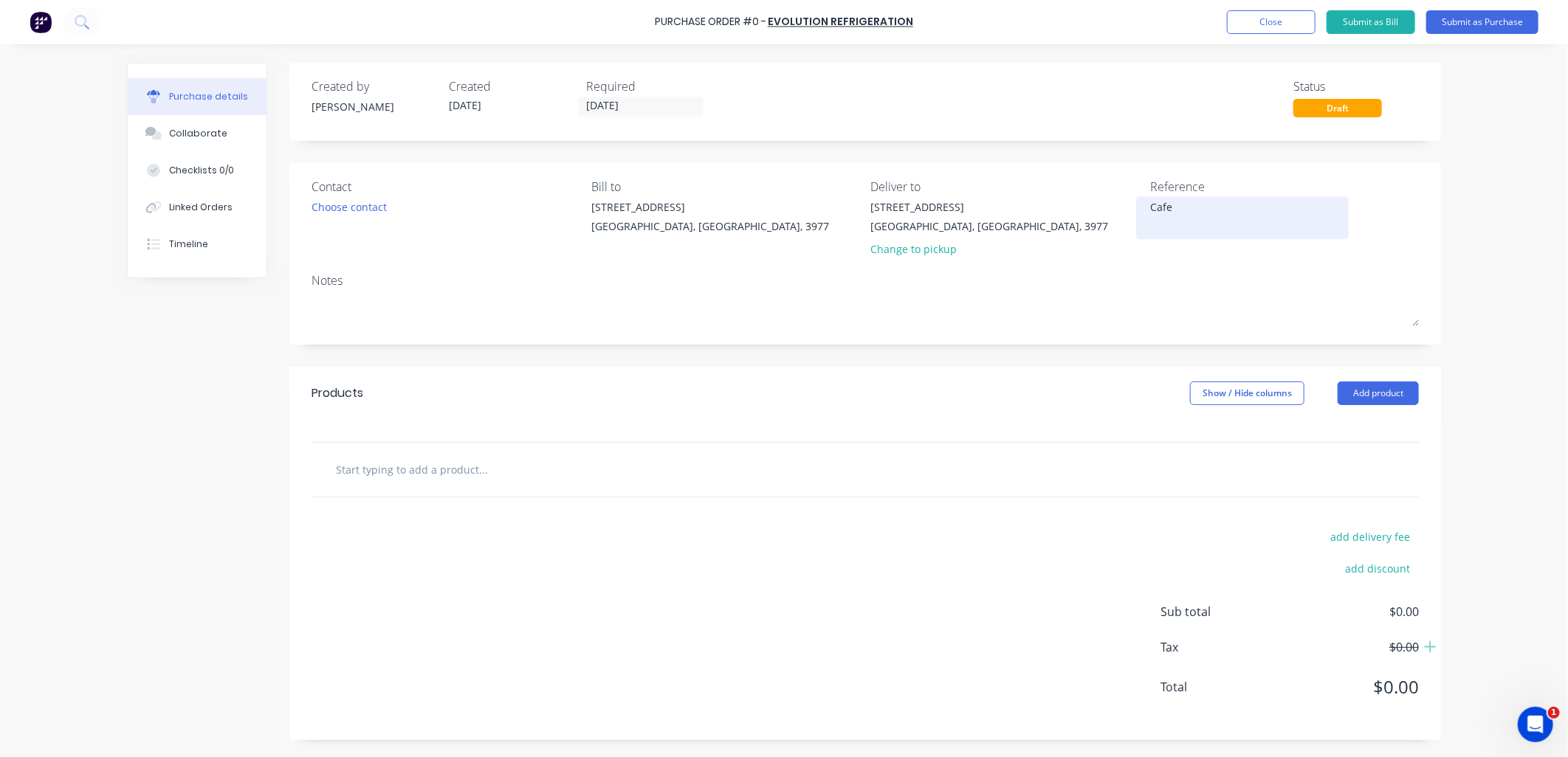
type textarea "x"
type textarea "Cafe S"
type textarea "x"
type textarea "Cafe St"
type textarea "x"
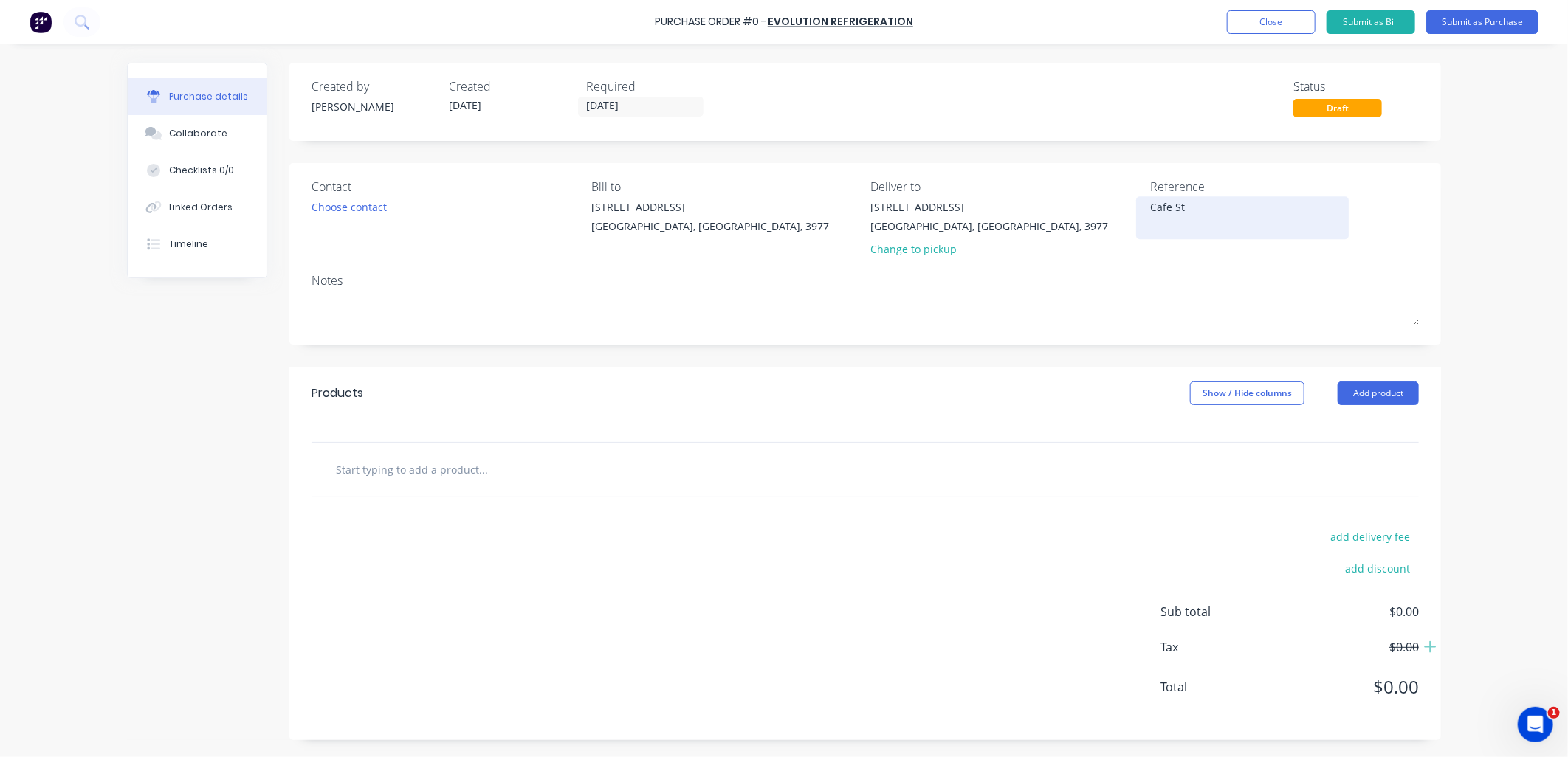
type textarea "Cafe Sta"
type textarea "x"
type textarea "Cafe Stat"
type textarea "x"
type textarea "Cafe Stati"
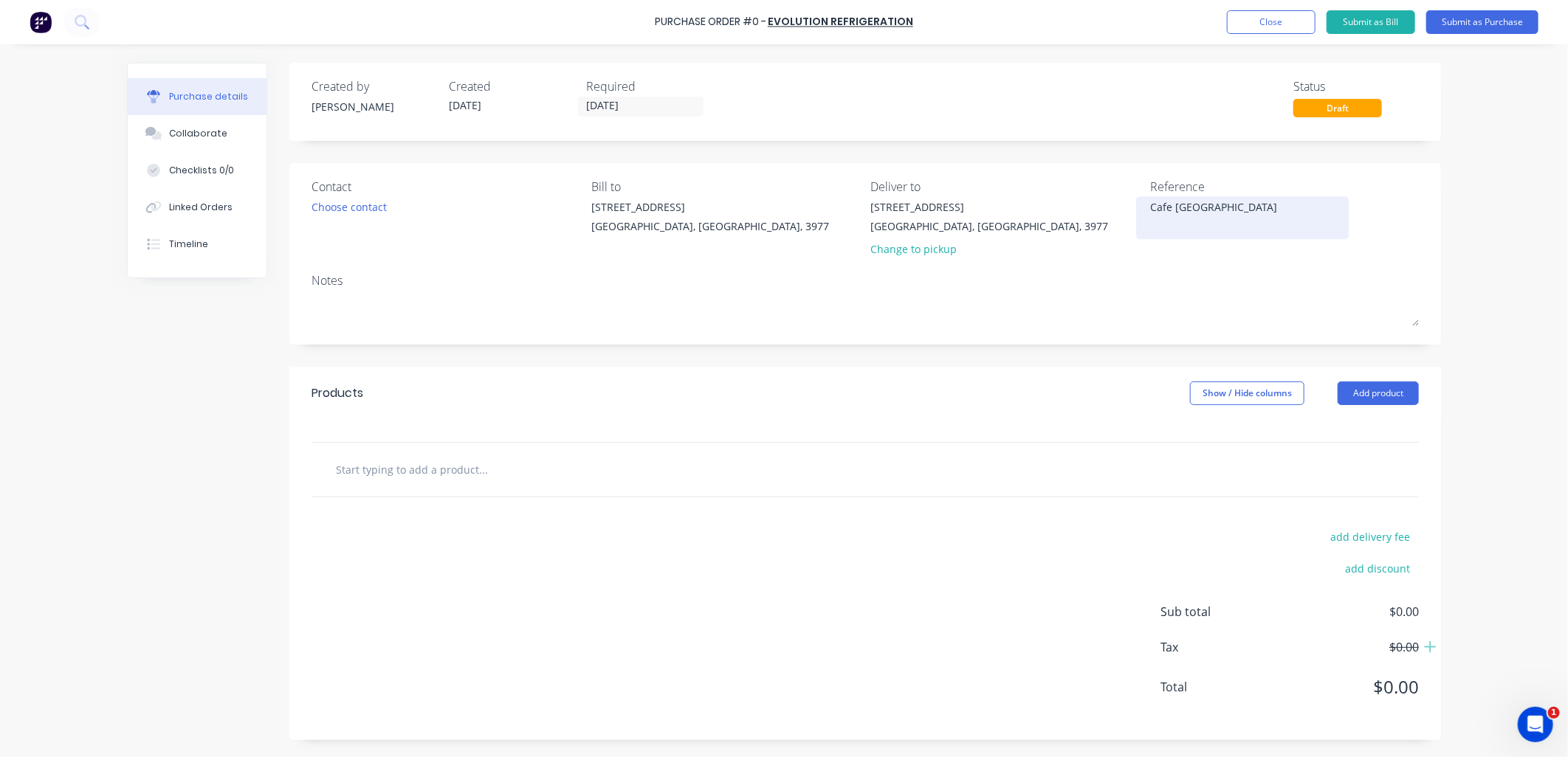
type textarea "x"
type textarea "Cafe Statio"
type textarea "x"
type textarea "Cafe Station"
type textarea "x"
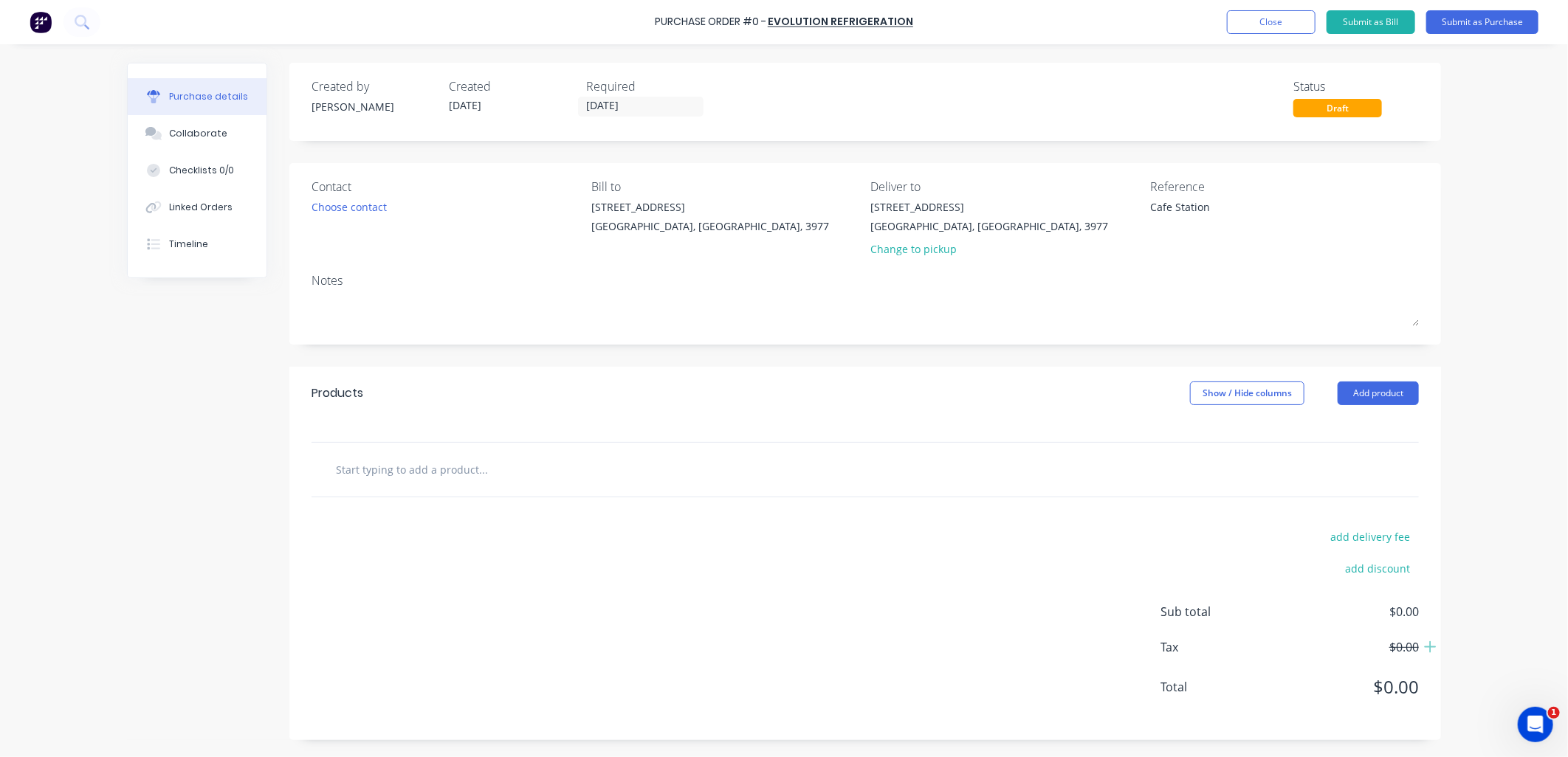
type textarea "Cafe Station"
click at [445, 468] on input "text" at bounding box center [482, 470] width 295 height 29
paste input "Factory: Supply and install new blower Tx valve 2xSolenoid valves 2xDigital con…"
type textarea "x"
type input "Factory: Supply and install new blower Tx valve 2xSolenoid valves 2xDigital con…"
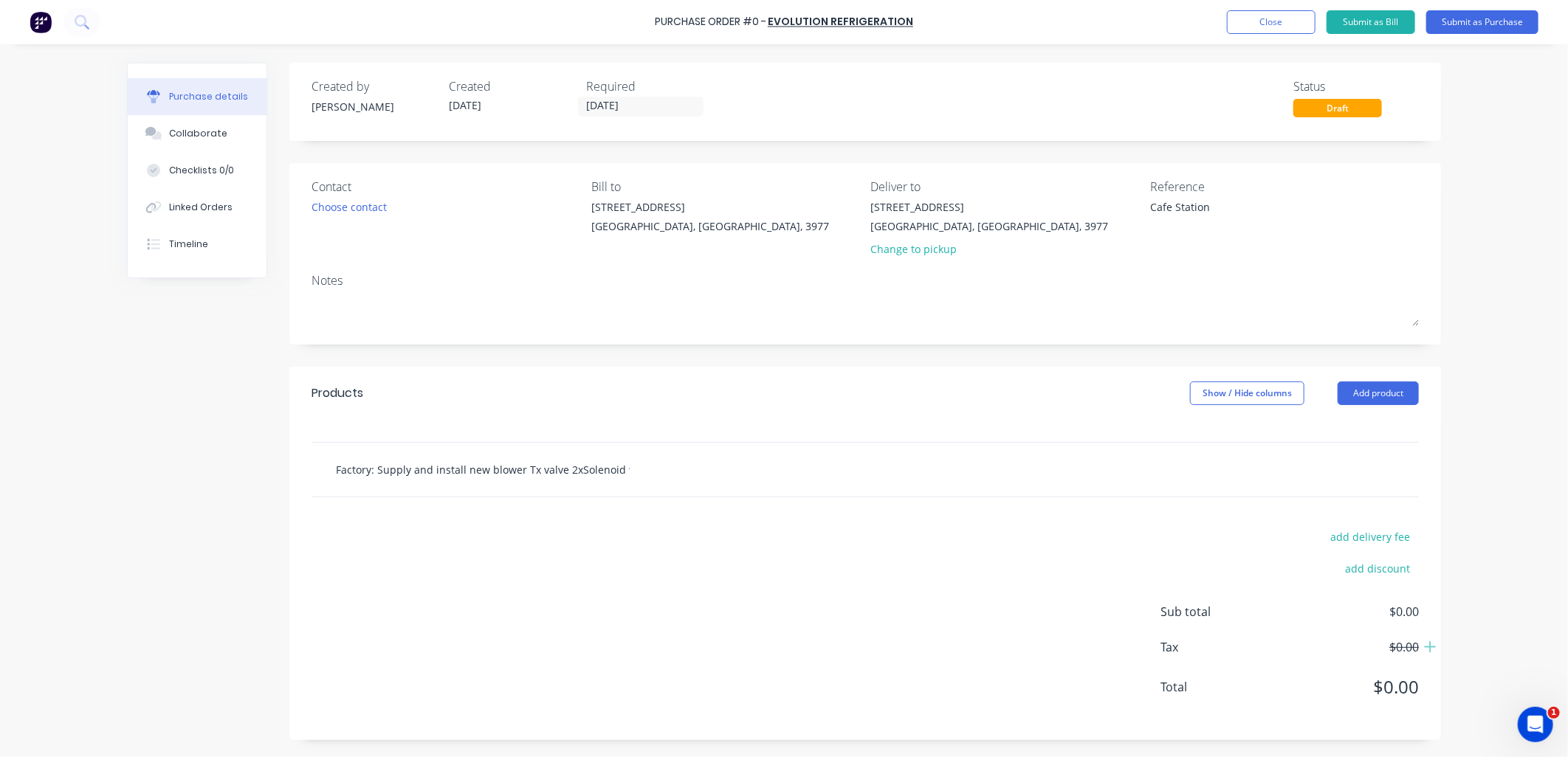
scroll to position [0, 117]
type textarea "x"
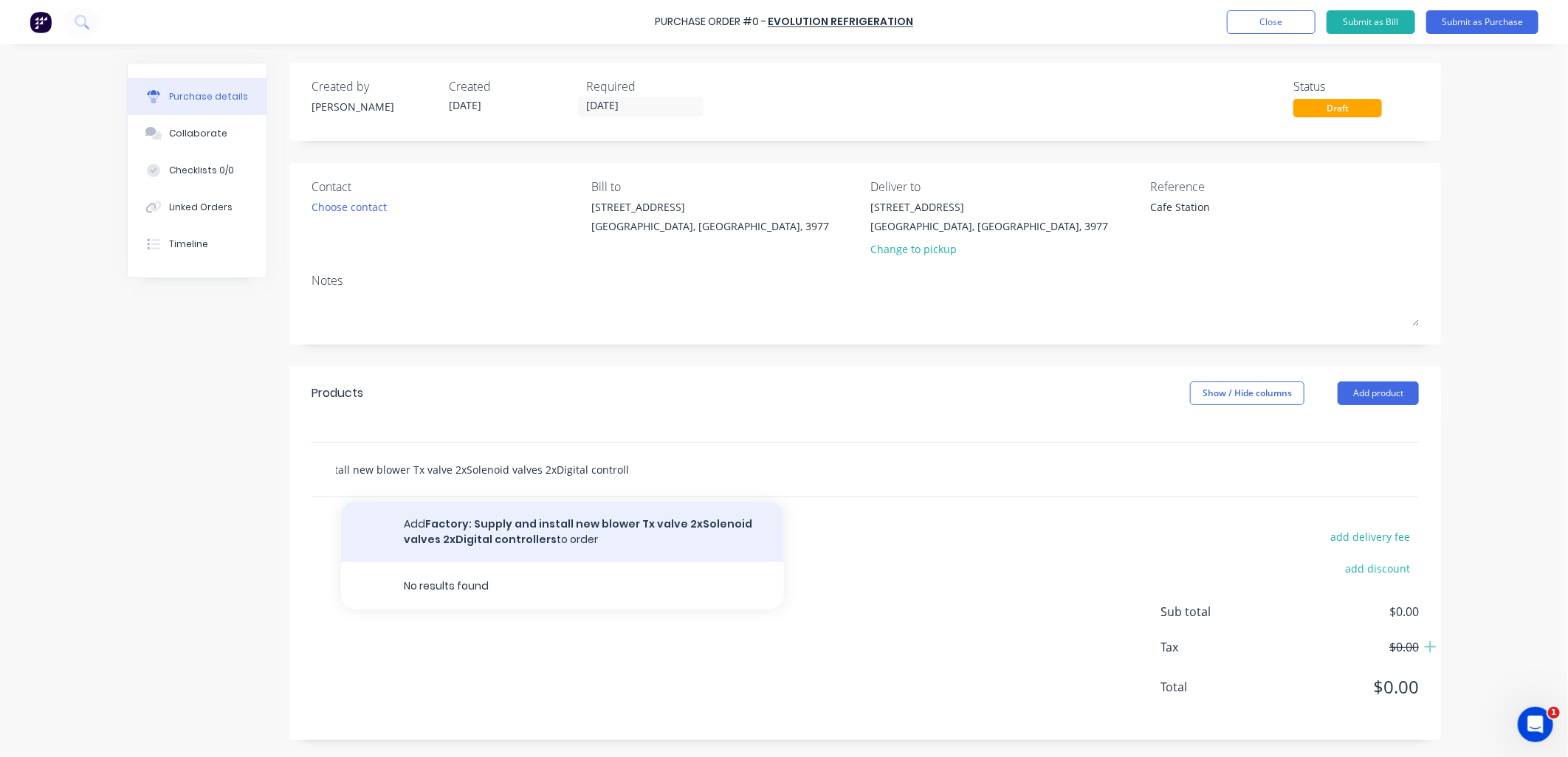
type input "Factory: Supply and install new blower Tx valve 2xSolenoid valves 2xDigital con…"
click at [556, 539] on button "Add Factory: Supply and install new blower Tx valve 2xSolenoid valves 2xDigital…" at bounding box center [562, 532] width 443 height 60
type textarea "x"
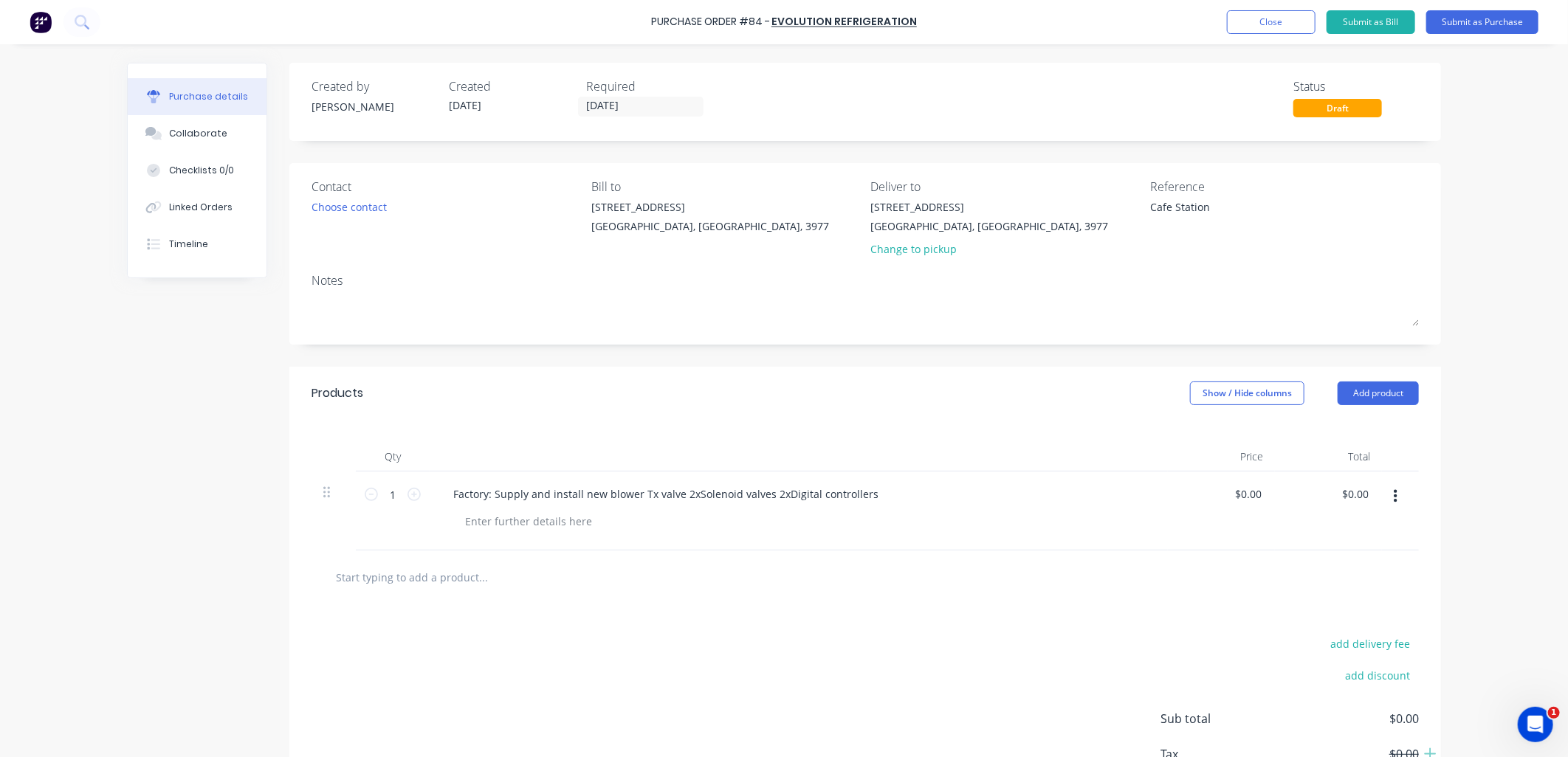
click at [409, 577] on input "text" at bounding box center [482, 577] width 295 height 29
paste input "Onsite: Supply and install 2 x Remote Units on top of roof. Supply and fit wate…"
type textarea "x"
type input "Onsite: Supply and install 2 x Remote Units on top of roof. Supply and fit wate…"
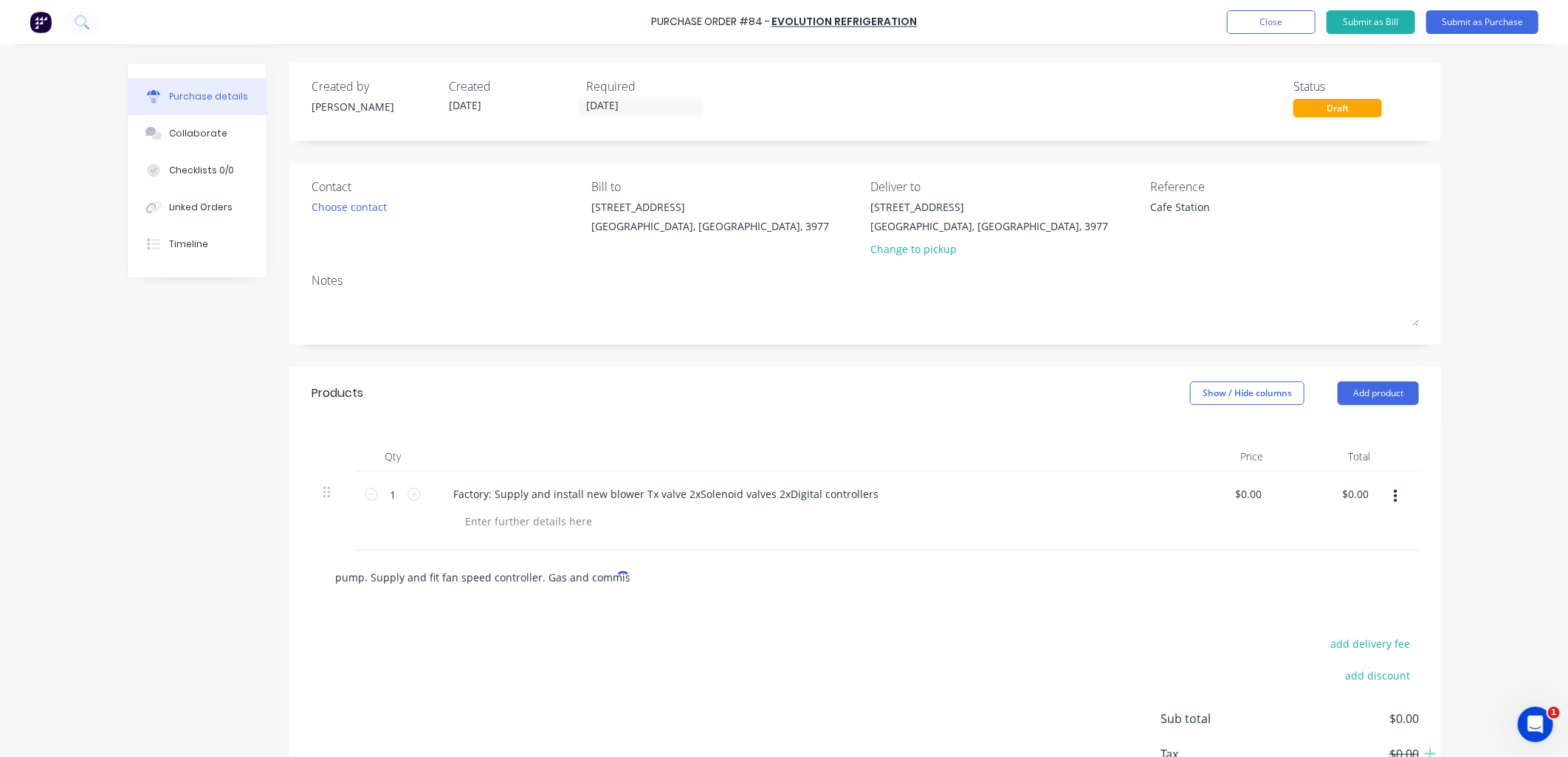
type textarea "x"
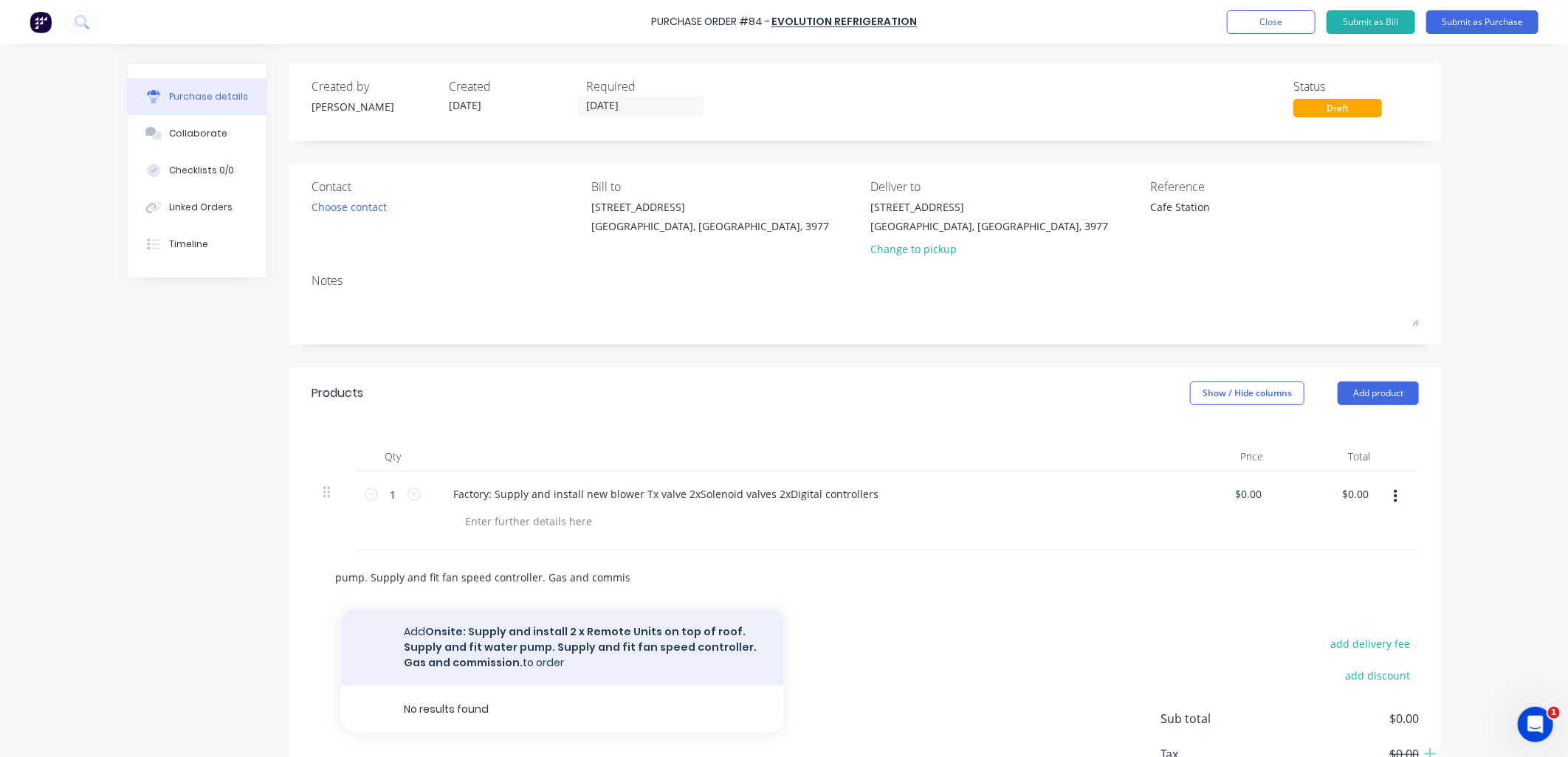
type input "Onsite: Supply and install 2 x Remote Units on top of roof. Supply and fit wate…"
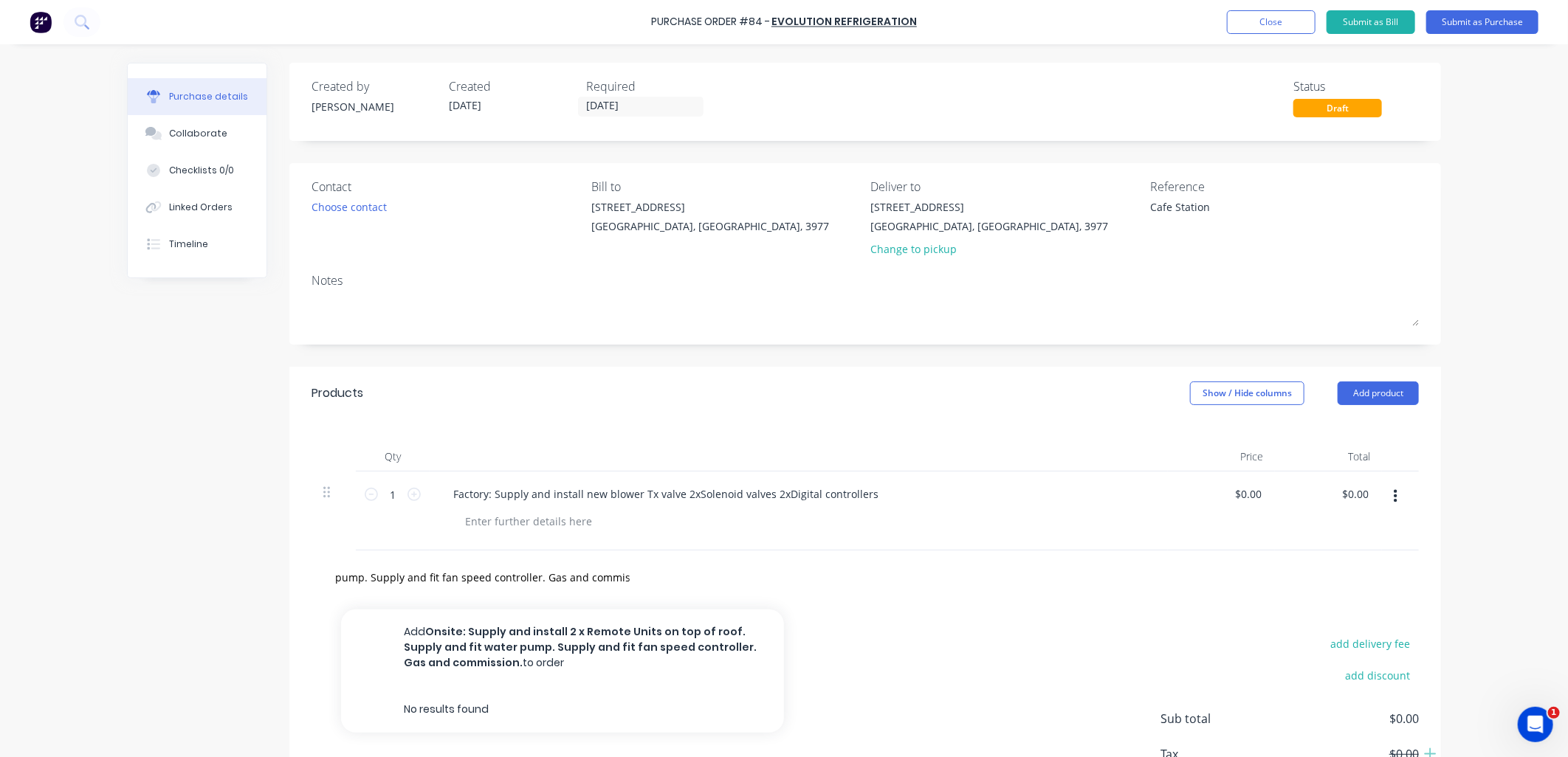
scroll to position [0, 0]
click at [669, 643] on button "Add Onsite: Supply and install 2 x Remote Units on top of roof. Supply and fit …" at bounding box center [562, 648] width 443 height 76
type textarea "x"
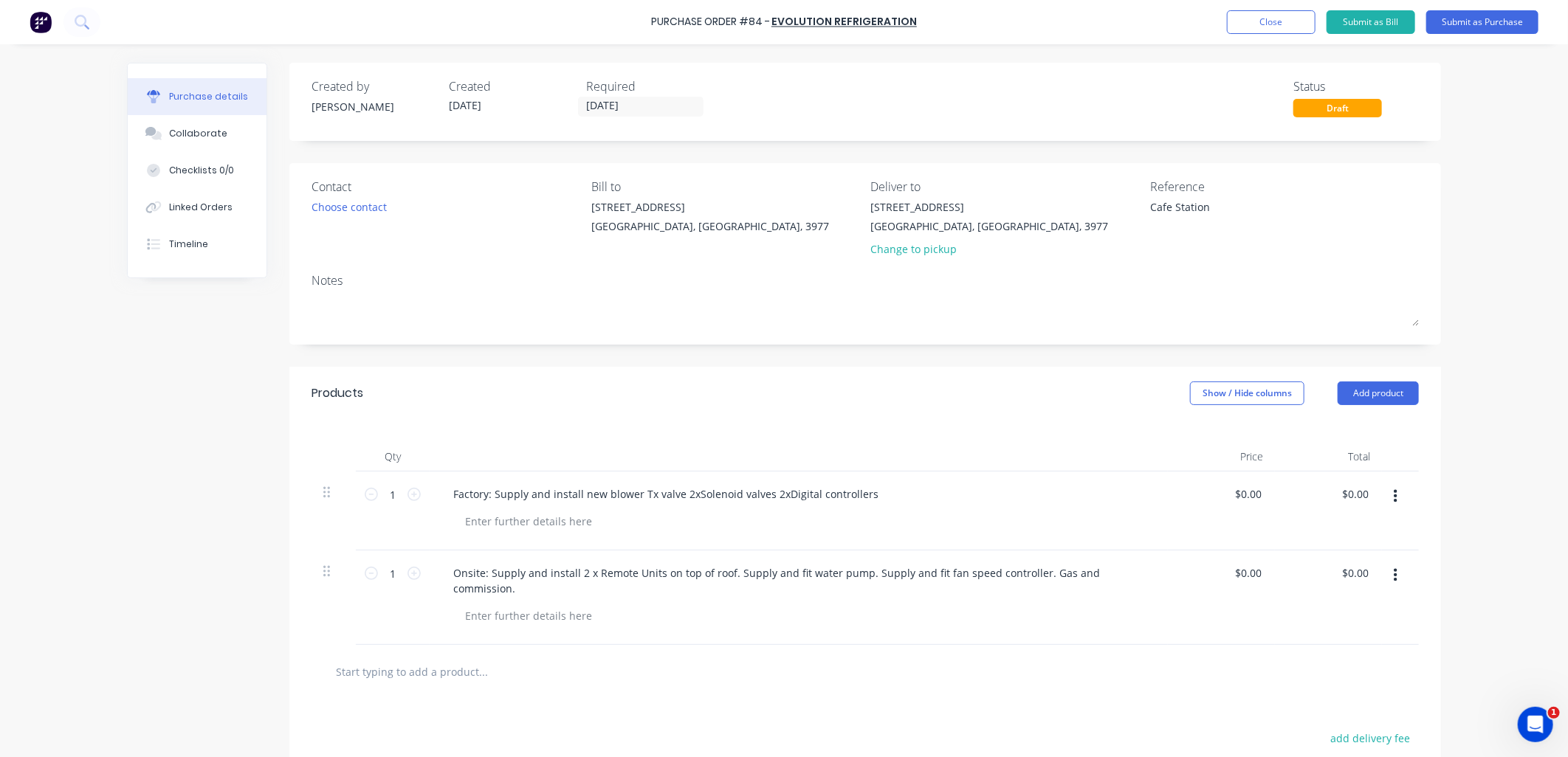
click at [1231, 505] on div "$0.00 $0.00" at bounding box center [1247, 494] width 34 height 21
type textarea "x"
click at [1227, 498] on div "0.00 $0.00" at bounding box center [1222, 511] width 107 height 79
type input "1900.00"
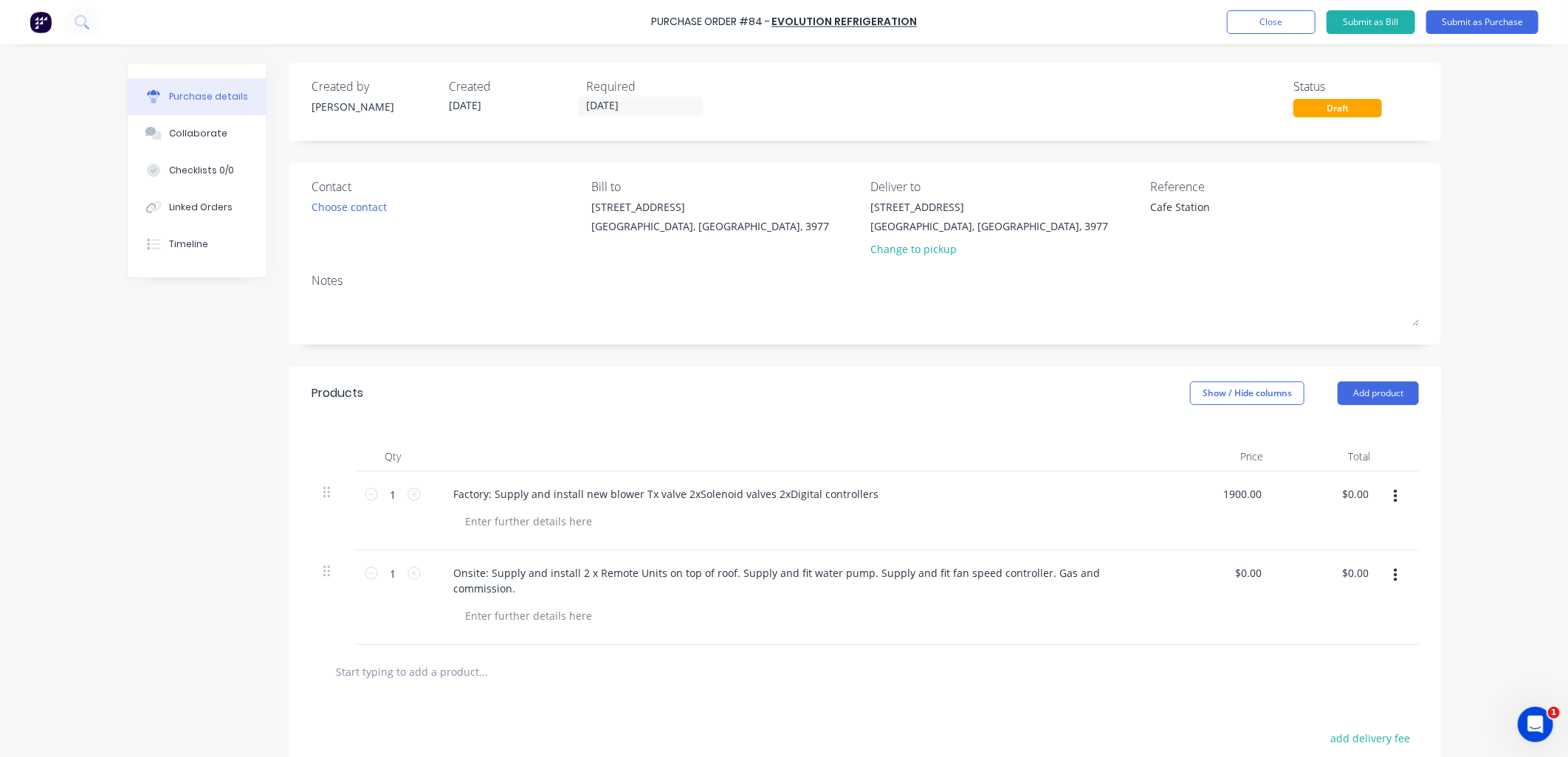
type textarea "x"
type input "$1,900.00"
click at [1221, 578] on div "$0.00 $0.00" at bounding box center [1222, 597] width 107 height 95
click at [1224, 573] on div "$0.00 $0.00" at bounding box center [1222, 597] width 107 height 95
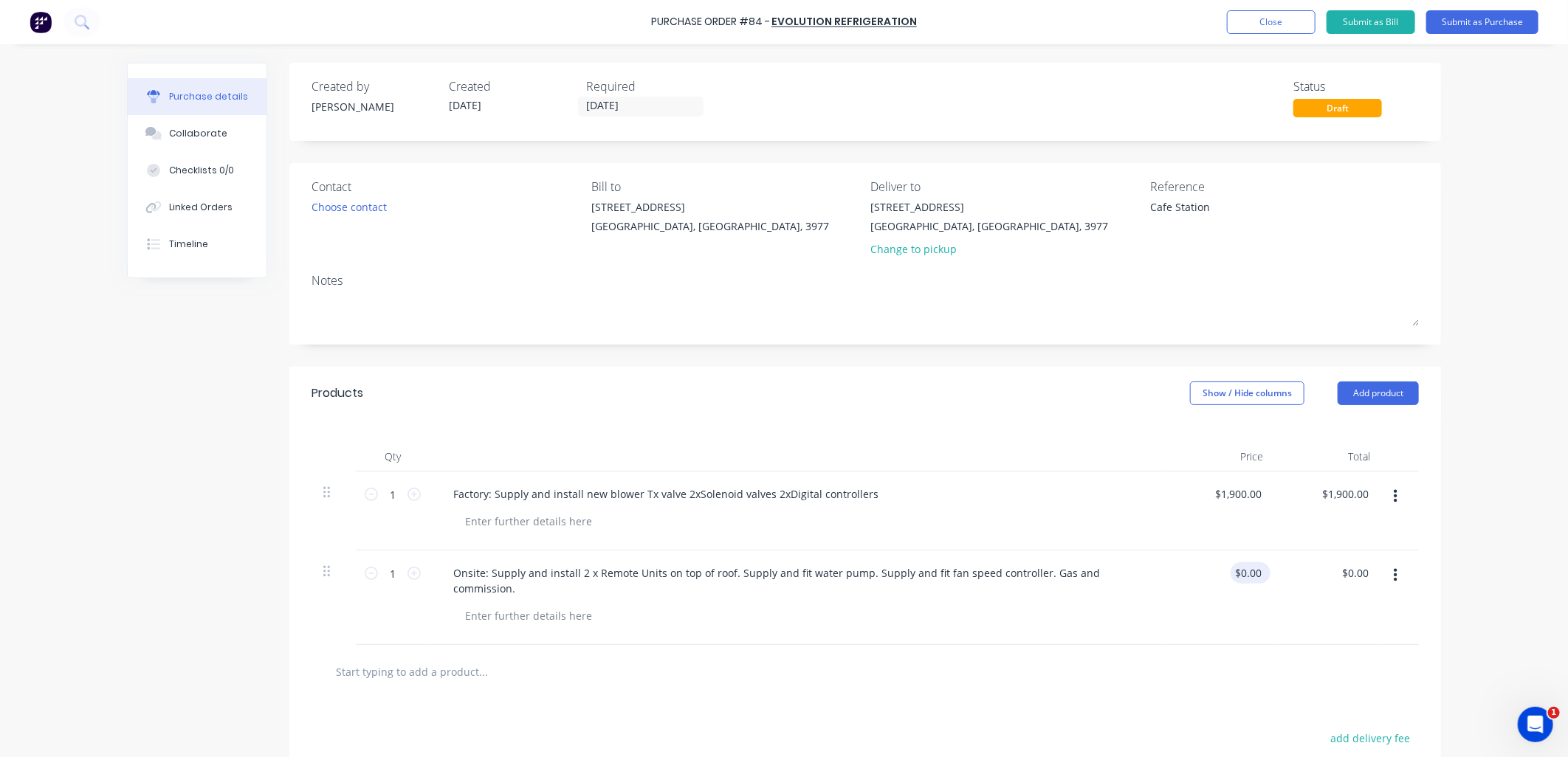
type textarea "x"
click at [1237, 574] on input "0.00" at bounding box center [1250, 573] width 28 height 21
type input "01900.00"
type textarea "x"
type input "$1,900.00"
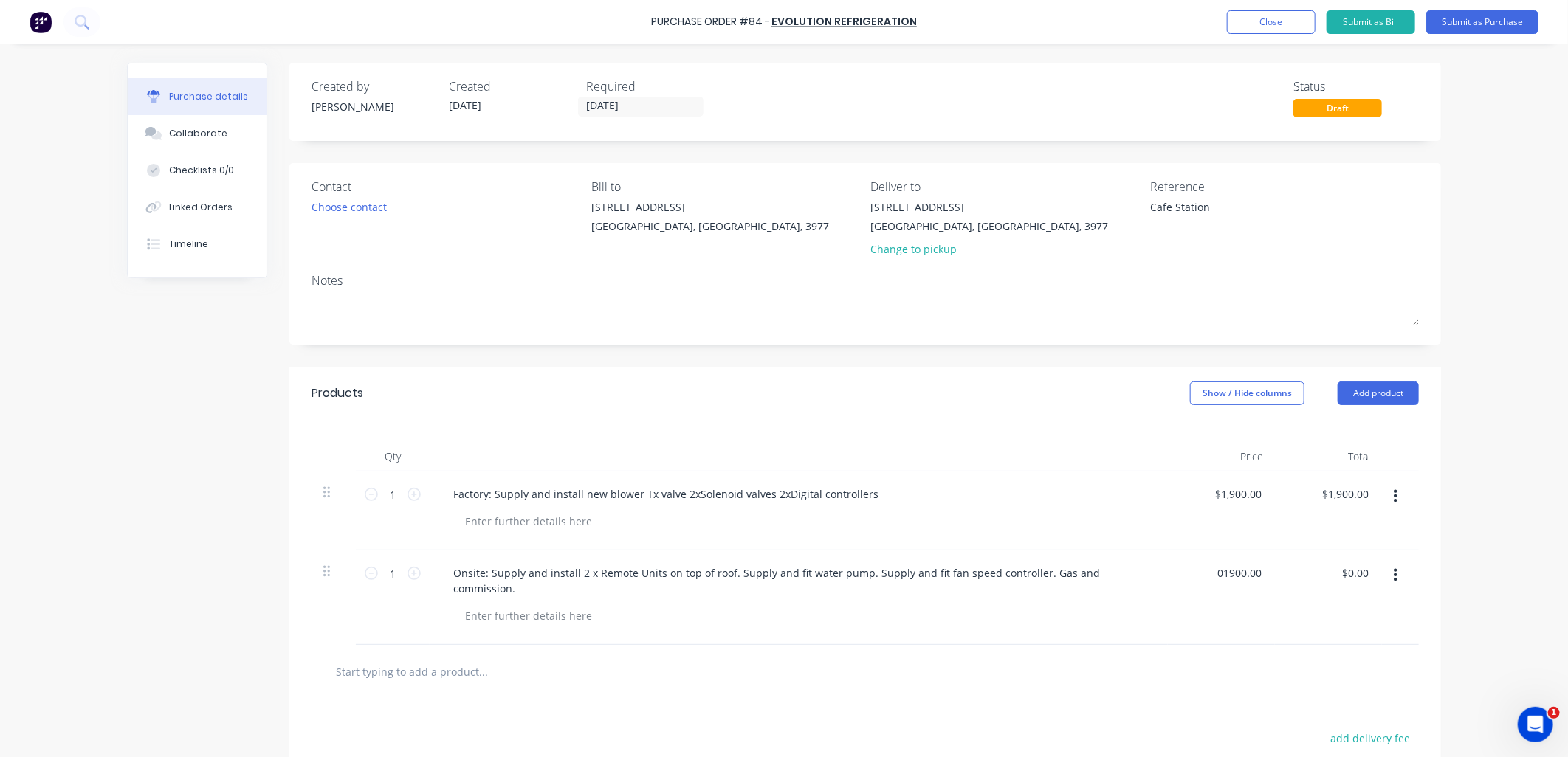
type input "$1,900.00"
click at [1146, 657] on div at bounding box center [865, 671] width 1084 height 29
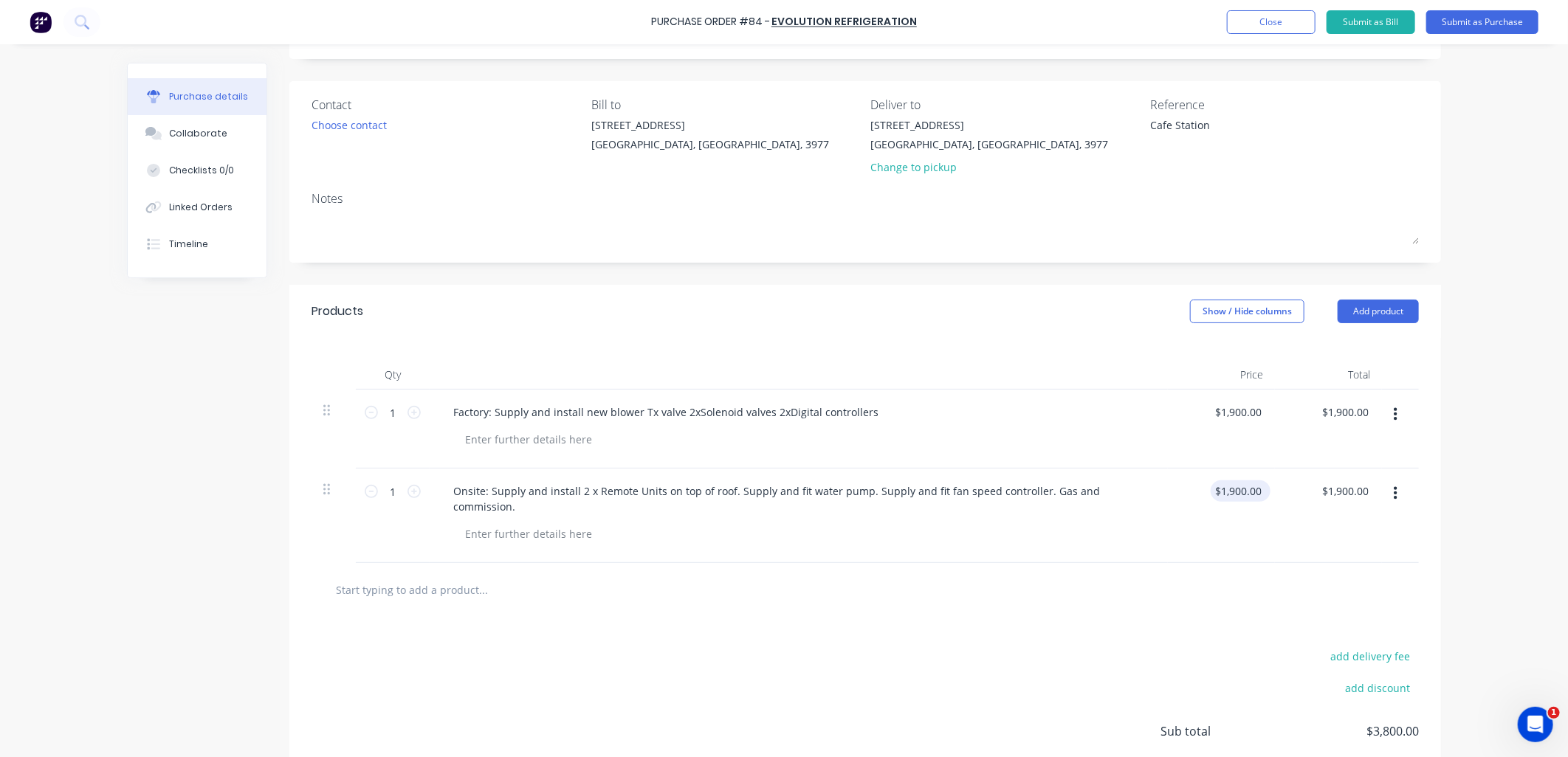
type textarea "x"
type input "1900.00"
click at [1223, 490] on input "1900.00" at bounding box center [1242, 491] width 46 height 21
type textarea "x"
drag, startPoint x: 1214, startPoint y: 495, endPoint x: 1267, endPoint y: 495, distance: 53.0
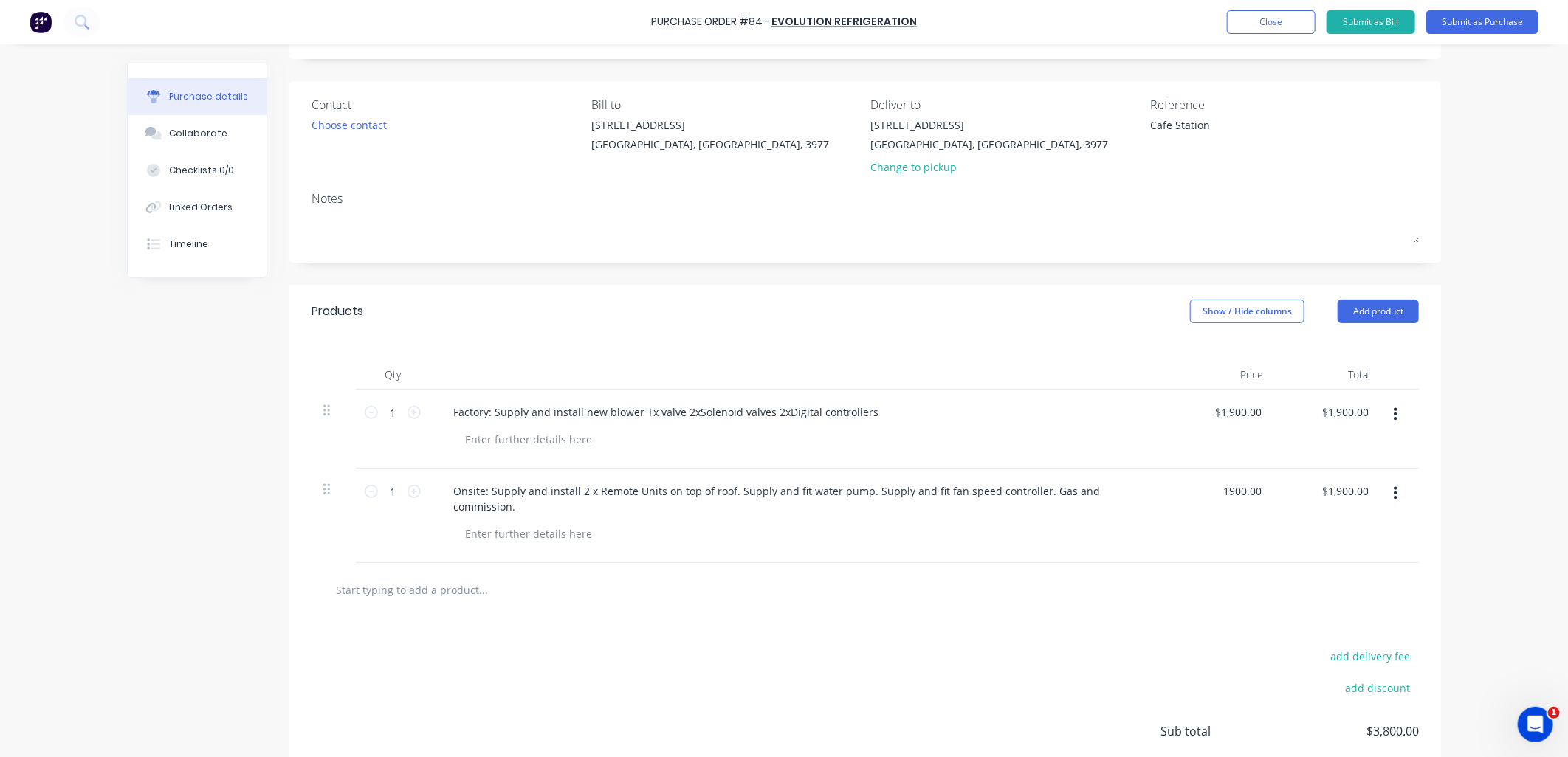
click at [1267, 495] on div "1900.00 1900.00" at bounding box center [1222, 515] width 107 height 95
type input "6300"
type textarea "x"
type input "$6,300.00"
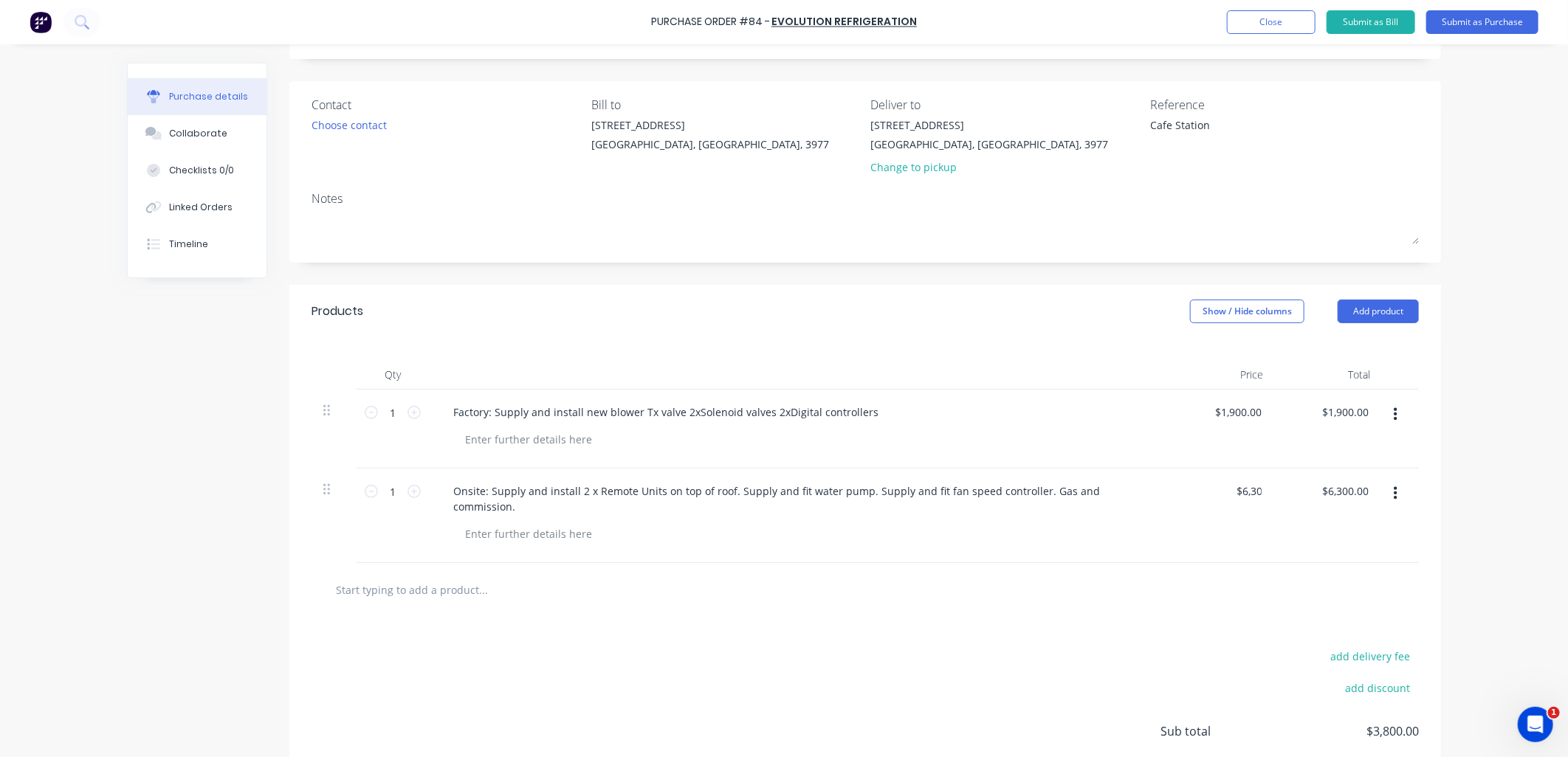
click at [1025, 617] on div "add delivery fee add discount Sub total $3,800.00 Tax $380.00 Total $4,180.00" at bounding box center [865, 738] width 1152 height 243
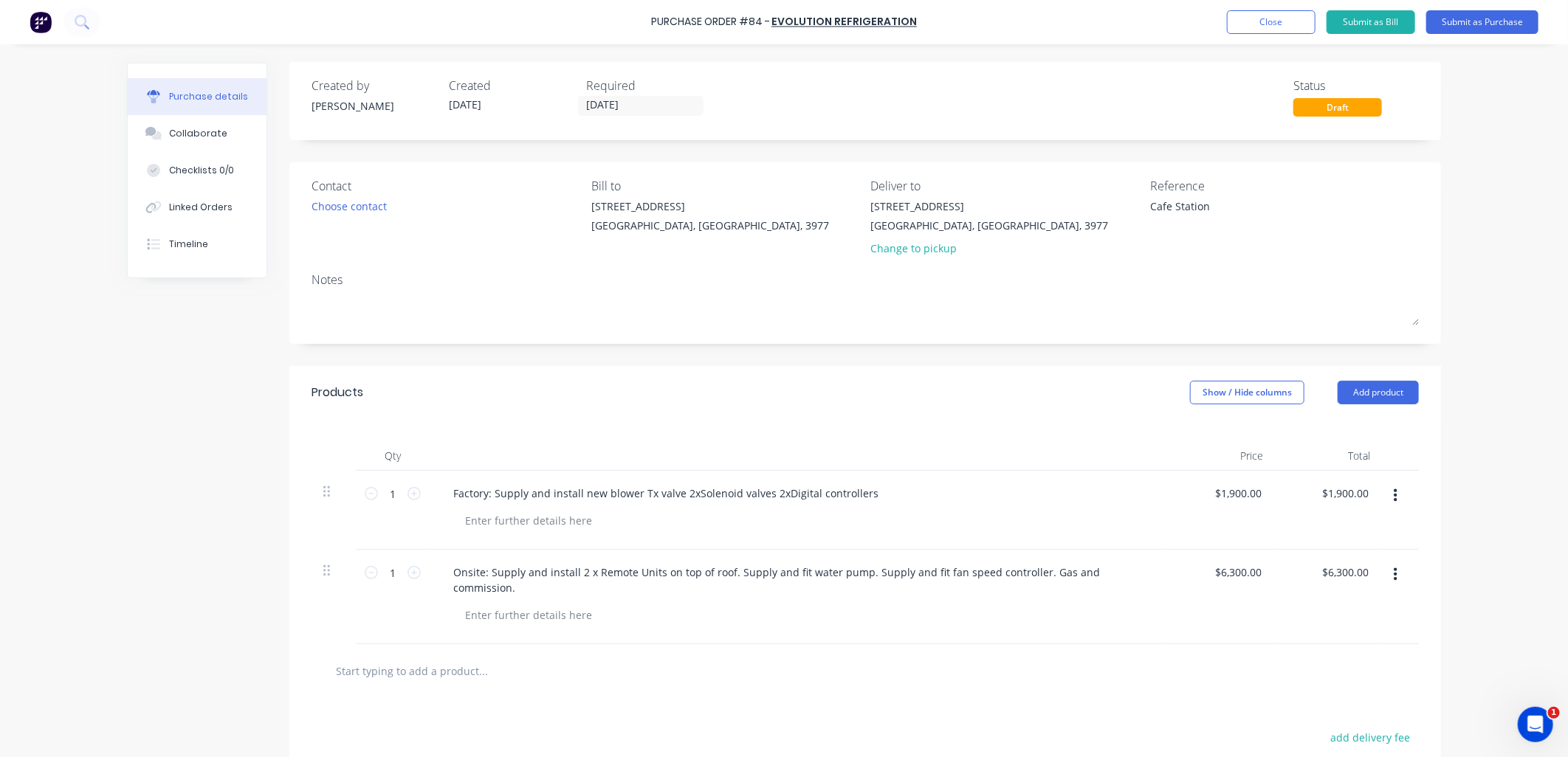
scroll to position [0, 0]
click at [1477, 22] on button "Submit as Purchase" at bounding box center [1482, 22] width 112 height 23
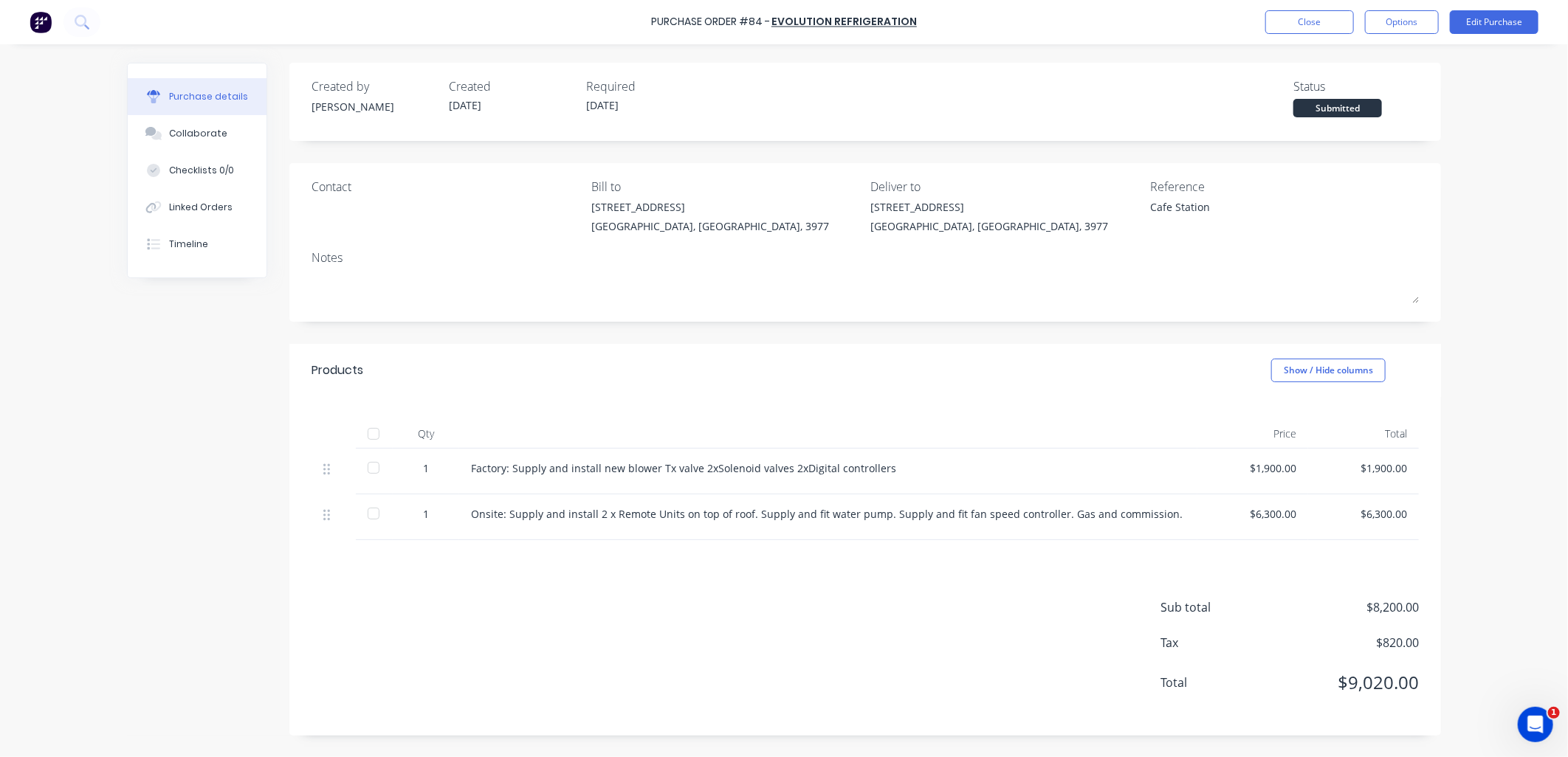
click at [1471, 220] on div "Purchase Order #84 - EVOLUTION REFRIGERATION Close Options Edit Purchase Purcha…" at bounding box center [784, 378] width 1568 height 757
click at [186, 210] on div "Linked Orders" at bounding box center [201, 208] width 63 height 14
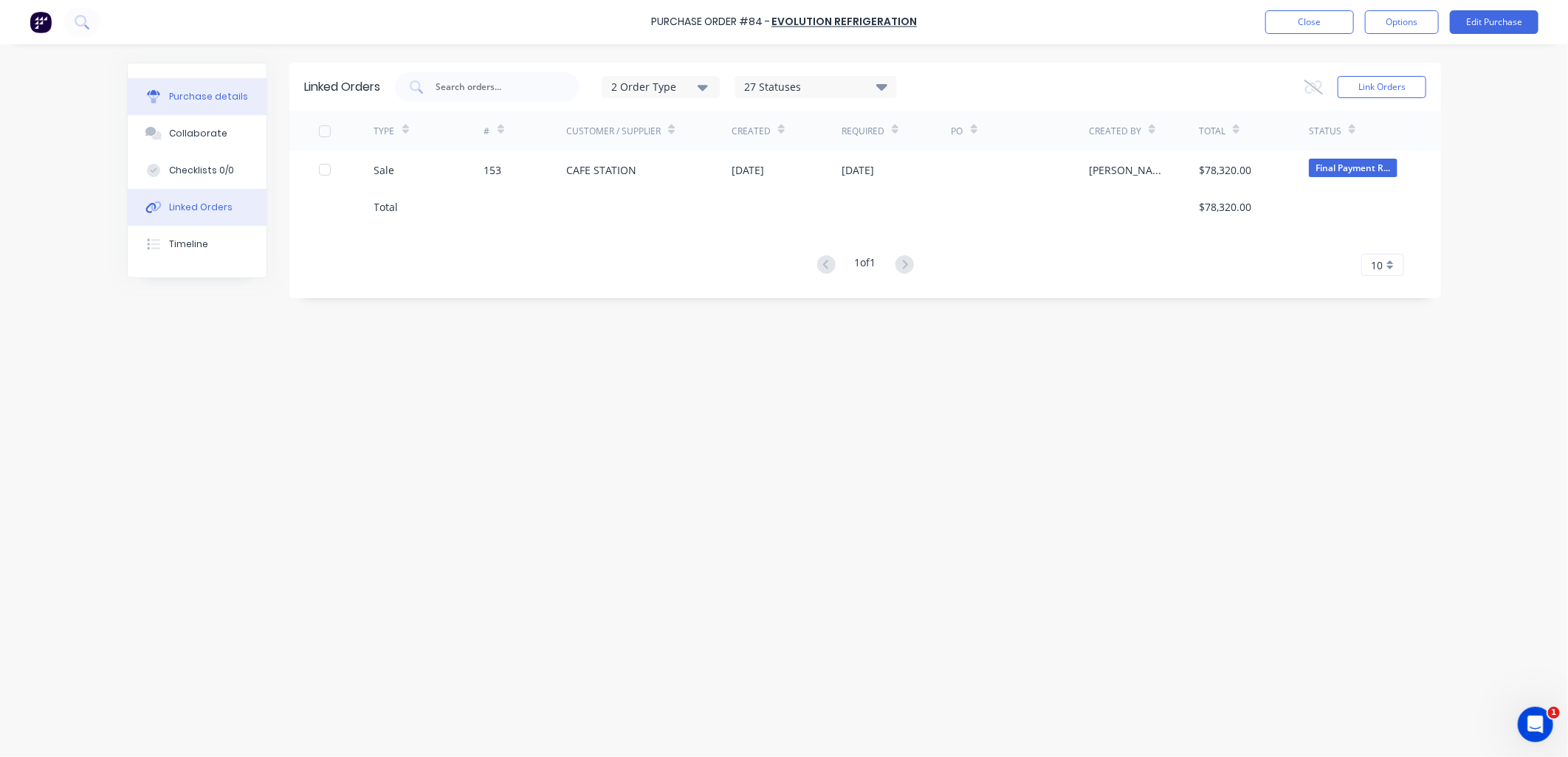
click at [201, 103] on div "Purchase details" at bounding box center [209, 96] width 79 height 14
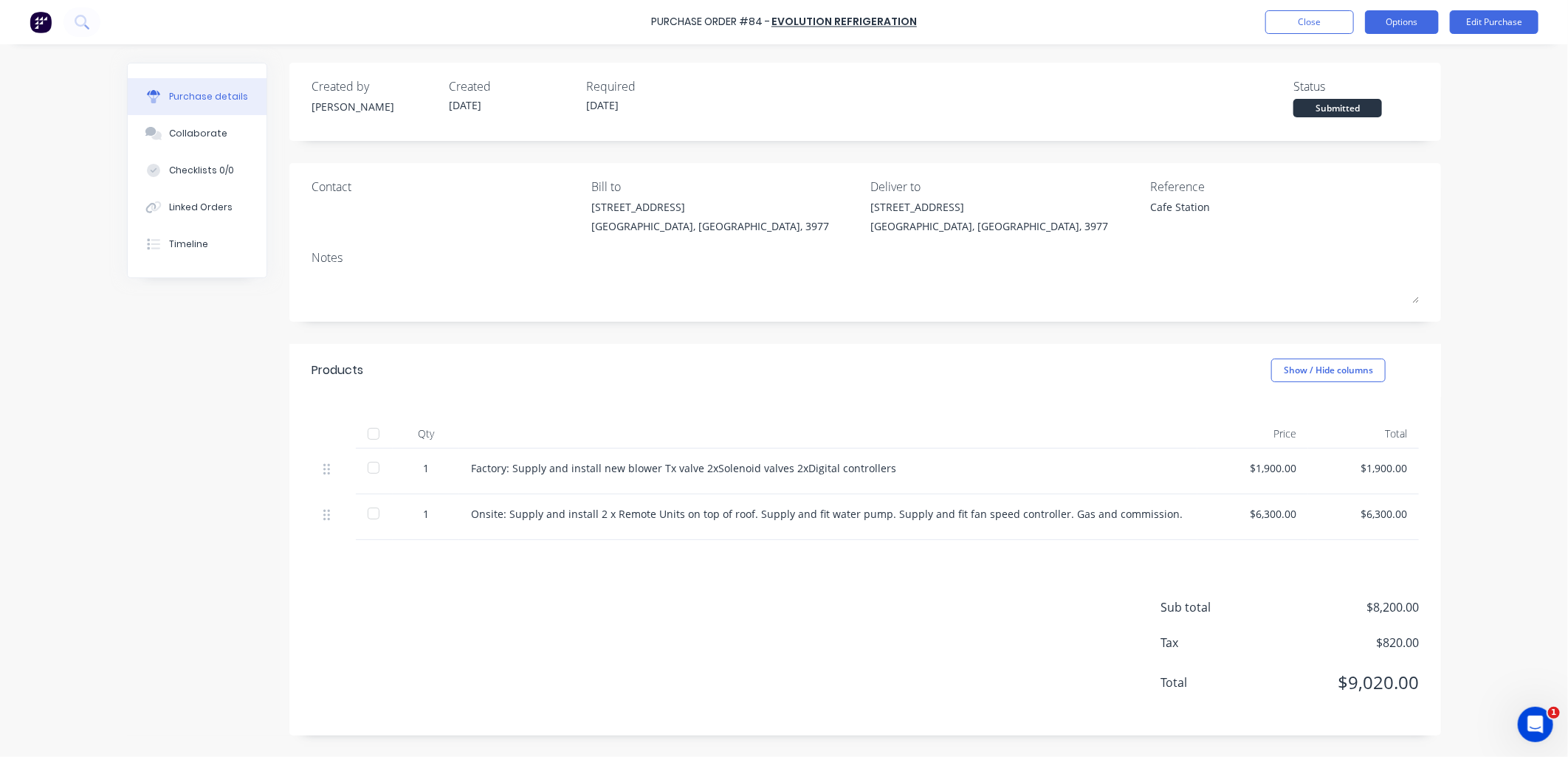
click at [1404, 25] on button "Options" at bounding box center [1402, 22] width 74 height 23
click at [1382, 77] on button "Convert to Bill" at bounding box center [1369, 90] width 140 height 29
type textarea "x"
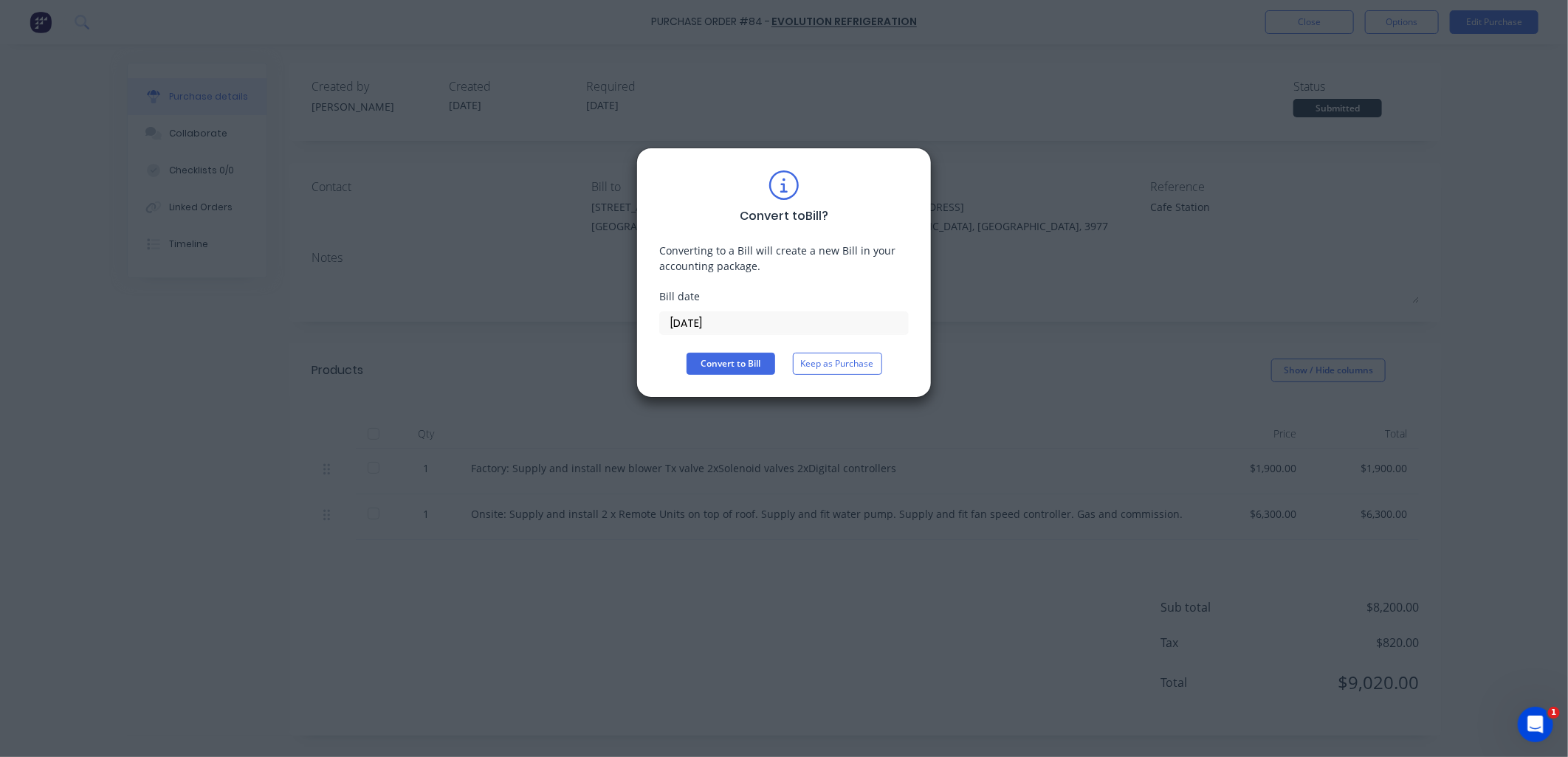
click at [786, 322] on input "[DATE]" at bounding box center [784, 323] width 249 height 22
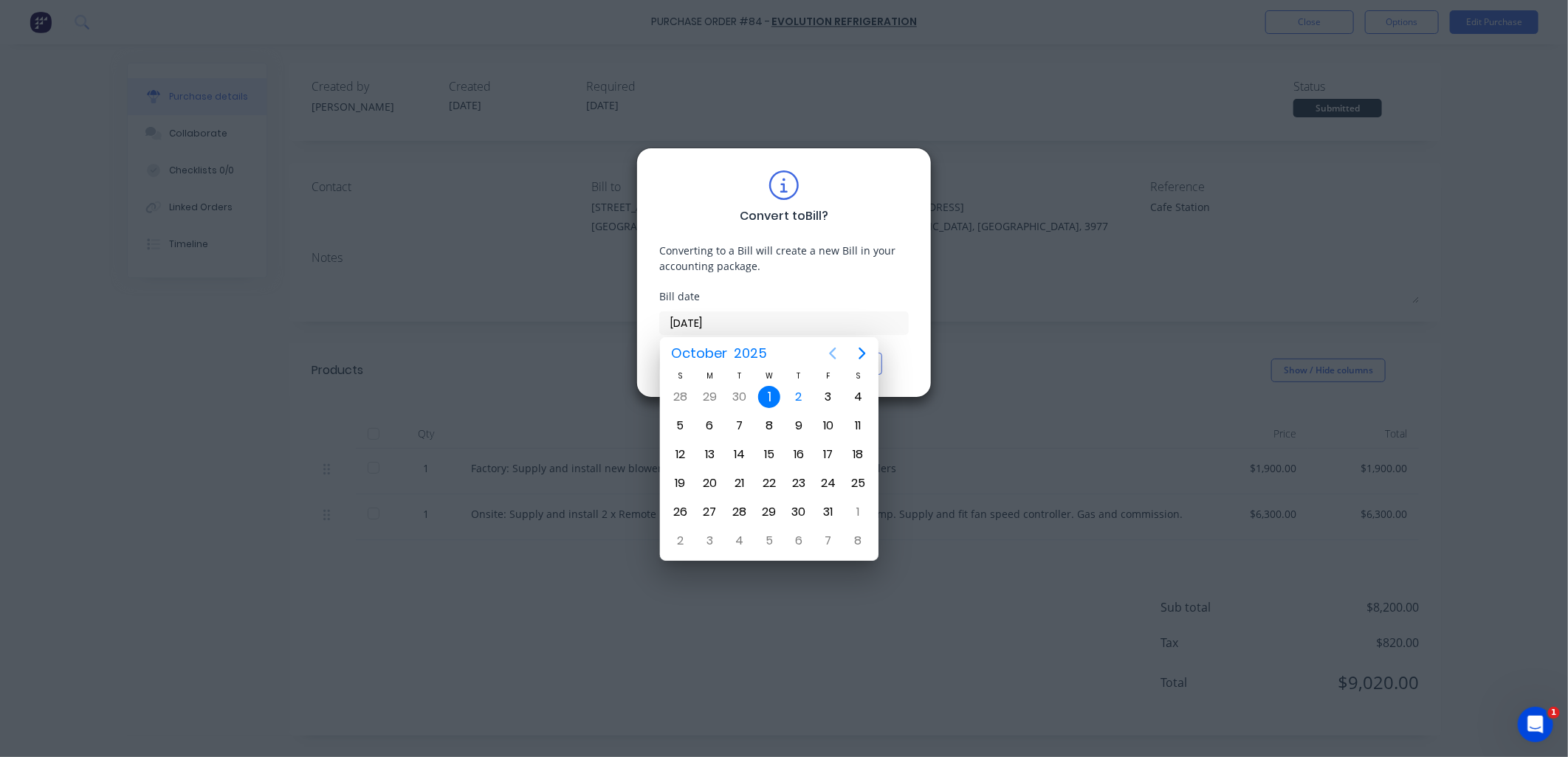
click at [837, 355] on icon "Previous page" at bounding box center [833, 354] width 18 height 18
click at [764, 423] on div "10" at bounding box center [769, 426] width 22 height 22
type input "[DATE]"
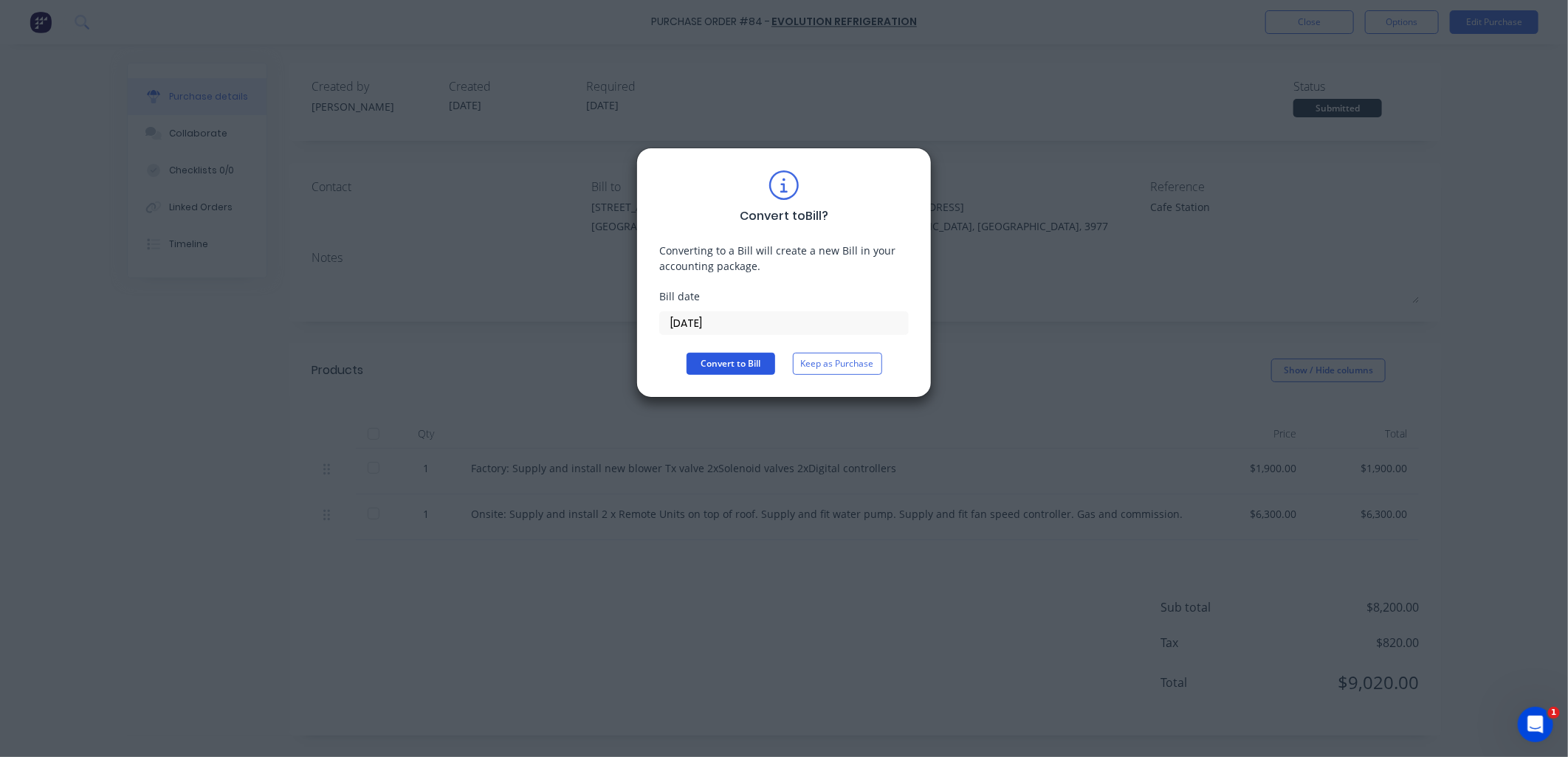
click at [739, 361] on button "Convert to Bill" at bounding box center [731, 363] width 89 height 22
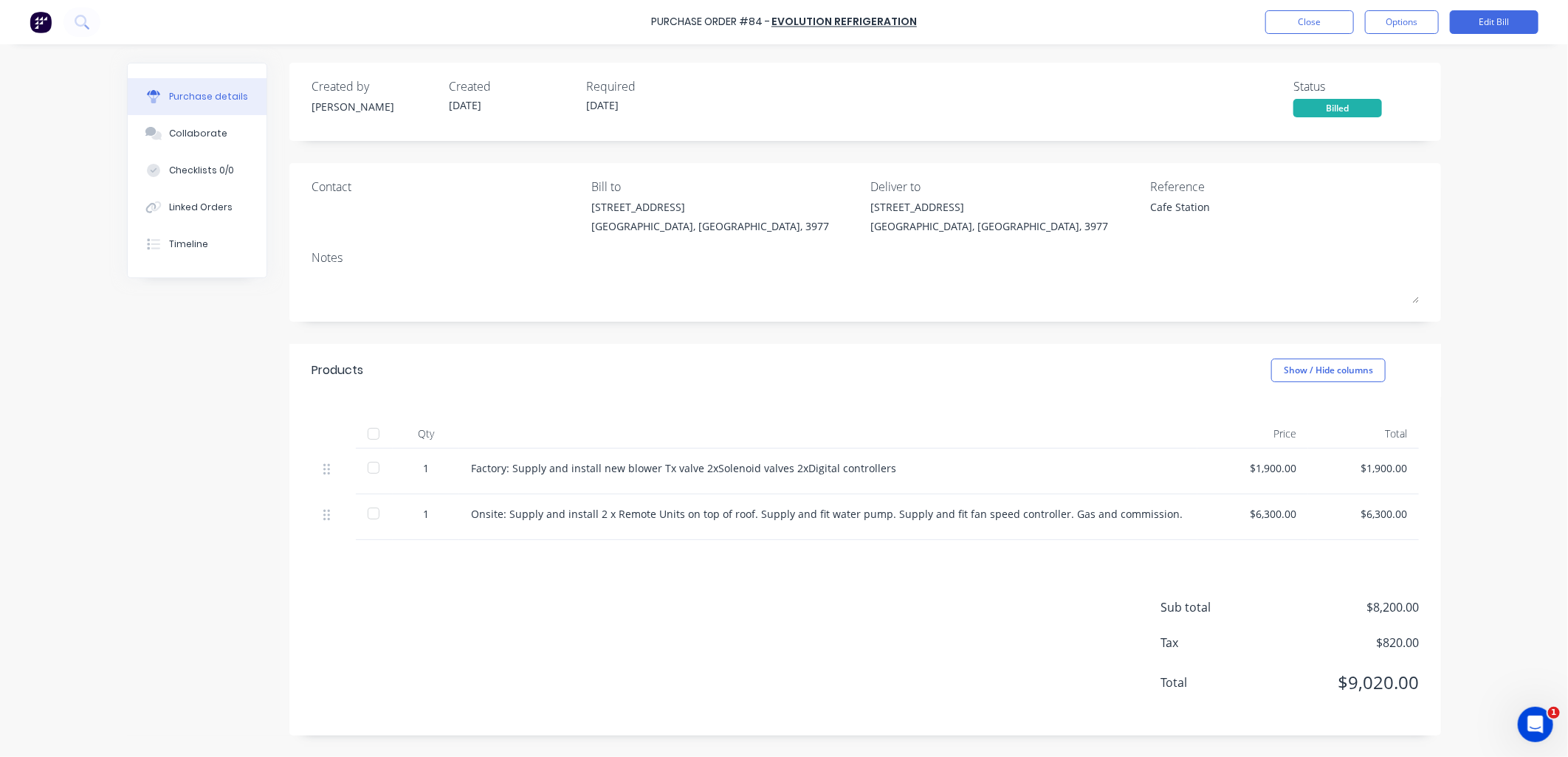
type textarea "x"
